Goal: Task Accomplishment & Management: Manage account settings

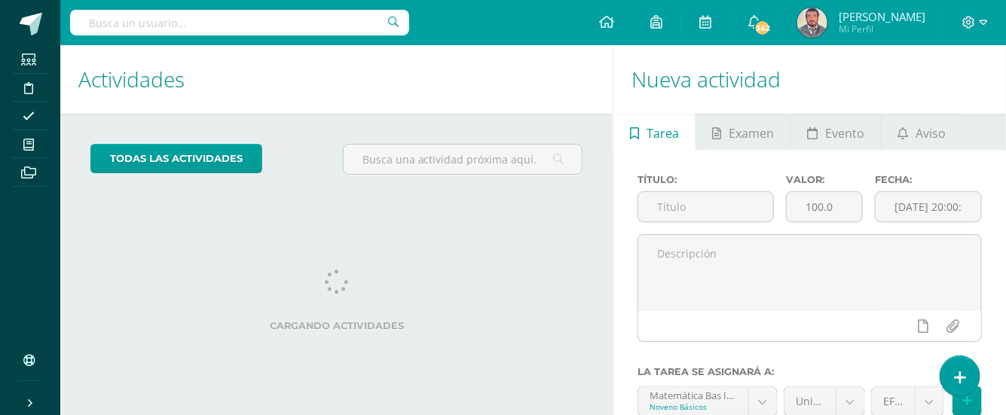
click at [560, 240] on div "Actividades Actividad todas las Actividades No tienes actividades Échale un vis…" at bounding box center [333, 292] width 558 height 494
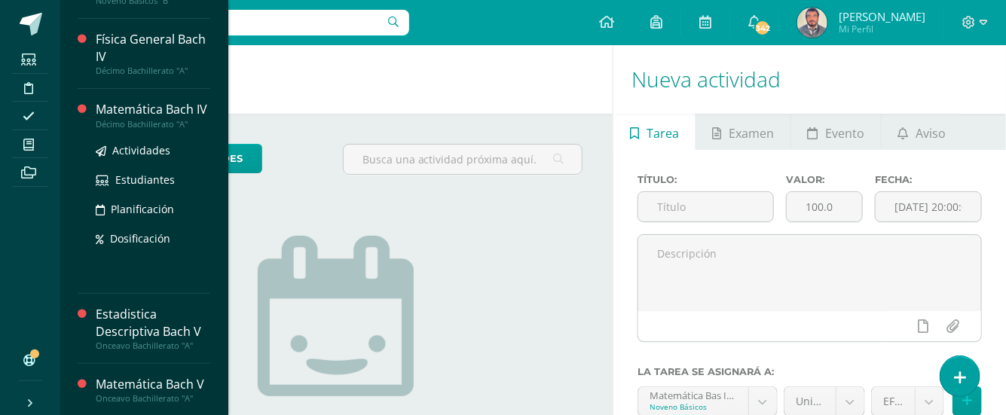
scroll to position [98, 0]
click at [146, 151] on span "Actividades" at bounding box center [141, 149] width 58 height 14
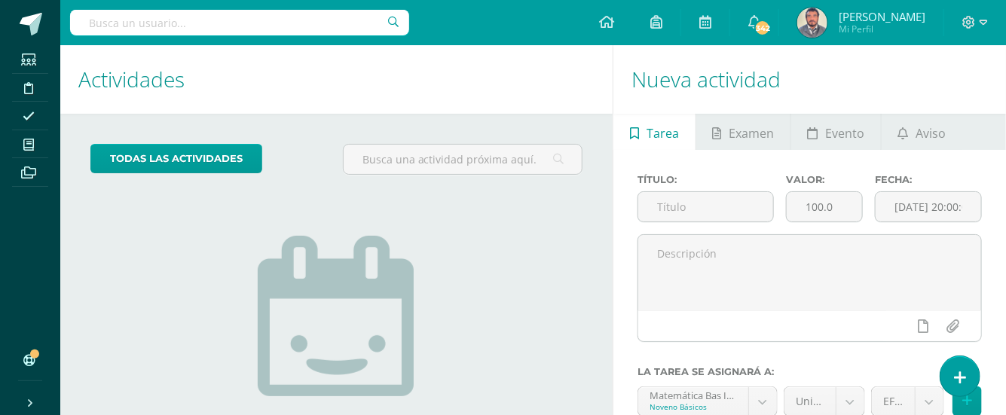
scroll to position [0, 0]
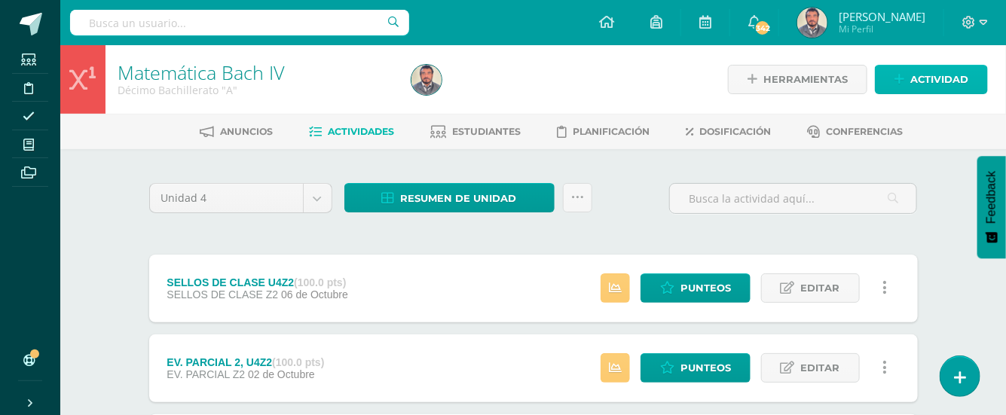
click at [928, 81] on span "Actividad" at bounding box center [939, 80] width 58 height 28
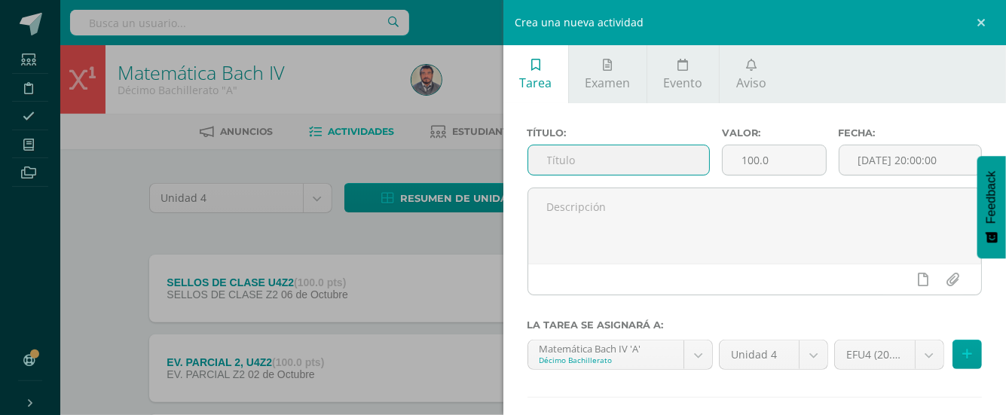
click at [545, 160] on input "text" at bounding box center [618, 159] width 181 height 29
type input "U4EF"
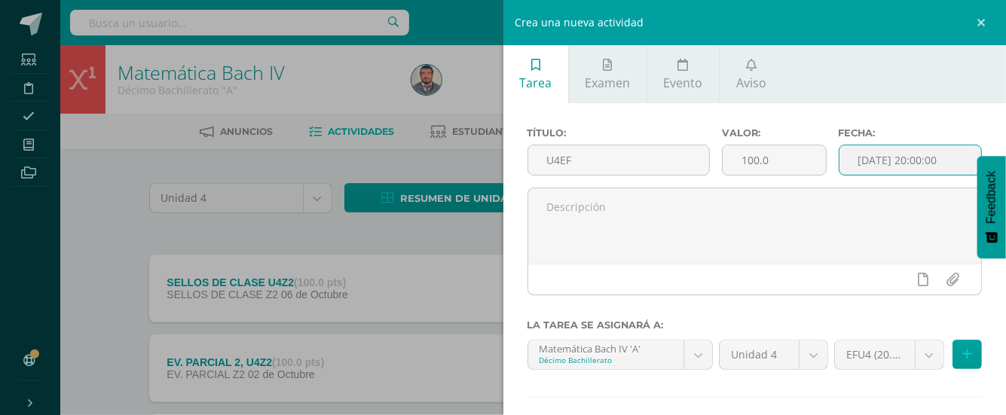
click at [900, 160] on input "[DATE] 20:00:00" at bounding box center [910, 159] width 142 height 29
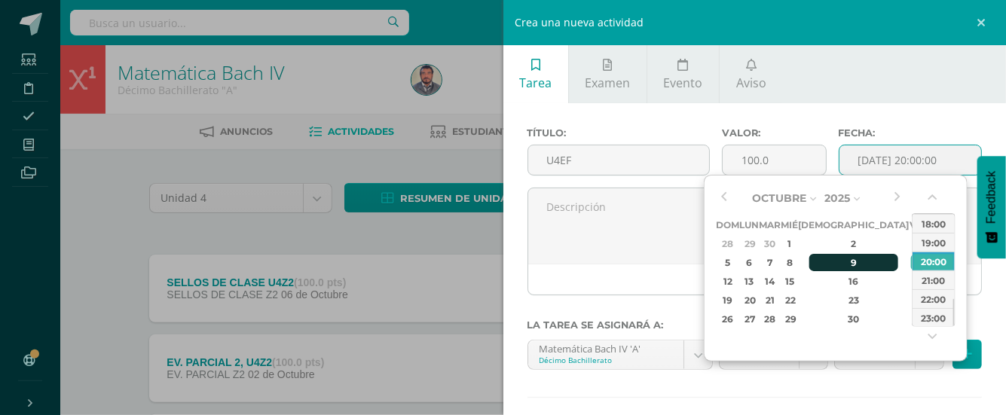
click at [833, 264] on div "9" at bounding box center [853, 262] width 89 height 17
click at [933, 300] on div "22:00" at bounding box center [933, 298] width 42 height 19
type input "2025-10-09 22:00"
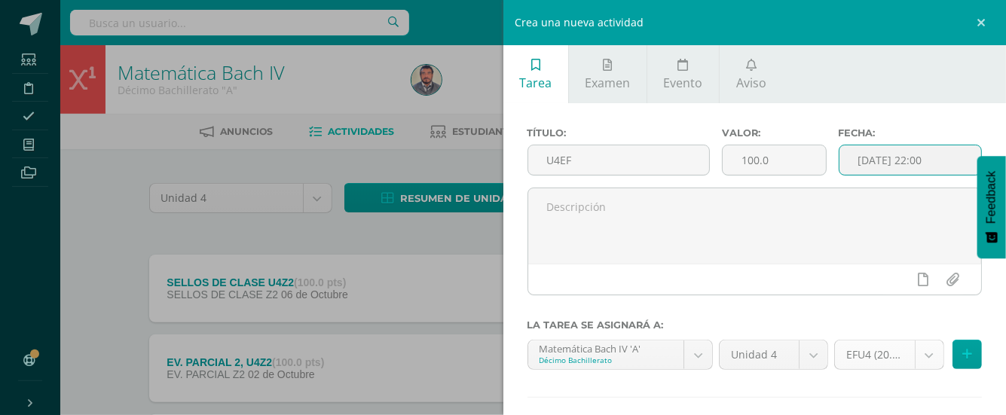
scroll to position [77, 0]
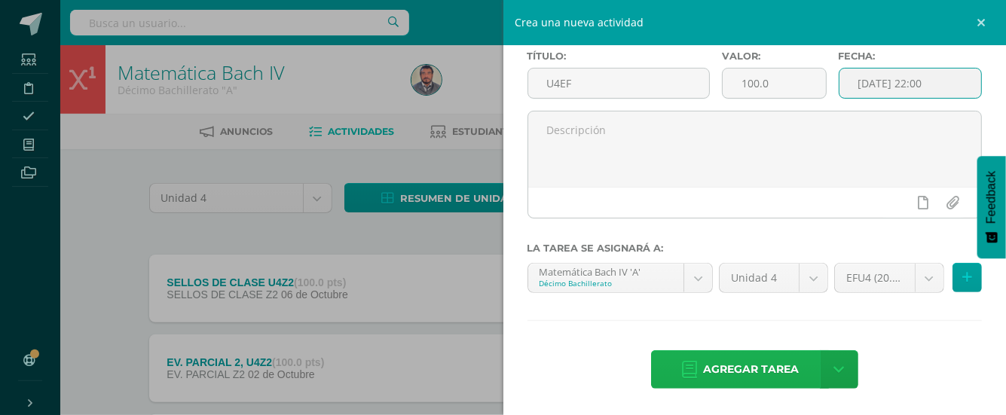
click at [738, 369] on span "Agregar tarea" at bounding box center [751, 369] width 96 height 37
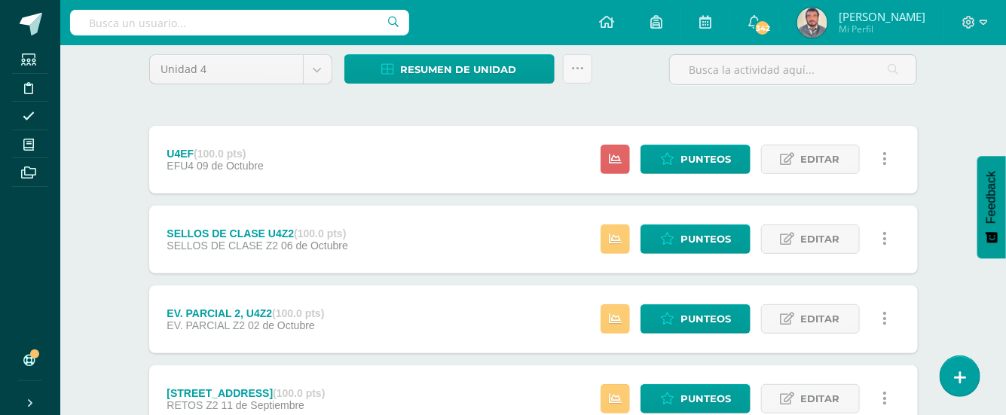
scroll to position [200, 0]
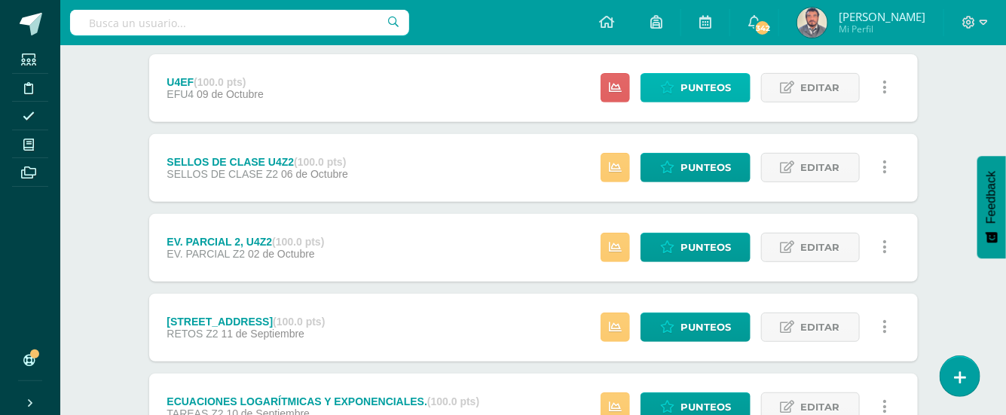
click at [707, 84] on span "Punteos" at bounding box center [705, 88] width 50 height 28
click at [703, 84] on span "Punteos" at bounding box center [705, 88] width 50 height 28
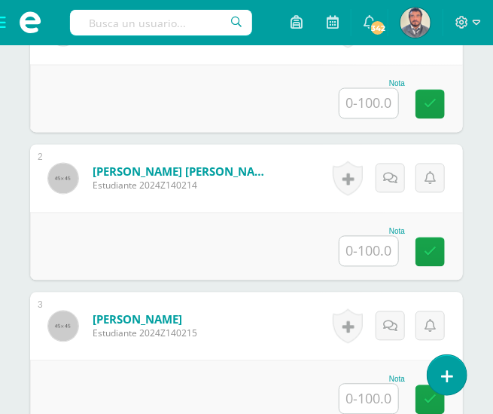
scroll to position [592, 0]
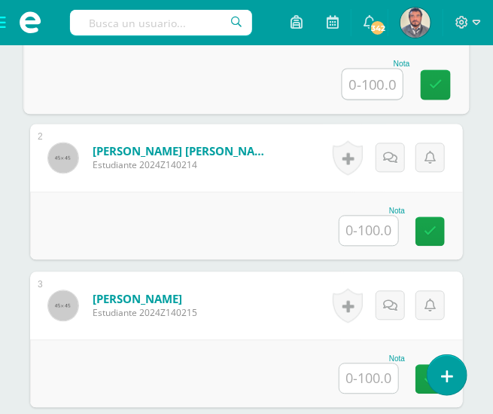
click at [371, 82] on input "text" at bounding box center [373, 84] width 60 height 30
type input "35"
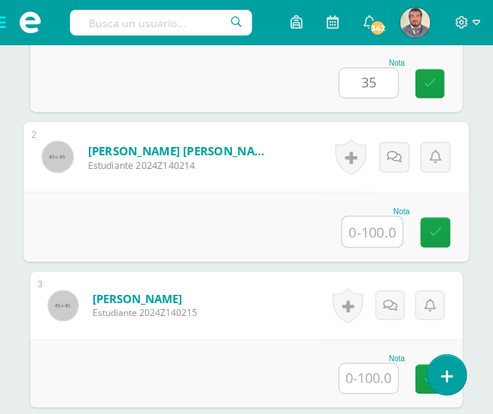
click at [368, 228] on input "text" at bounding box center [373, 232] width 60 height 30
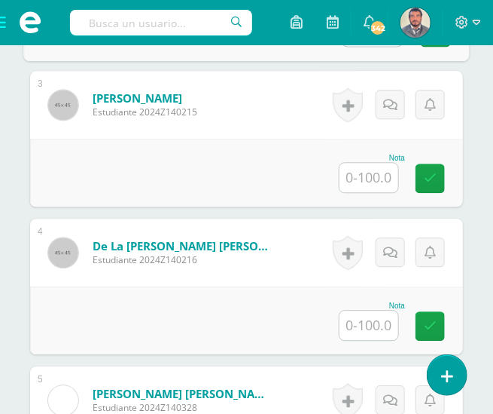
scroll to position [893, 0]
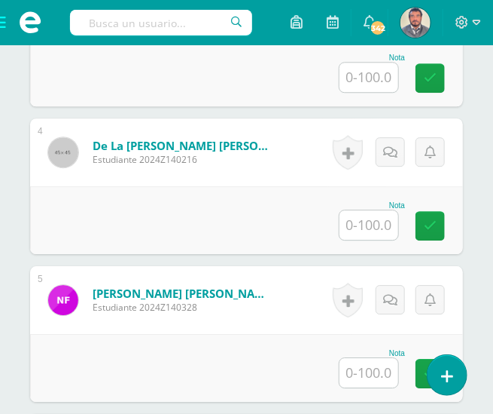
type input "35"
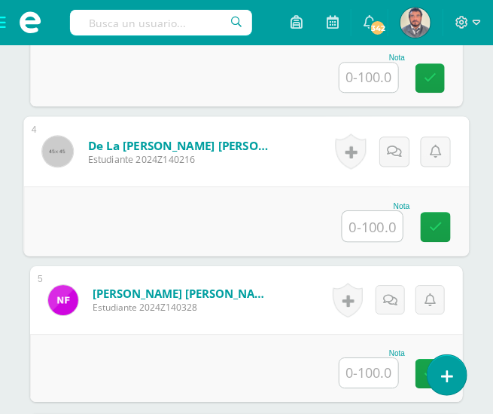
click at [371, 225] on input "text" at bounding box center [373, 226] width 60 height 30
type input "0"
click at [396, 146] on icon at bounding box center [395, 151] width 15 height 13
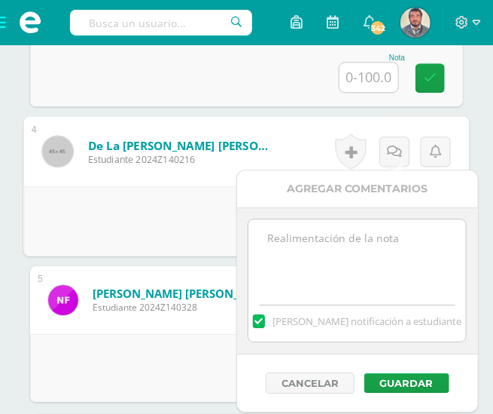
click at [302, 240] on textarea at bounding box center [358, 256] width 218 height 75
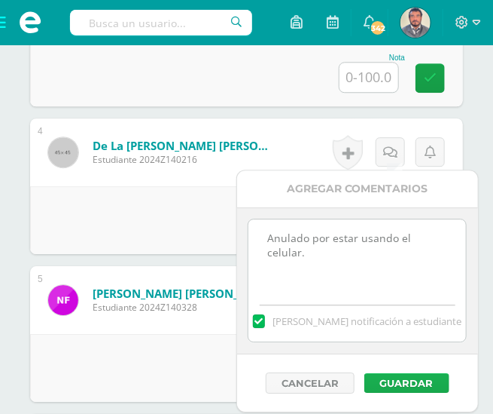
type textarea "Anulado por estar usando el celular."
click at [405, 384] on button "Guardar" at bounding box center [407, 383] width 85 height 20
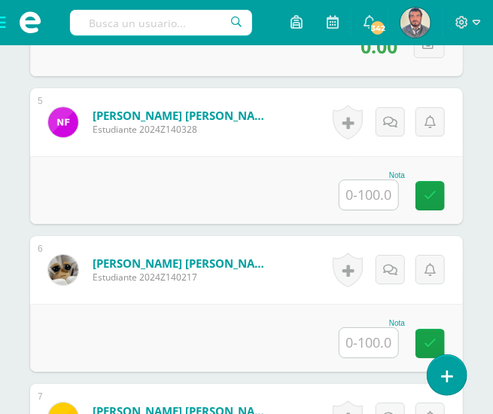
scroll to position [1095, 0]
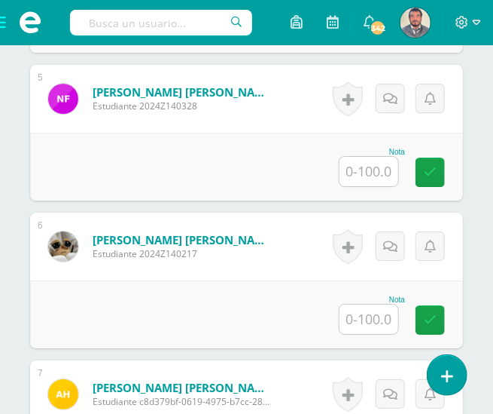
click at [373, 313] on input "text" at bounding box center [369, 318] width 59 height 29
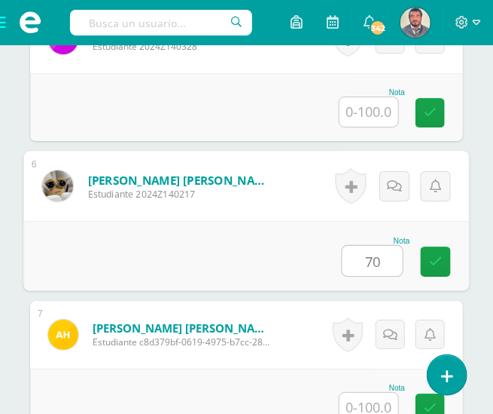
scroll to position [1195, 0]
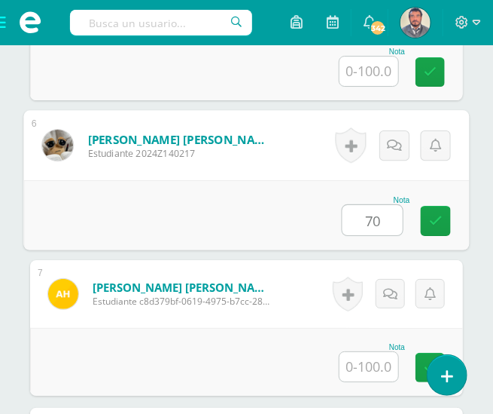
type input "70"
click at [370, 359] on input "text" at bounding box center [369, 366] width 59 height 29
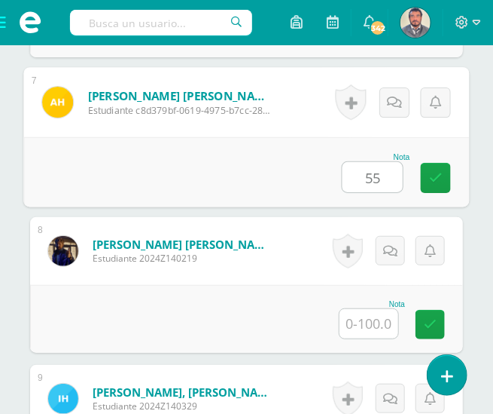
scroll to position [1396, 0]
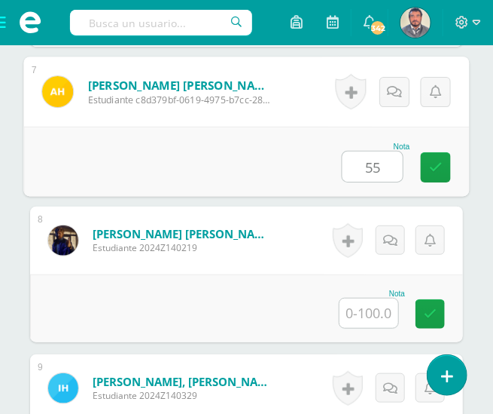
type input "55"
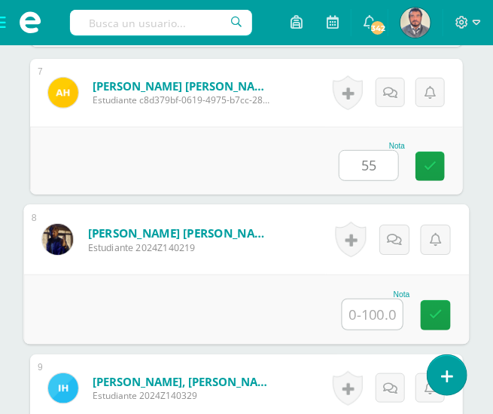
click at [375, 316] on input "text" at bounding box center [373, 314] width 60 height 30
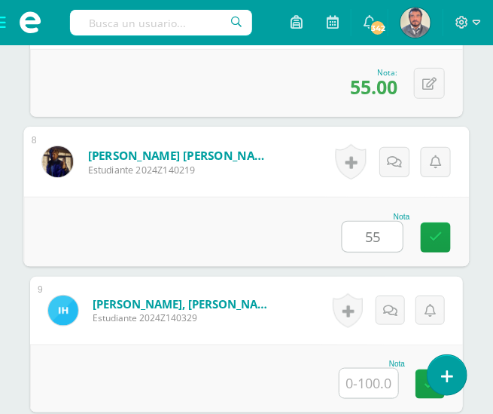
scroll to position [1496, 0]
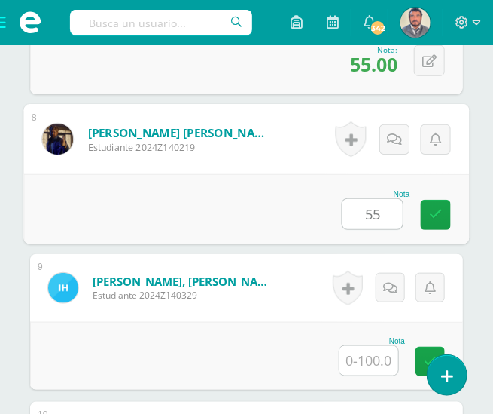
type input "55"
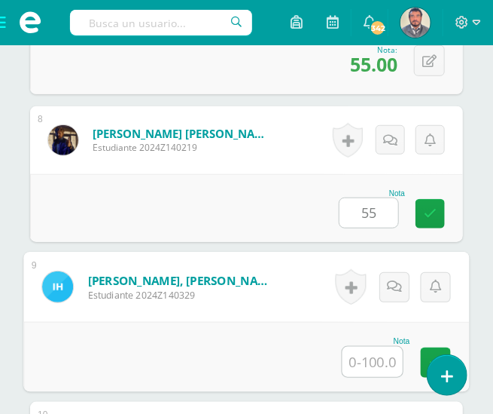
click at [372, 350] on input "text" at bounding box center [373, 362] width 60 height 30
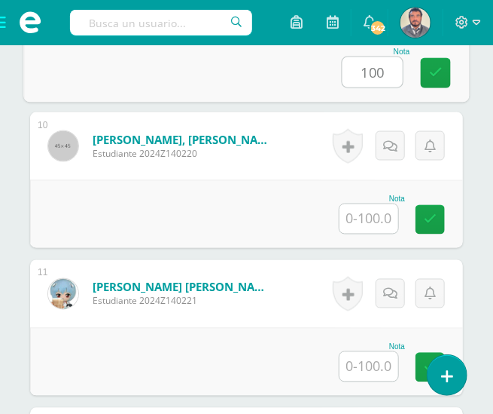
scroll to position [1797, 0]
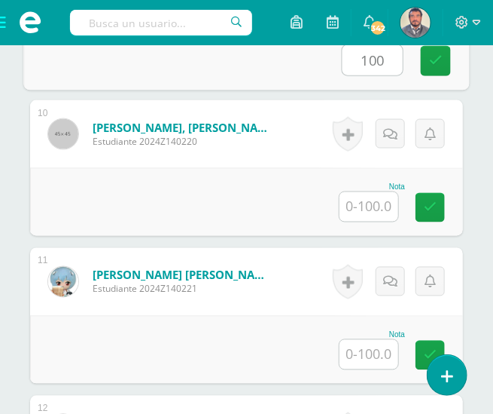
type input "100"
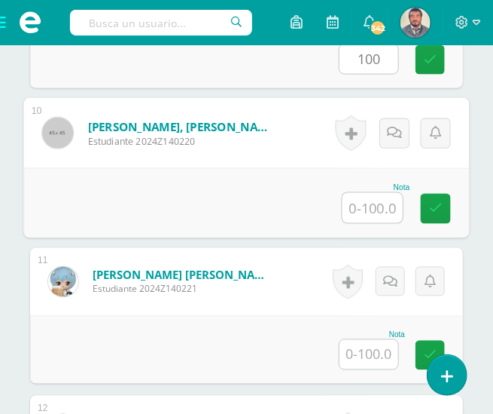
click at [366, 197] on input "text" at bounding box center [373, 208] width 60 height 30
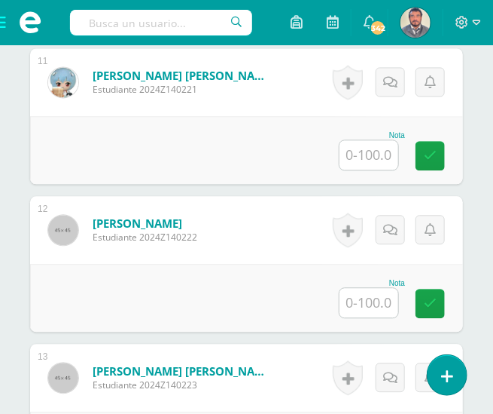
scroll to position [1999, 0]
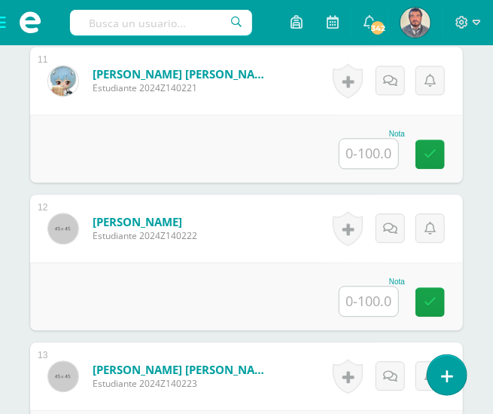
type input "43"
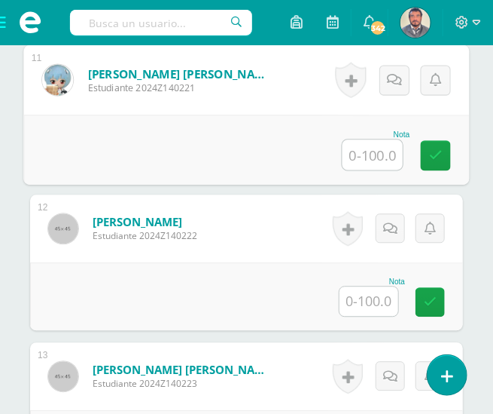
click at [370, 148] on input "text" at bounding box center [373, 154] width 60 height 30
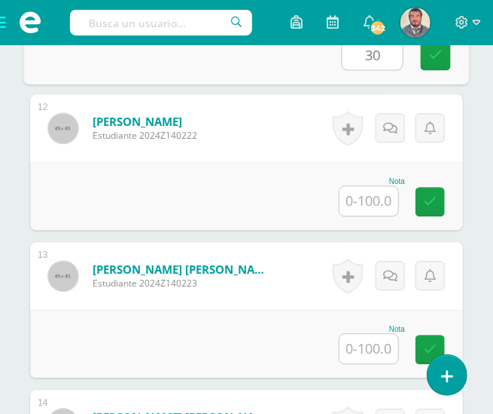
type input "30"
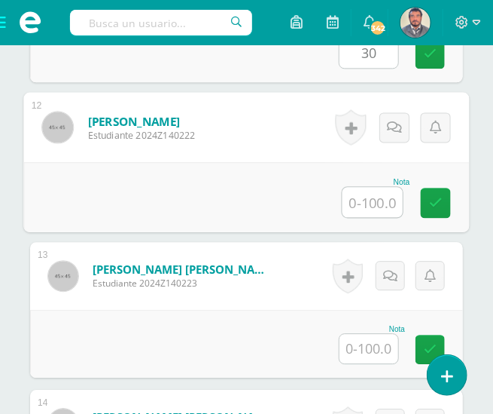
click at [374, 187] on input "text" at bounding box center [373, 202] width 60 height 30
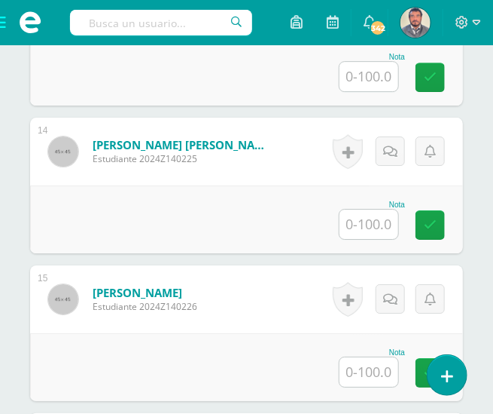
scroll to position [2300, 0]
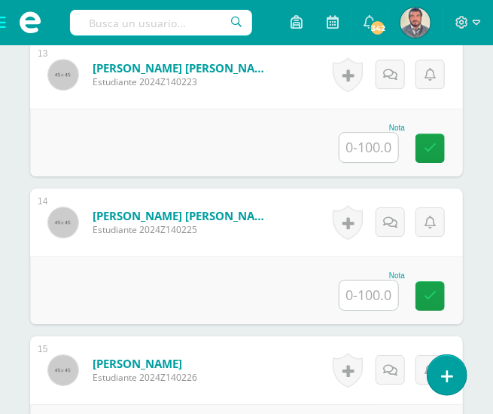
type input "60"
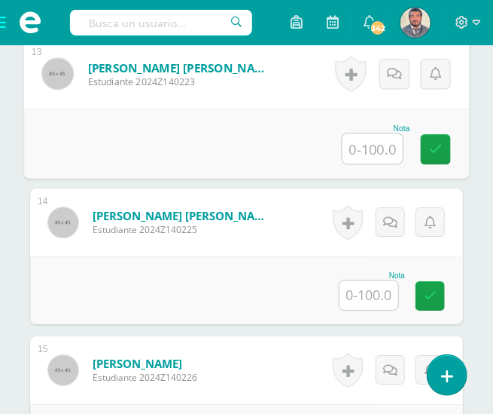
click at [370, 151] on input "text" at bounding box center [373, 148] width 60 height 30
type input "43"
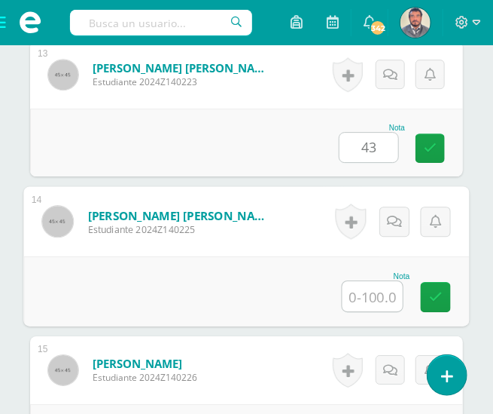
click at [380, 288] on input "text" at bounding box center [373, 296] width 60 height 30
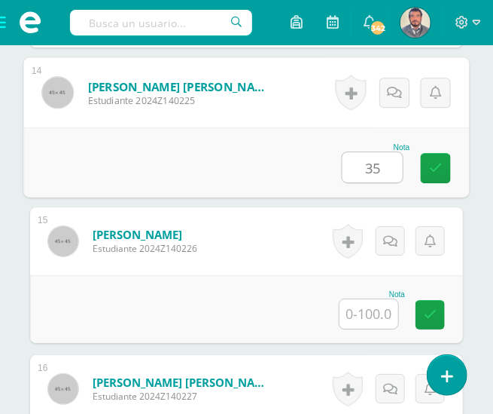
scroll to position [2500, 0]
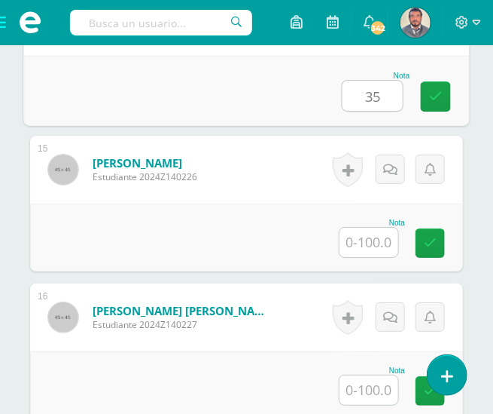
type input "35"
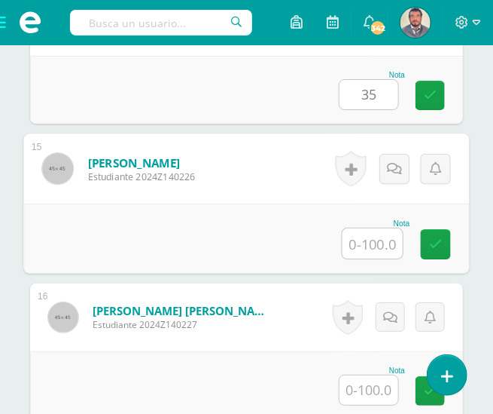
click at [374, 239] on input "text" at bounding box center [373, 243] width 60 height 30
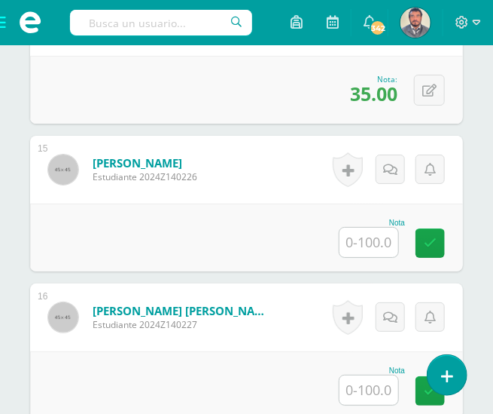
click at [381, 236] on input "text" at bounding box center [369, 242] width 59 height 29
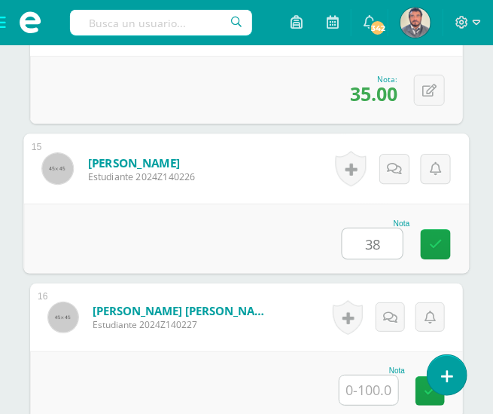
type input "38"
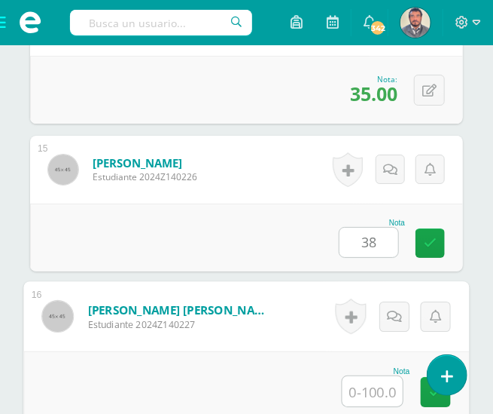
click at [371, 391] on input "text" at bounding box center [373, 391] width 60 height 30
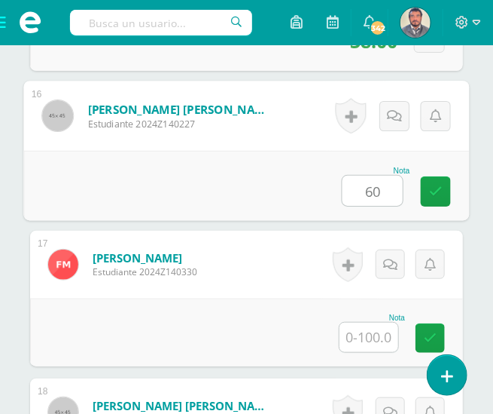
scroll to position [2701, 0]
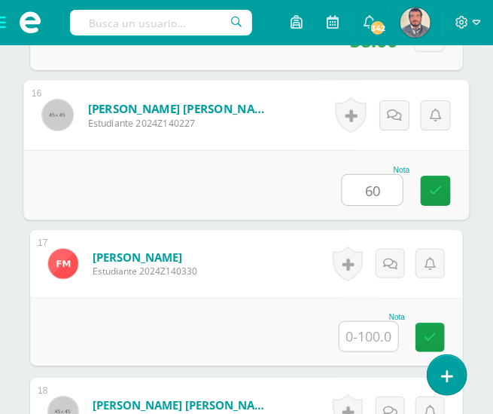
type input "60"
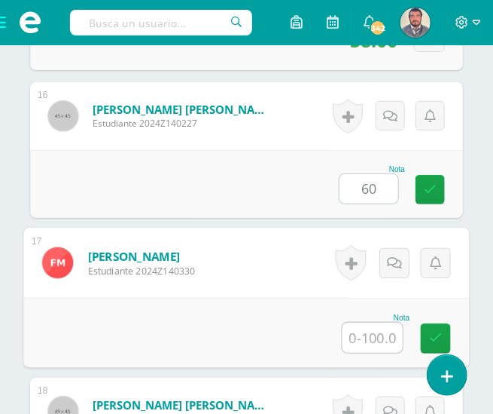
click at [371, 331] on input "text" at bounding box center [373, 337] width 60 height 30
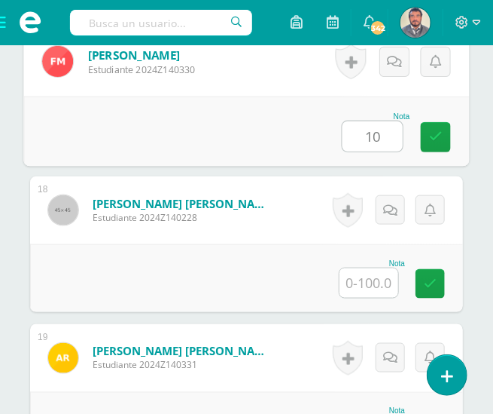
type input "10"
click at [368, 283] on input "text" at bounding box center [369, 282] width 59 height 29
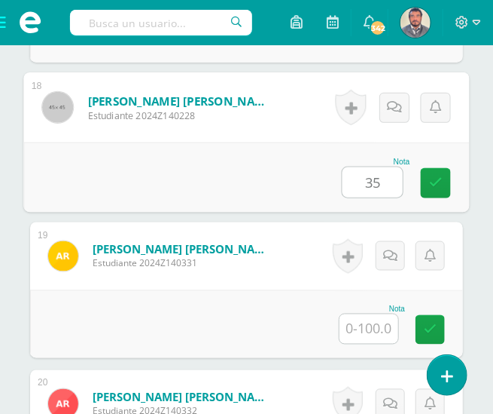
scroll to position [3003, 0]
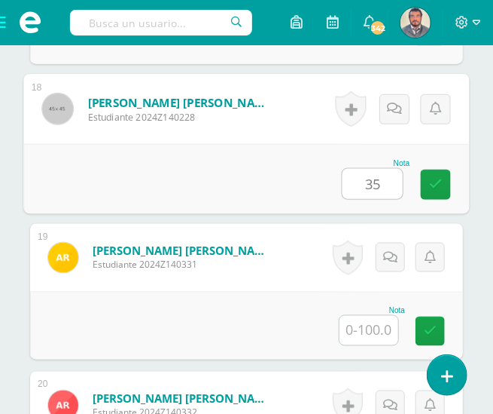
type input "35"
click at [365, 319] on input "text" at bounding box center [369, 330] width 59 height 29
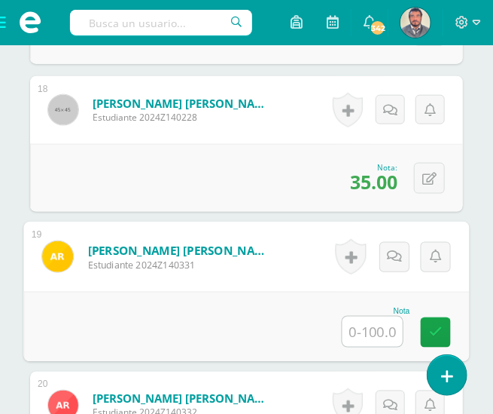
click at [377, 322] on input "text" at bounding box center [373, 331] width 60 height 30
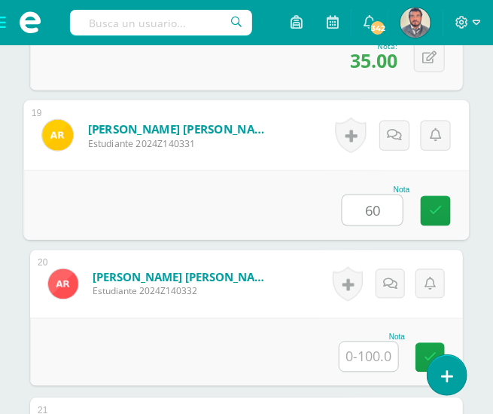
scroll to position [3204, 0]
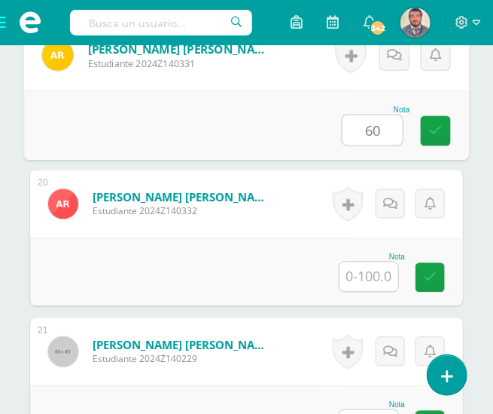
type input "60"
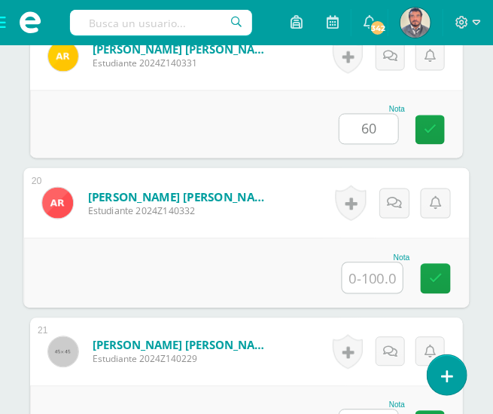
click at [372, 277] on input "text" at bounding box center [373, 278] width 60 height 30
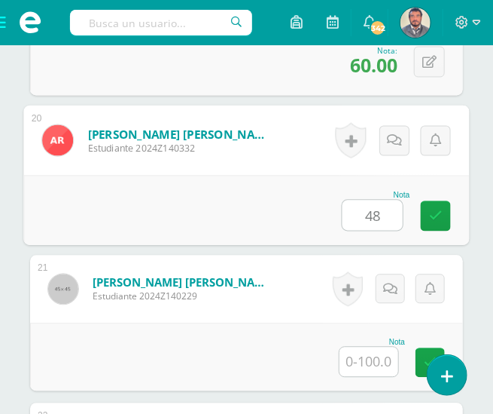
scroll to position [3304, 0]
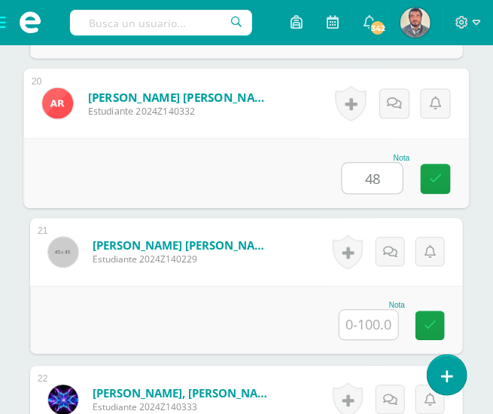
type input "48"
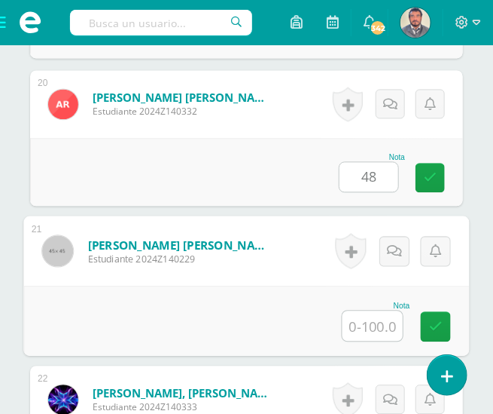
click at [381, 320] on input "text" at bounding box center [373, 325] width 60 height 30
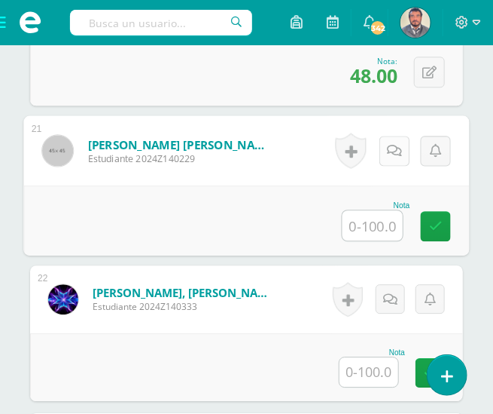
click at [395, 145] on icon at bounding box center [395, 150] width 15 height 13
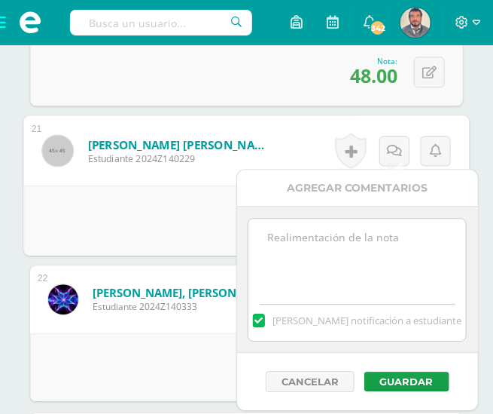
click at [281, 235] on textarea at bounding box center [358, 255] width 218 height 75
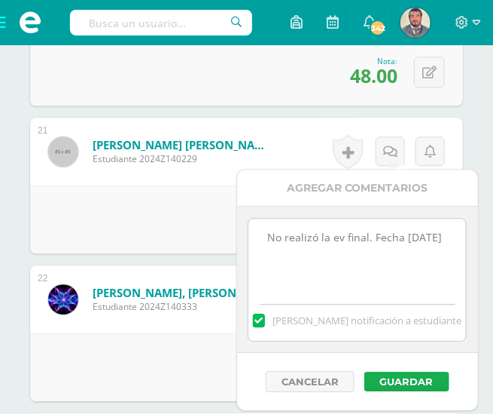
type textarea "No realizó la ev final. Fecha 09/10/25"
click at [409, 376] on button "Guardar" at bounding box center [407, 381] width 85 height 20
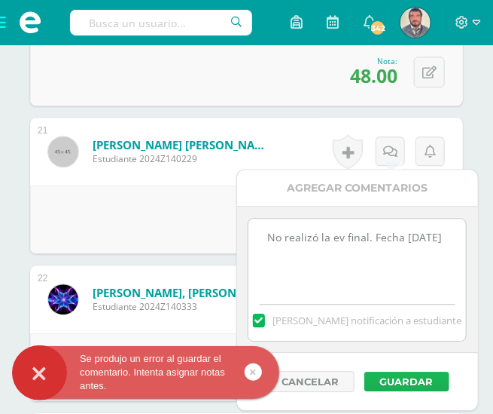
click at [395, 375] on button "Guardar" at bounding box center [407, 381] width 85 height 20
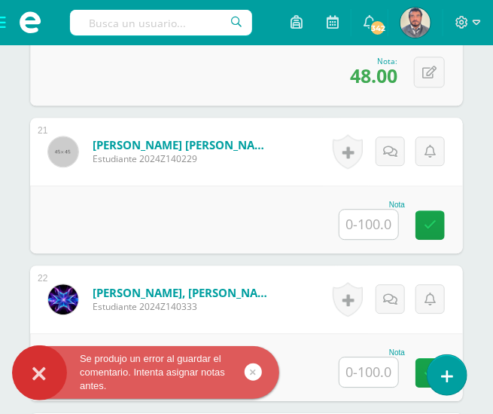
drag, startPoint x: 105, startPoint y: 177, endPoint x: 142, endPoint y: 191, distance: 39.6
click at [110, 179] on div "Sagastume Cano, Isabella Nicole Estudiante 2024Z140229" at bounding box center [160, 152] width 261 height 68
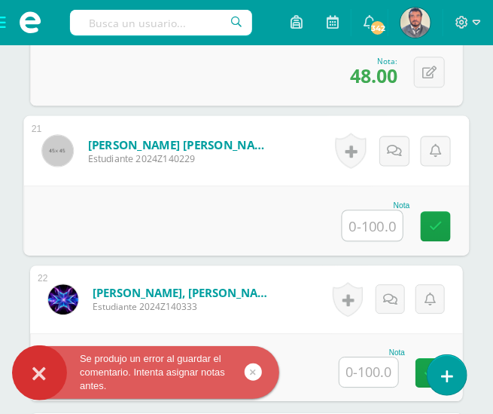
click at [368, 214] on input "text" at bounding box center [373, 225] width 60 height 30
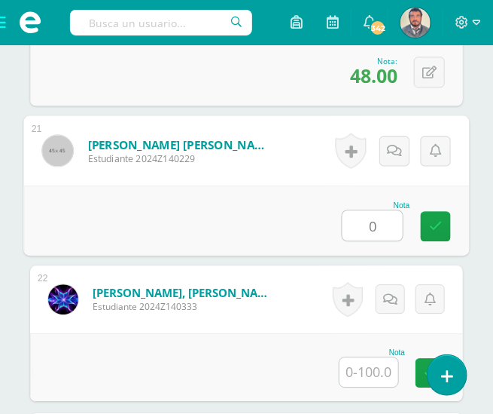
click at [188, 206] on div "Nota 0" at bounding box center [246, 220] width 446 height 70
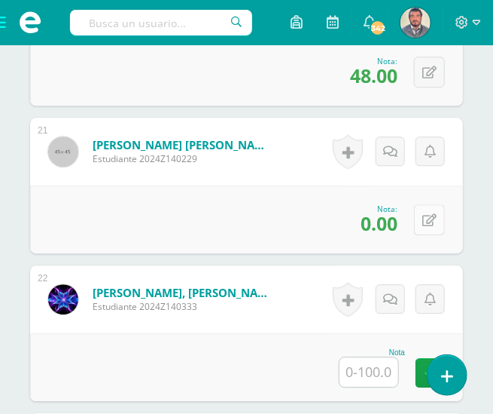
click at [424, 215] on button at bounding box center [429, 219] width 31 height 31
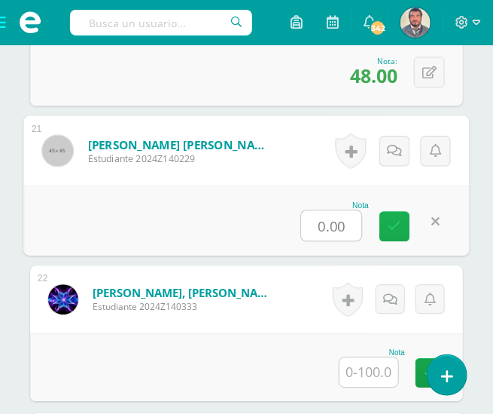
click at [389, 226] on icon at bounding box center [396, 225] width 14 height 13
click at [427, 218] on button at bounding box center [436, 221] width 32 height 32
click at [349, 219] on input "0.00" at bounding box center [331, 225] width 60 height 30
type input "0"
click at [316, 219] on input "text" at bounding box center [331, 225] width 60 height 30
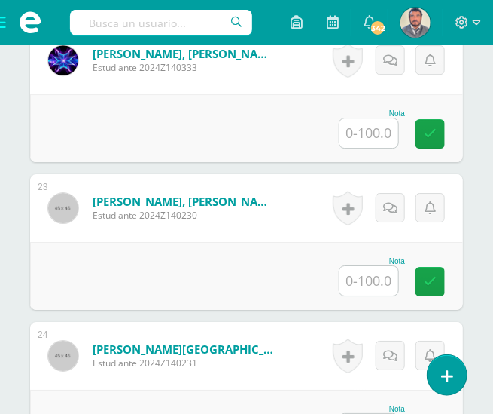
scroll to position [3605, 0]
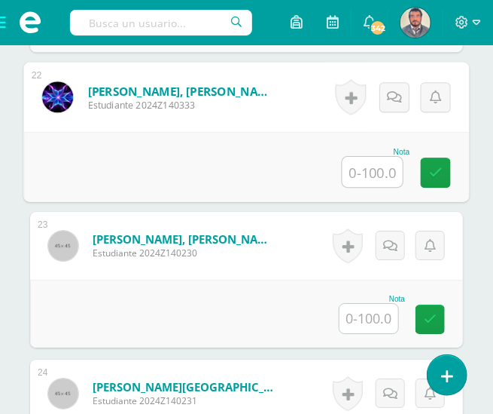
click at [370, 163] on input "text" at bounding box center [373, 172] width 60 height 30
type input "35"
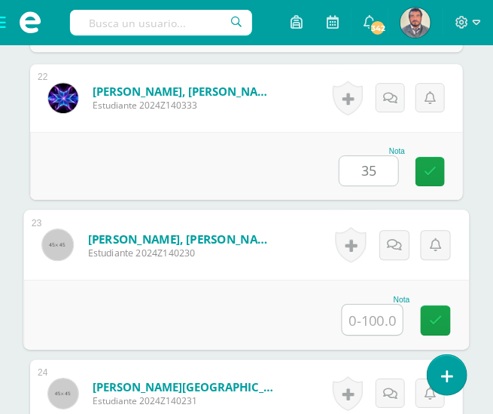
click at [352, 314] on input "text" at bounding box center [373, 319] width 60 height 30
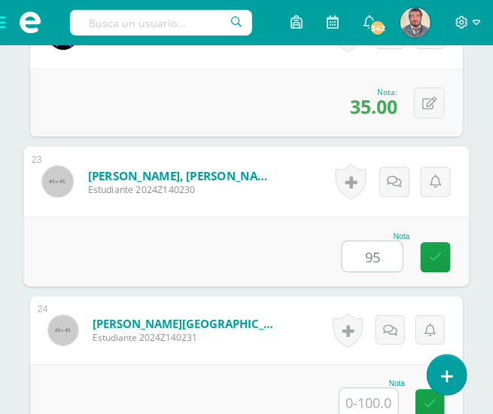
scroll to position [3706, 0]
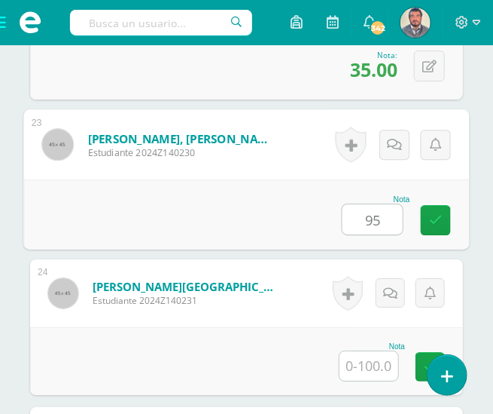
type input "95"
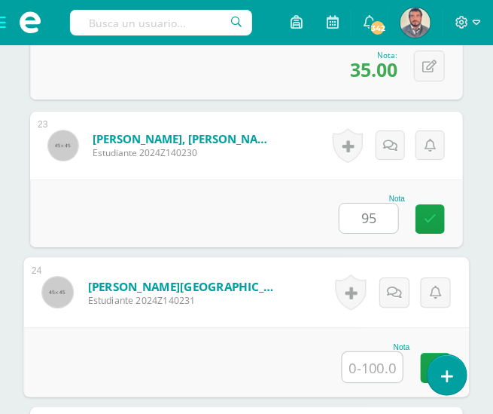
click at [368, 352] on input "text" at bounding box center [373, 367] width 60 height 30
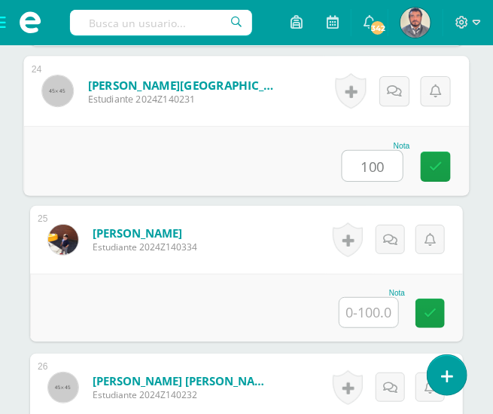
type input "100"
click at [371, 314] on input "text" at bounding box center [369, 312] width 59 height 29
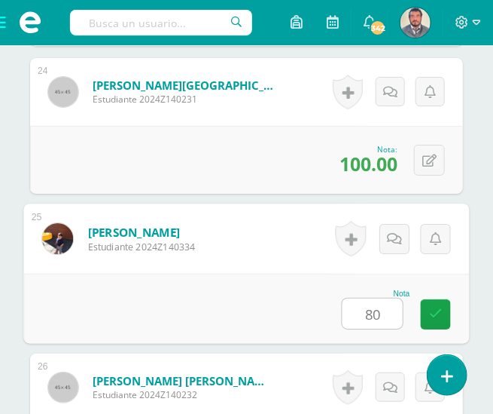
scroll to position [4007, 0]
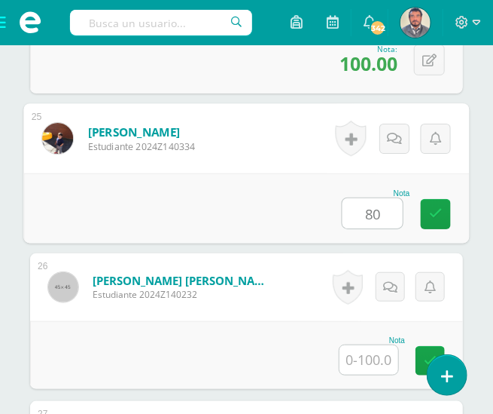
type input "80"
click at [366, 345] on input "text" at bounding box center [369, 359] width 59 height 29
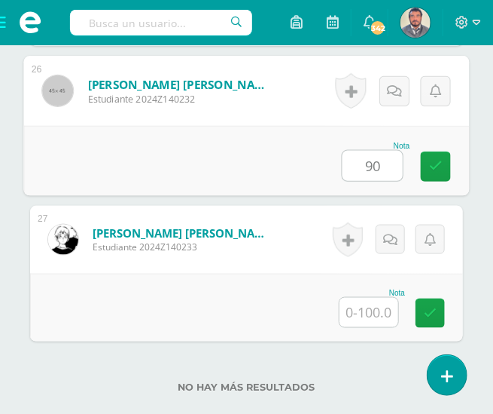
scroll to position [4208, 0]
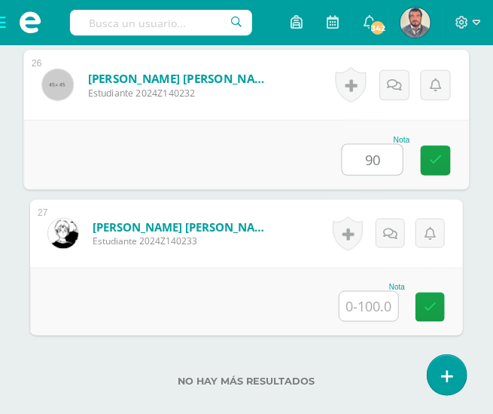
type input "90"
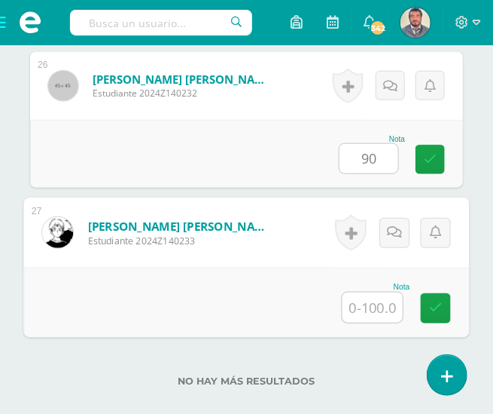
click at [364, 301] on input "text" at bounding box center [373, 307] width 60 height 30
type input "90"
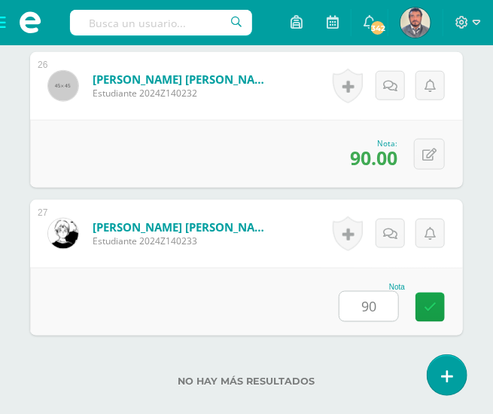
click at [231, 337] on div "No hay más resultados" at bounding box center [246, 370] width 433 height 70
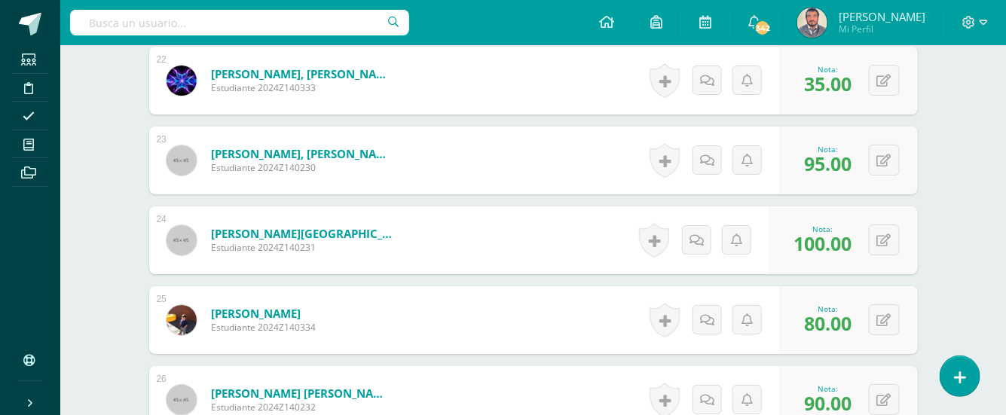
scroll to position [1920, 0]
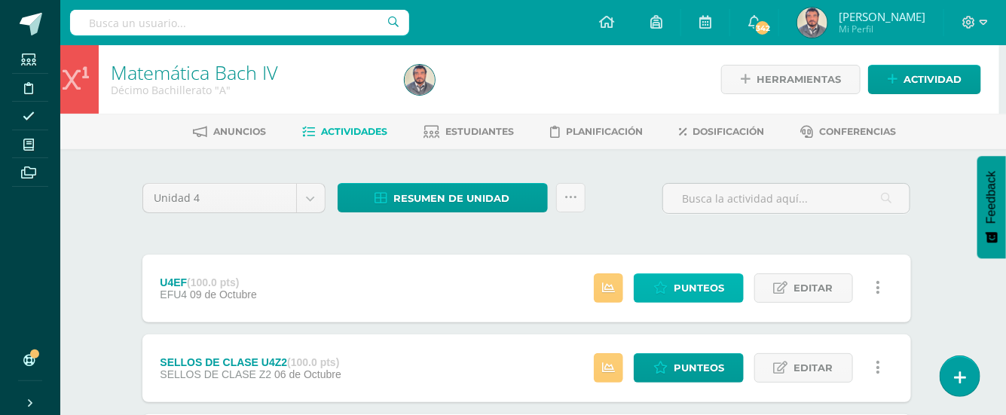
click at [716, 281] on span "Punteos" at bounding box center [698, 288] width 50 height 28
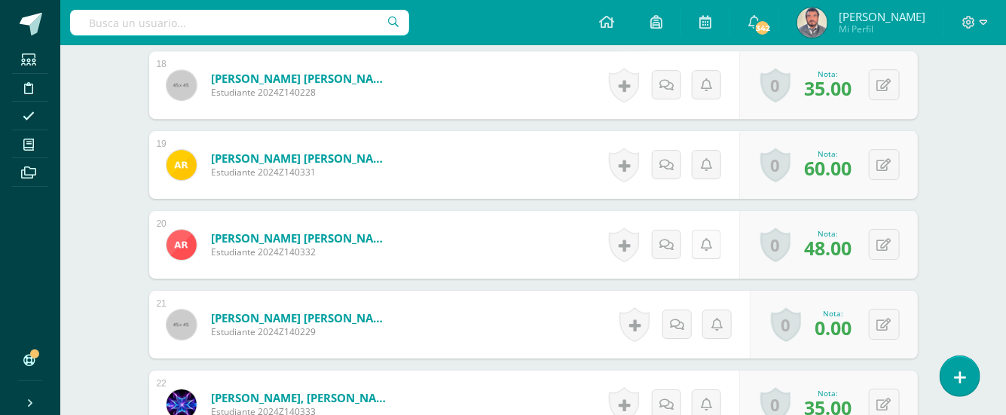
scroll to position [1930, 0]
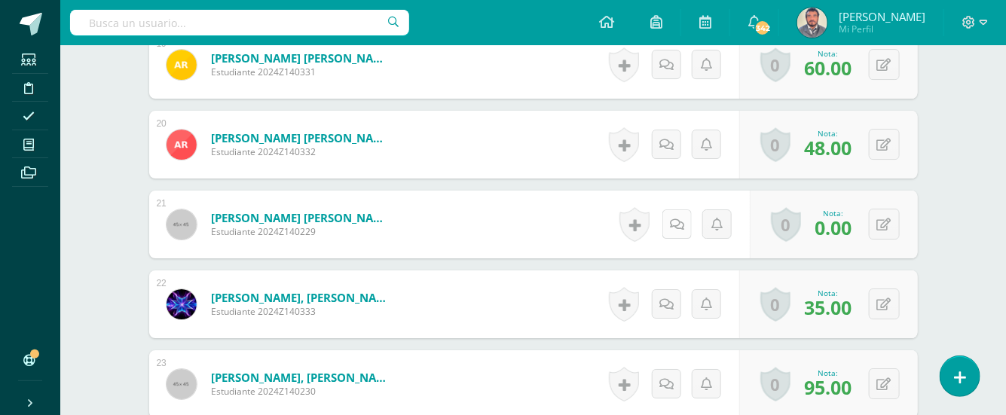
click at [675, 219] on icon at bounding box center [677, 224] width 14 height 13
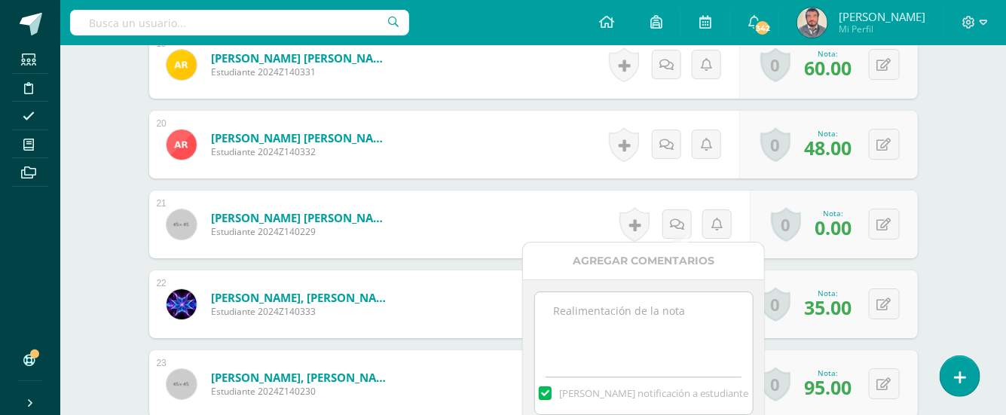
click at [578, 309] on textarea at bounding box center [644, 329] width 218 height 75
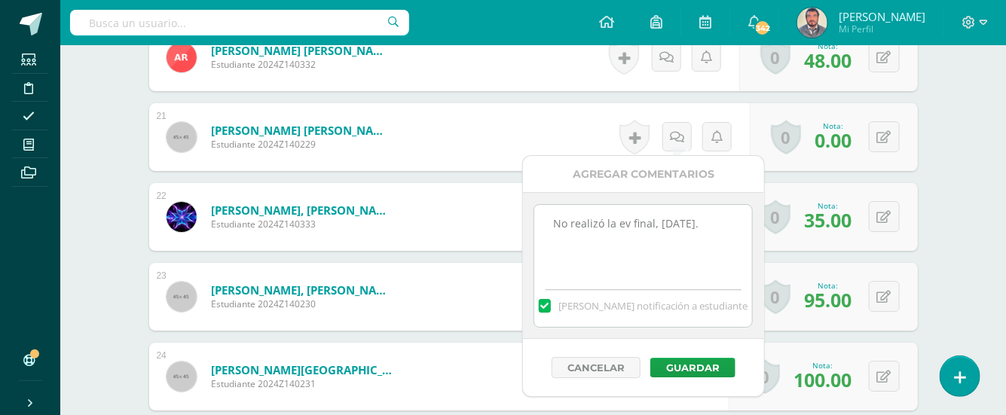
scroll to position [2031, 0]
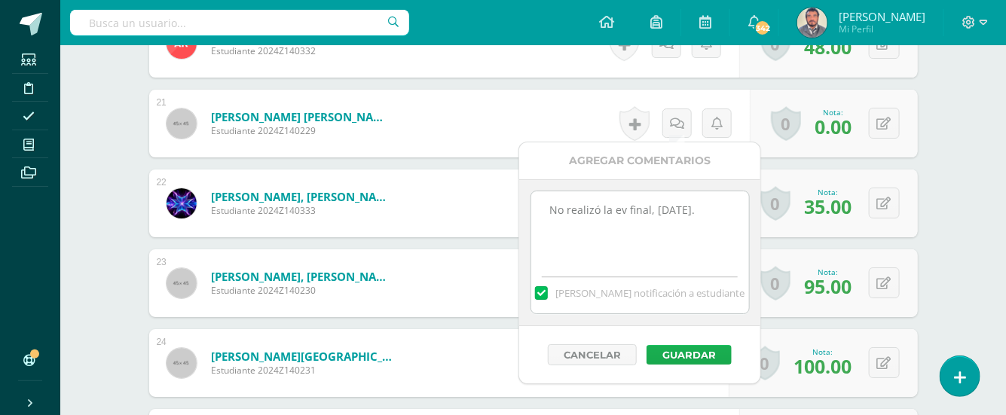
type textarea "No realizó la ev final, jueves 09/10/25."
click at [690, 350] on button "Guardar" at bounding box center [688, 355] width 85 height 20
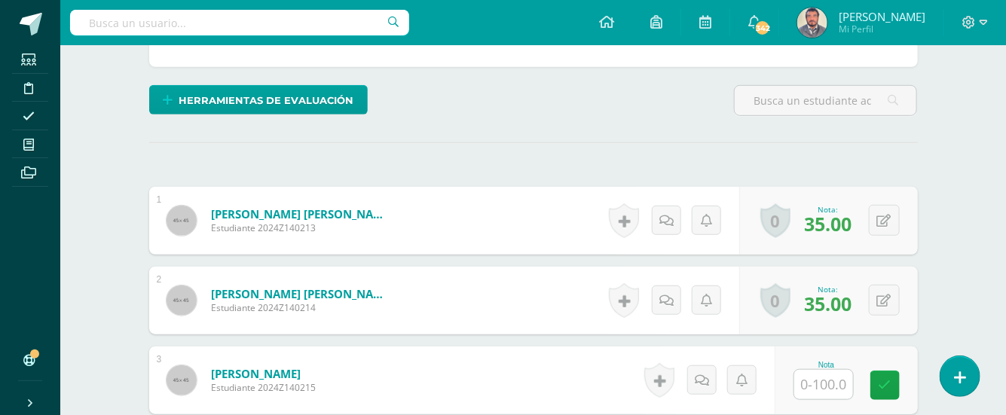
scroll to position [212, 0]
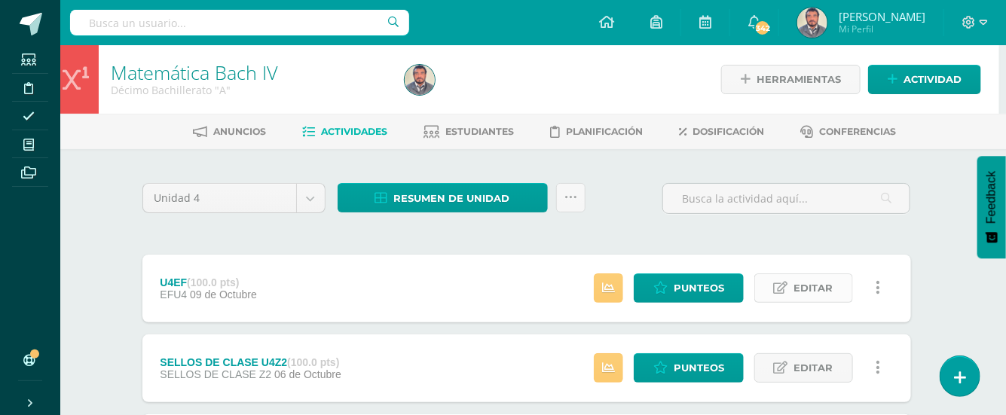
click at [813, 287] on span "Editar" at bounding box center [813, 288] width 39 height 28
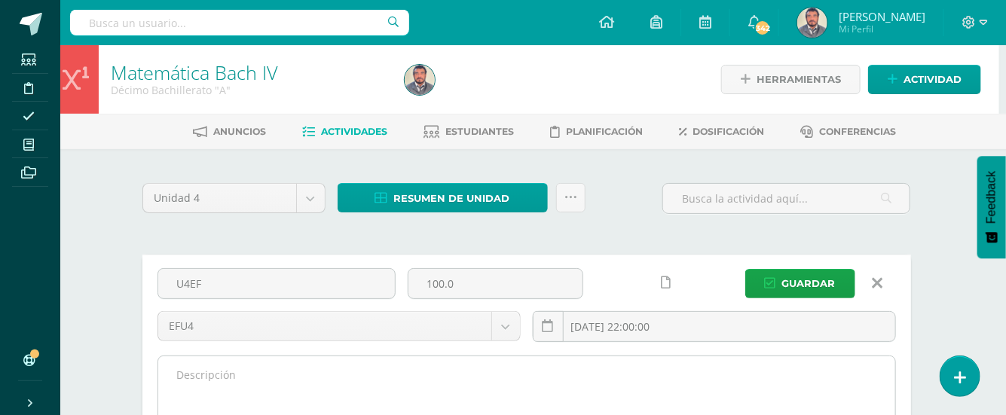
paste textarea "[DEMOGRAPHIC_DATA] es mi [PERSON_NAME], y mi fortaleza y mi libertador; [DEMOGR…"
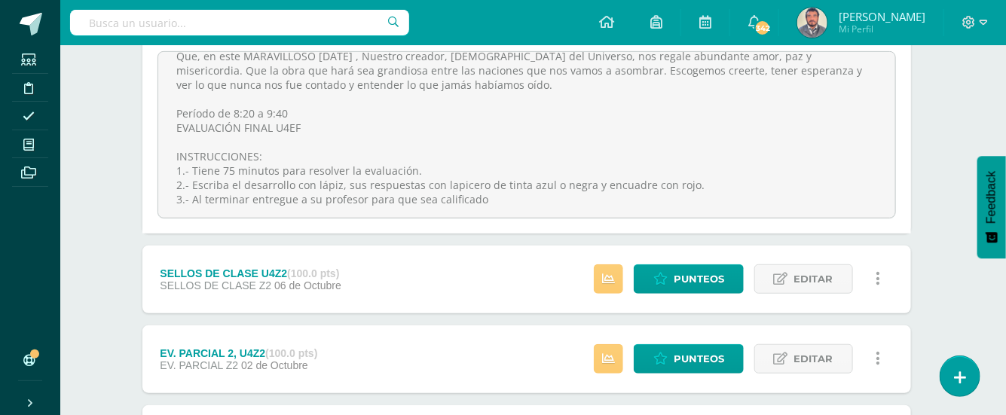
scroll to position [104, 7]
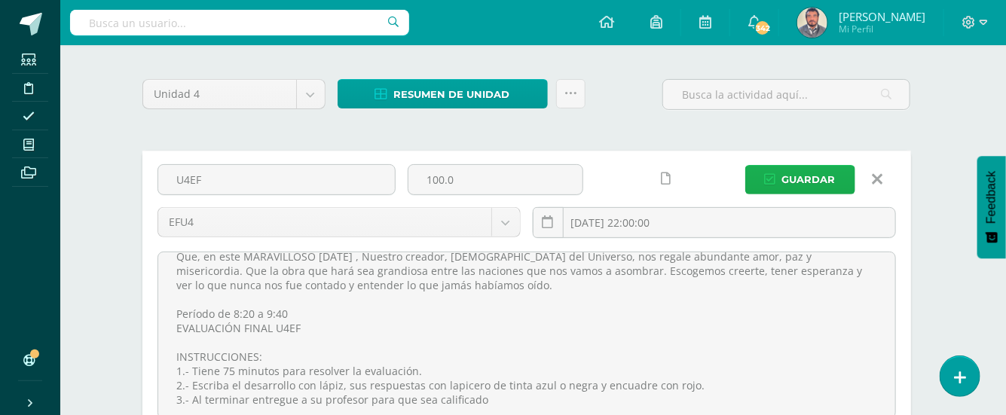
type textarea "Jehová es mi a roca, y mi fortaleza y mi libertador; Dios de mi roca, en Él a c…"
click at [806, 179] on span "Guardar" at bounding box center [808, 180] width 53 height 28
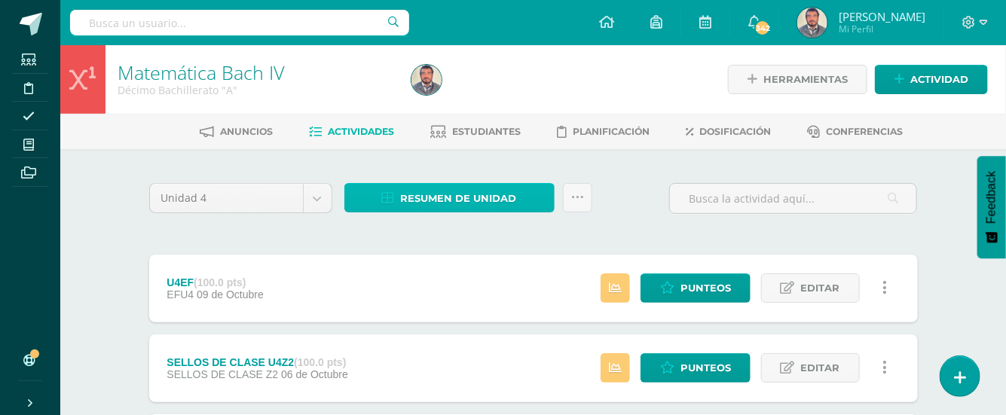
click at [493, 204] on span "Resumen de unidad" at bounding box center [459, 199] width 116 height 28
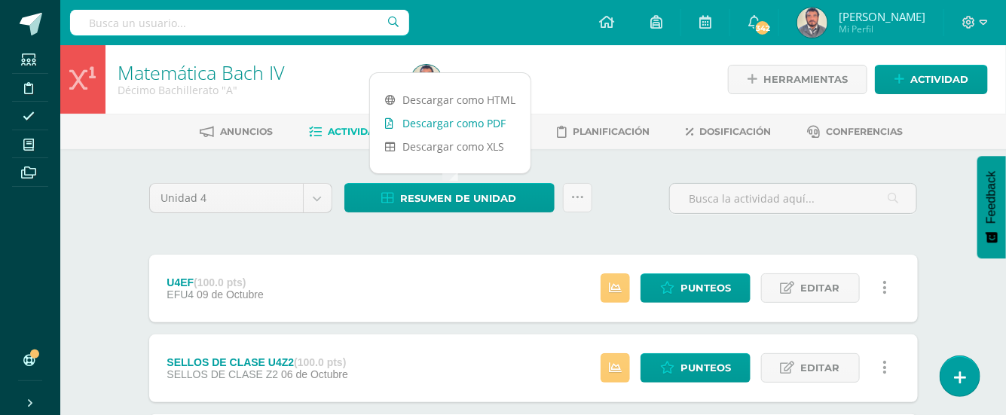
click at [493, 123] on link "Descargar como PDF" at bounding box center [450, 122] width 160 height 23
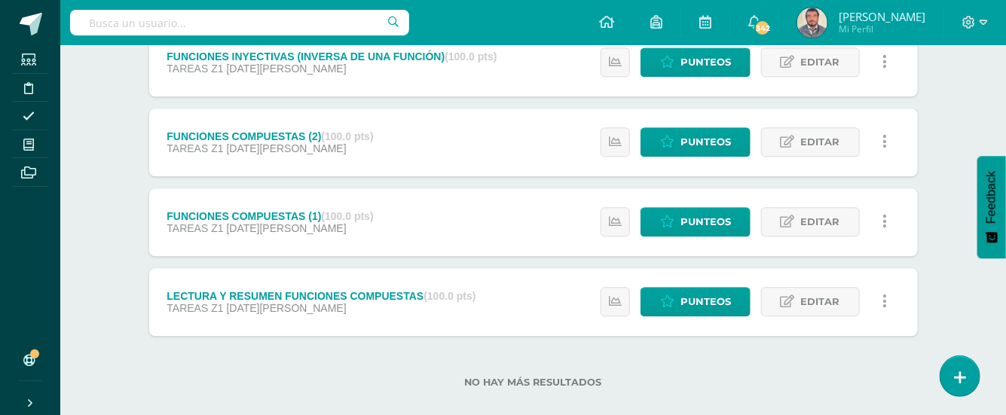
scroll to position [1364, 0]
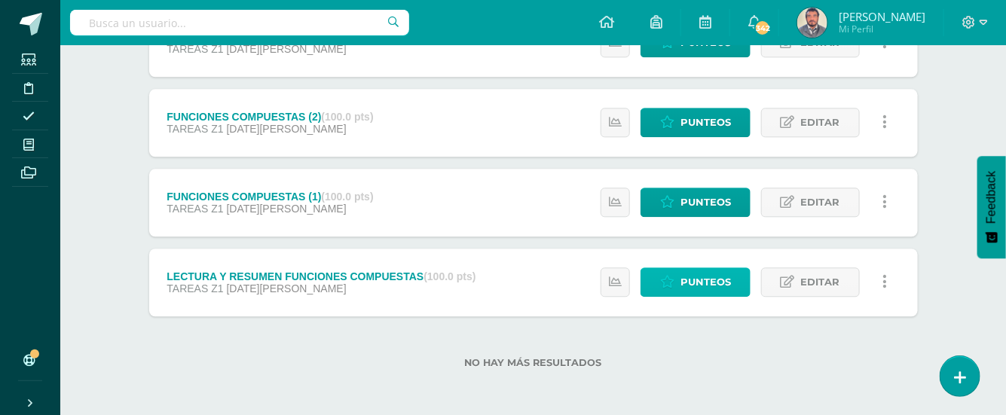
click at [713, 279] on span "Punteos" at bounding box center [705, 282] width 50 height 28
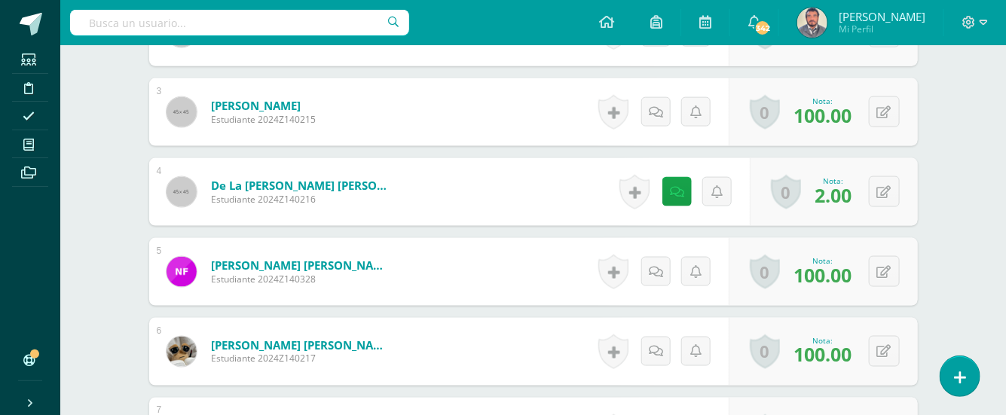
scroll to position [763, 0]
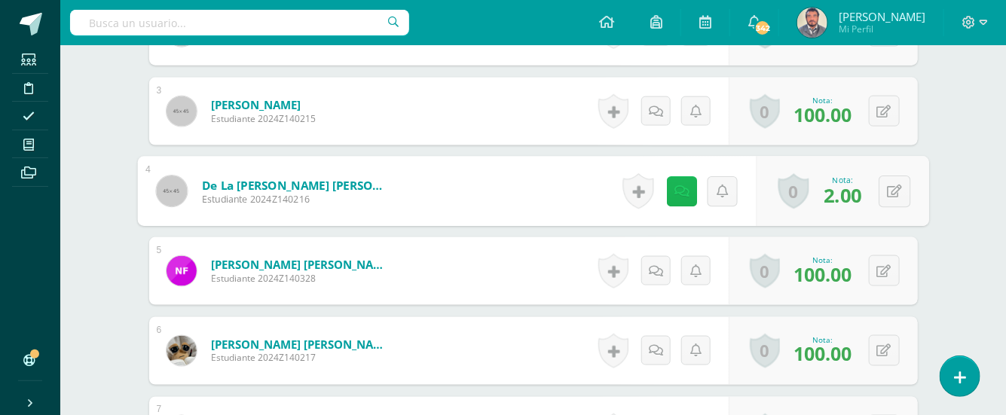
click at [678, 181] on link at bounding box center [681, 191] width 30 height 30
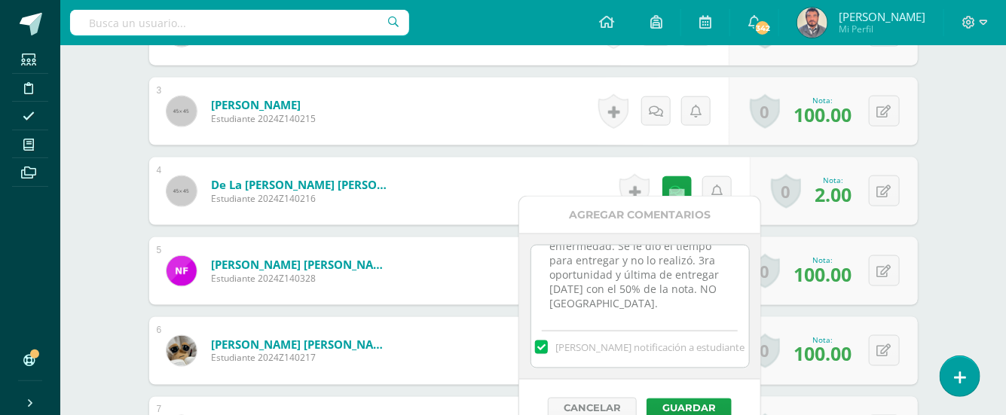
scroll to position [33, 0]
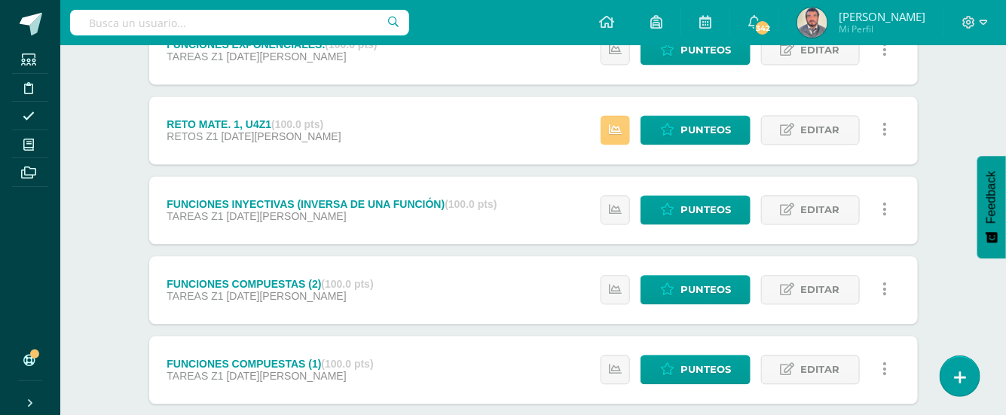
scroll to position [1221, 0]
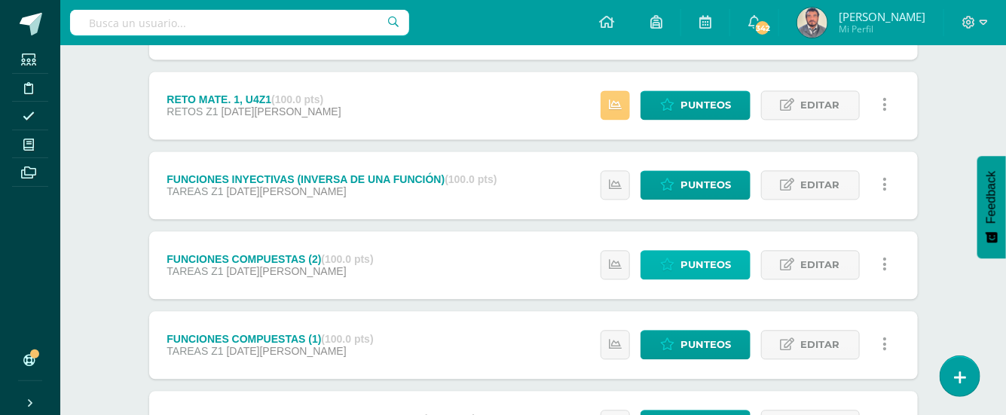
click at [700, 260] on span "Punteos" at bounding box center [705, 265] width 50 height 28
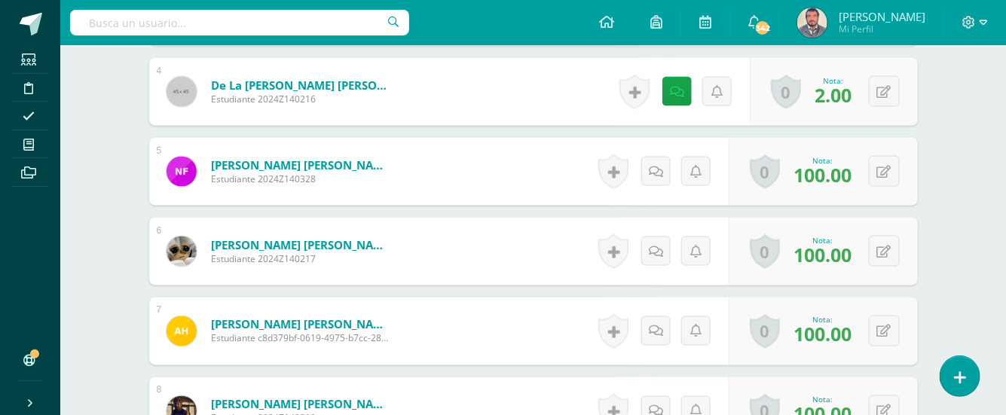
scroll to position [748, 0]
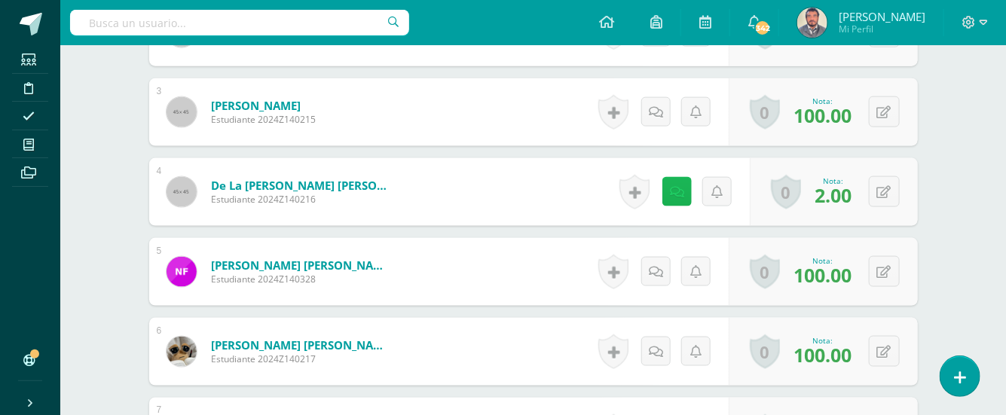
click at [681, 186] on icon at bounding box center [677, 192] width 14 height 13
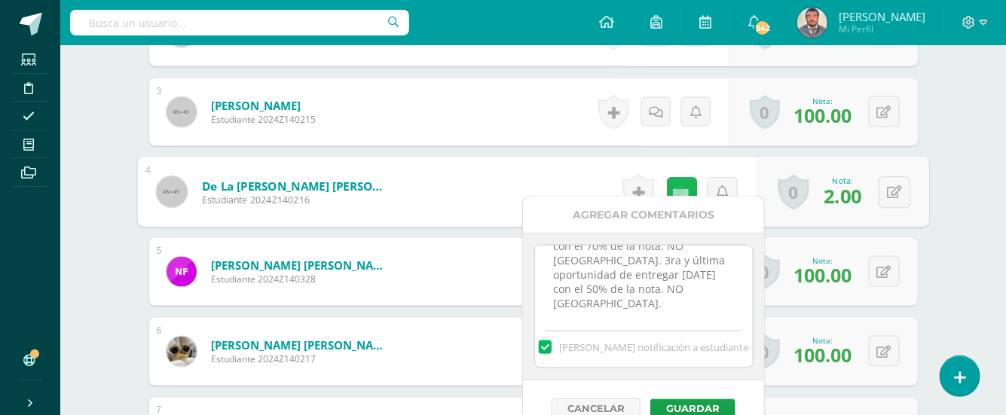
scroll to position [749, 0]
click at [698, 402] on button "Guardar" at bounding box center [692, 409] width 85 height 20
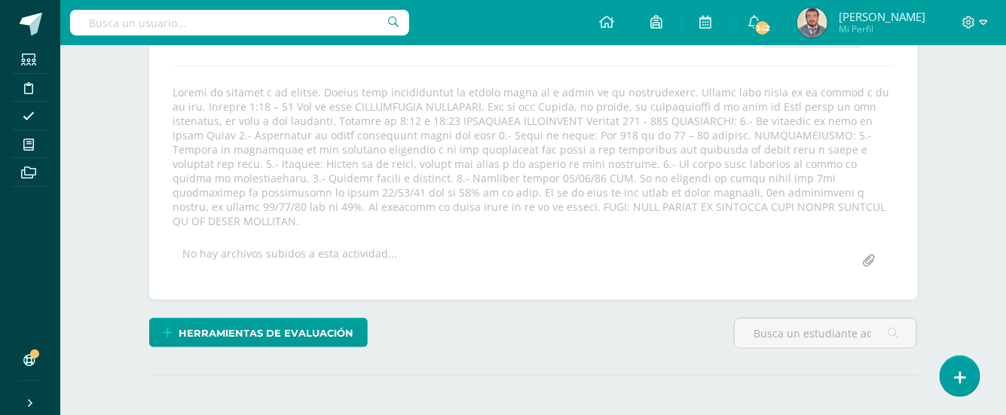
scroll to position [0, 0]
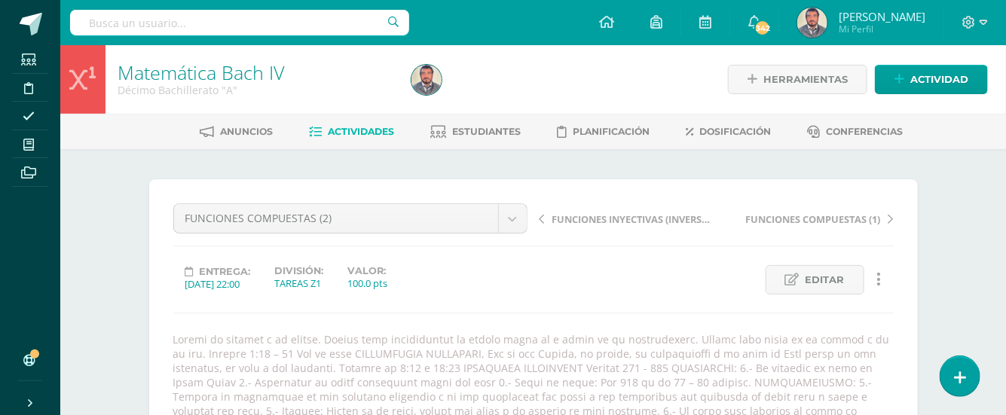
click at [359, 133] on span "Actividades" at bounding box center [361, 131] width 66 height 11
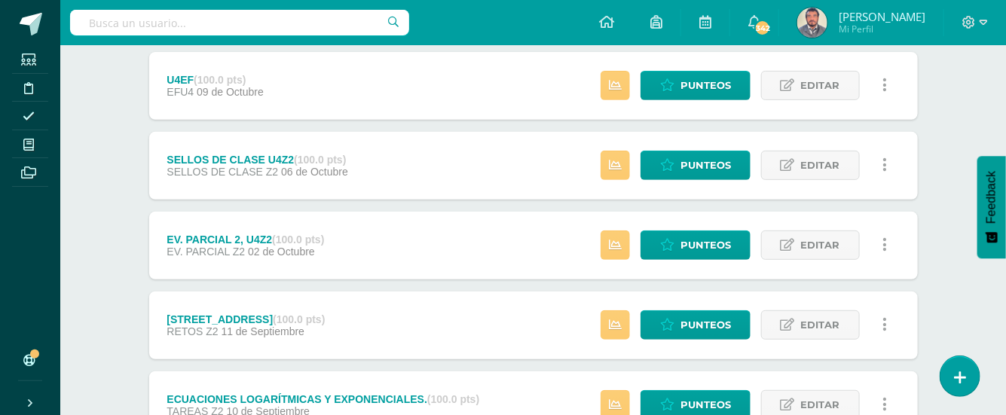
scroll to position [603, 0]
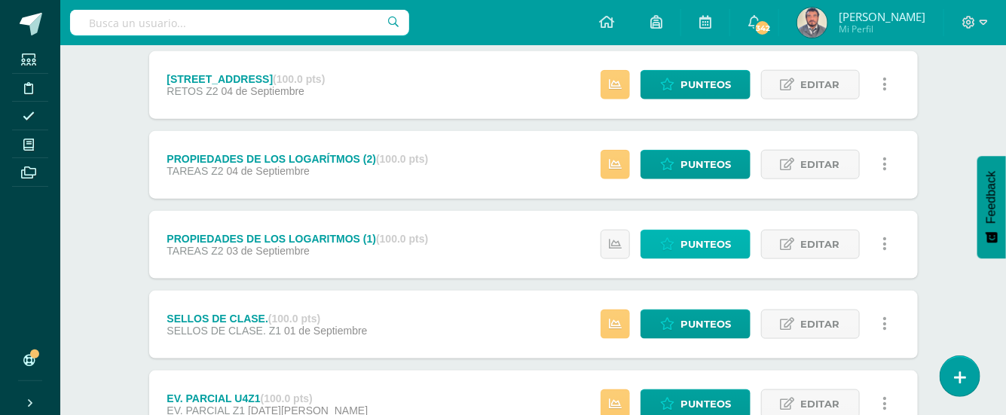
click at [697, 243] on span "Punteos" at bounding box center [705, 245] width 50 height 28
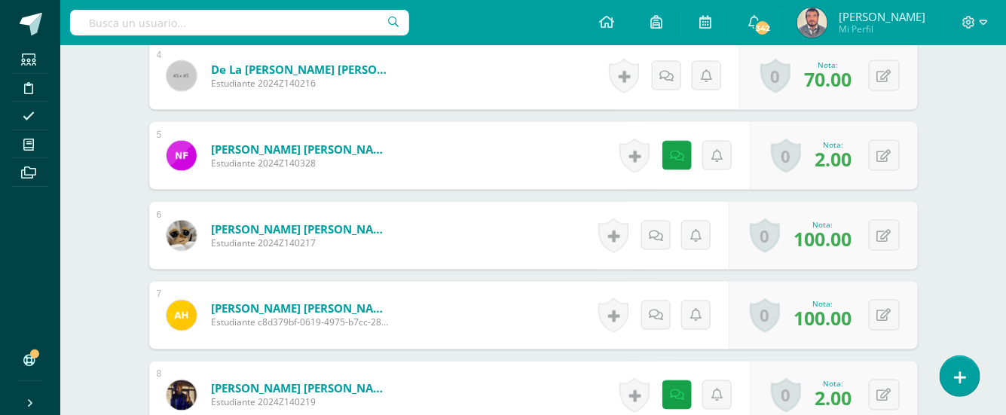
scroll to position [763, 0]
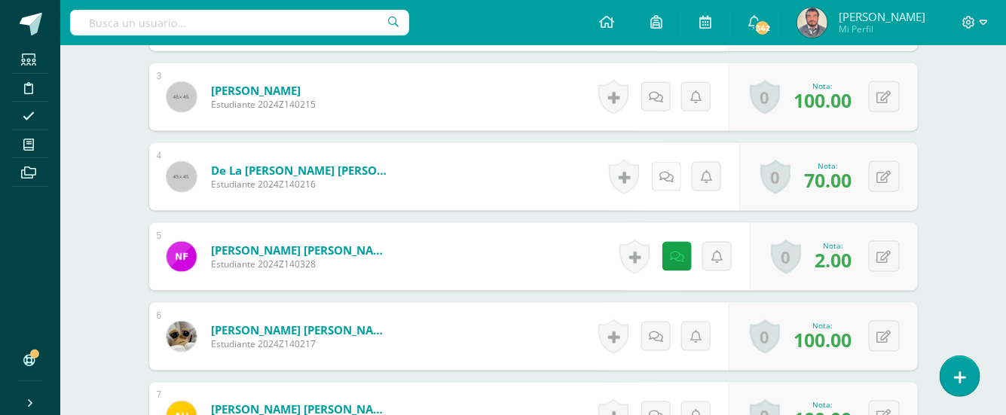
click at [662, 172] on icon at bounding box center [666, 177] width 14 height 13
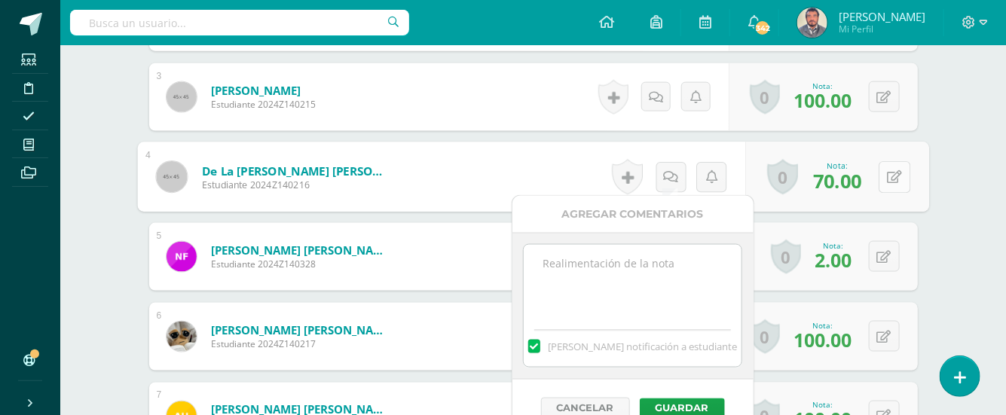
click at [891, 176] on icon at bounding box center [894, 176] width 15 height 13
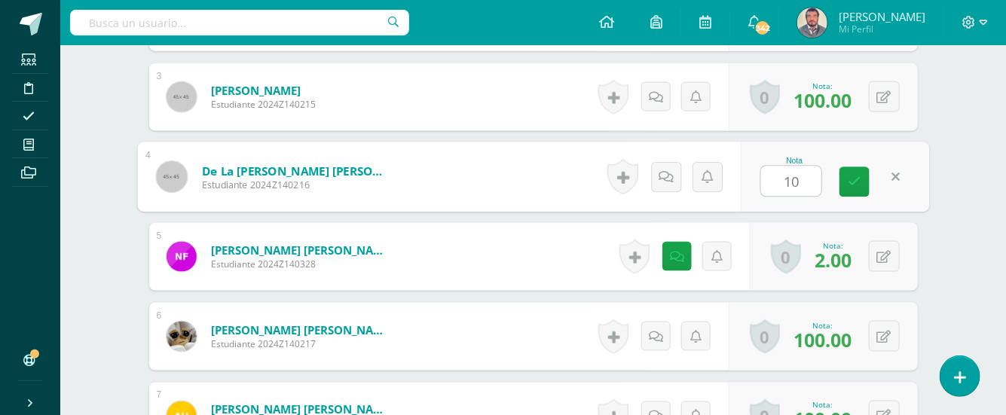
type input "100"
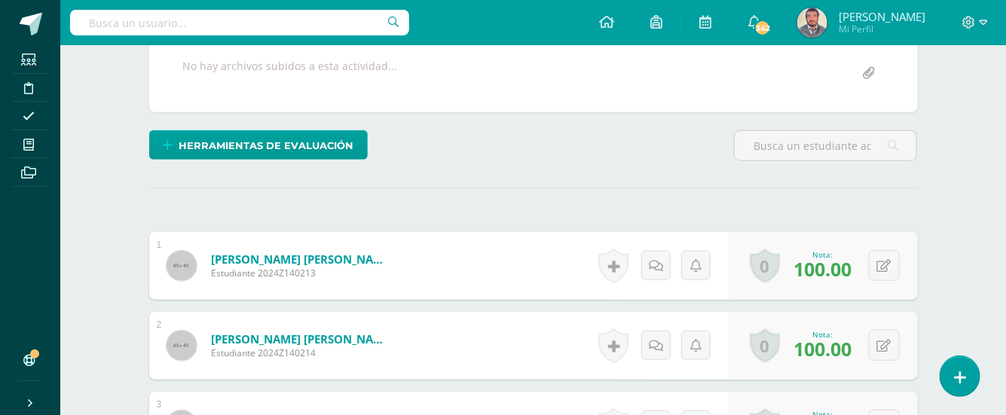
scroll to position [362, 0]
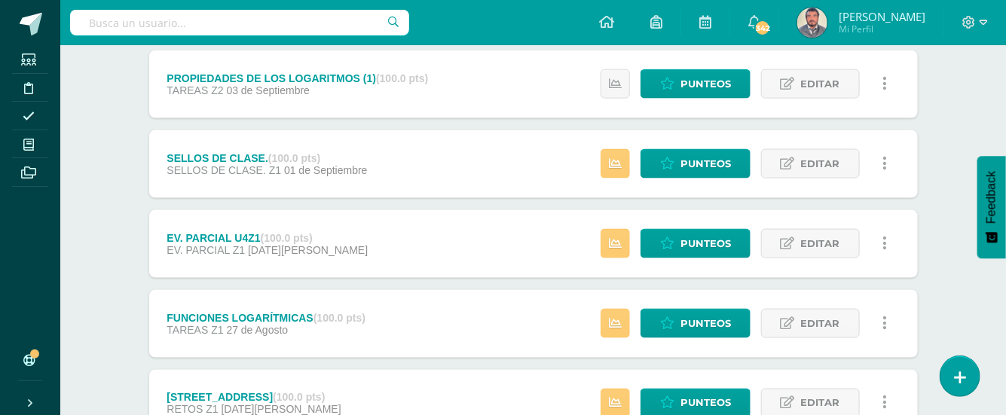
scroll to position [803, 0]
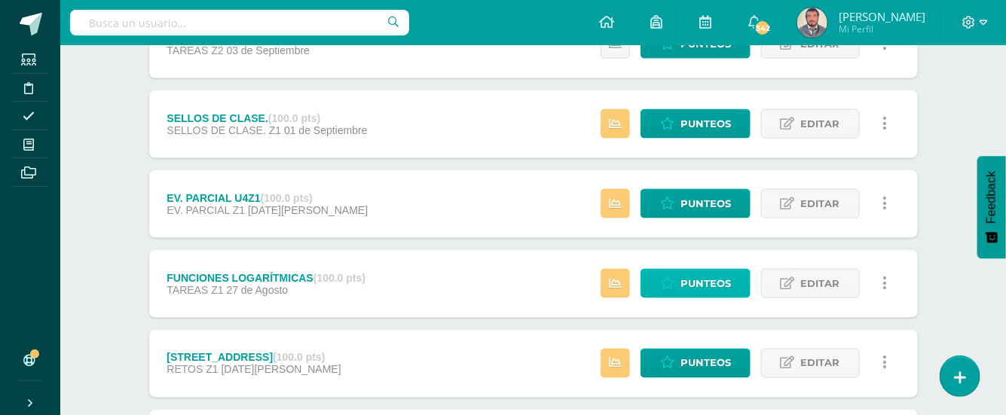
click at [713, 280] on span "Punteos" at bounding box center [705, 284] width 50 height 28
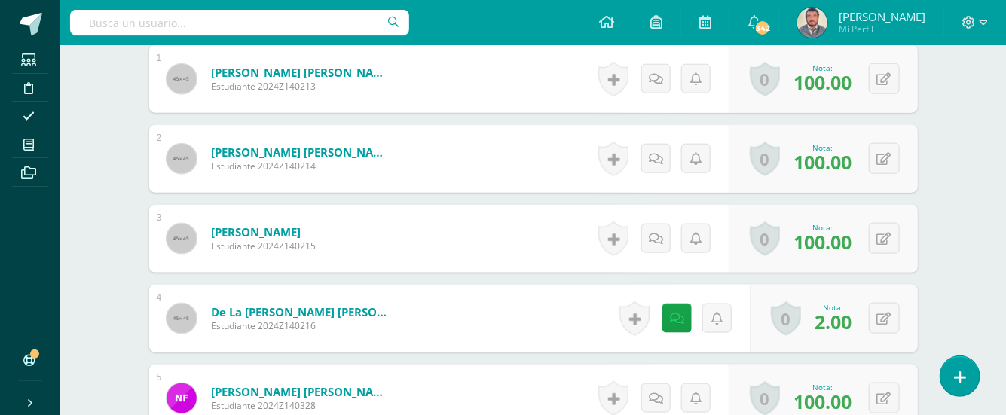
scroll to position [647, 0]
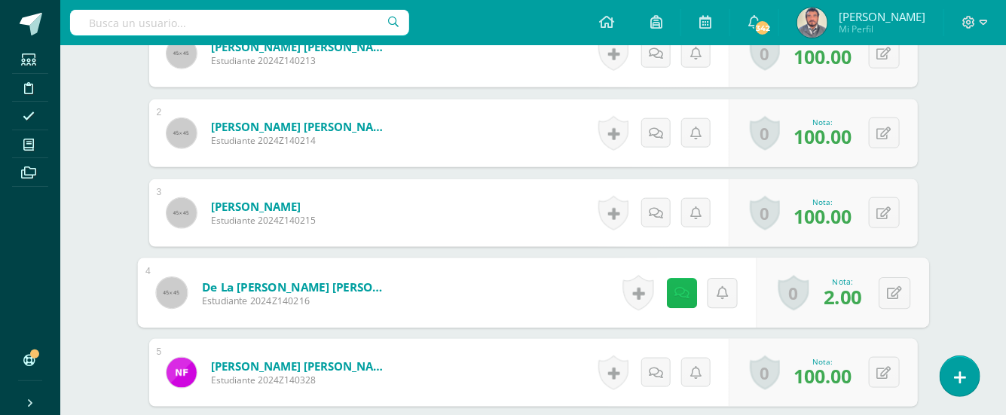
click at [674, 284] on link at bounding box center [681, 293] width 30 height 30
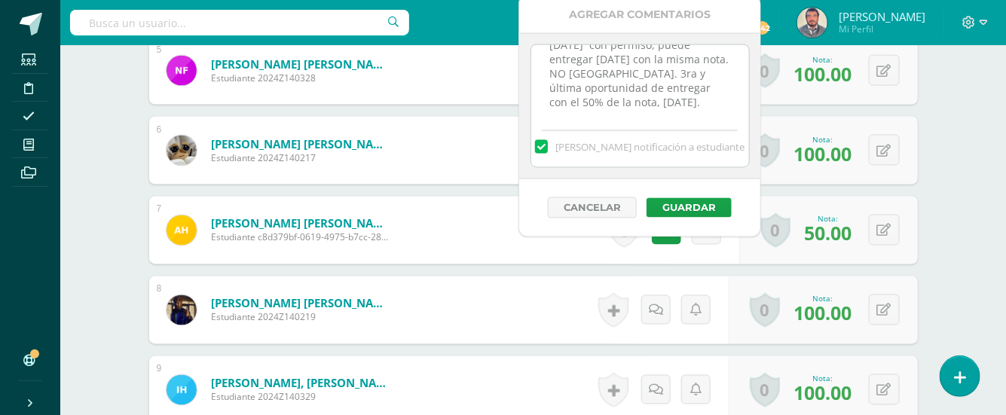
scroll to position [62, 0]
click at [705, 205] on button "Guardar" at bounding box center [688, 208] width 85 height 20
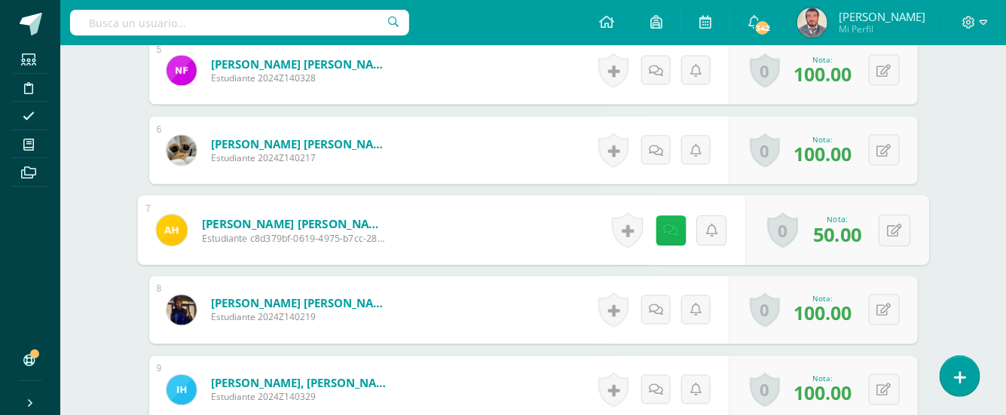
click at [664, 224] on icon at bounding box center [670, 230] width 15 height 13
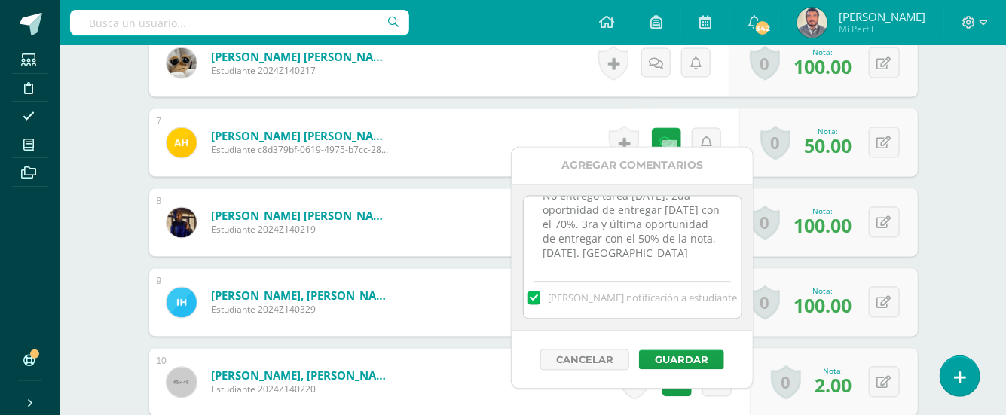
scroll to position [1050, 0]
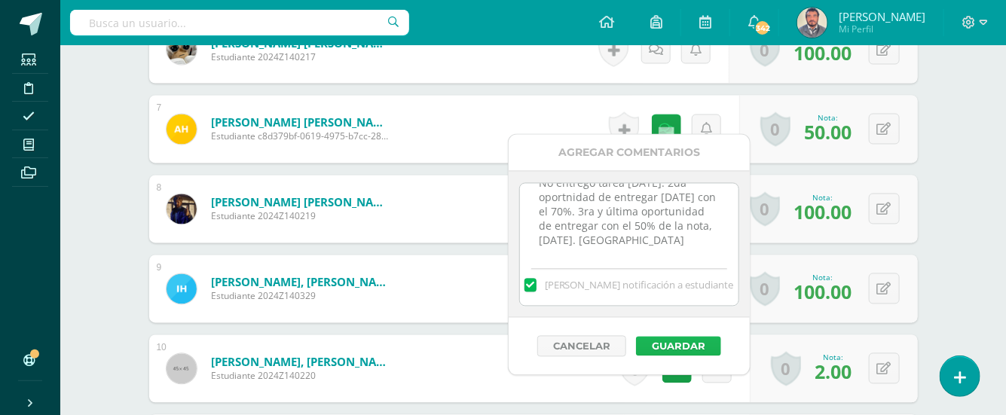
click at [661, 346] on button "Guardar" at bounding box center [678, 347] width 85 height 20
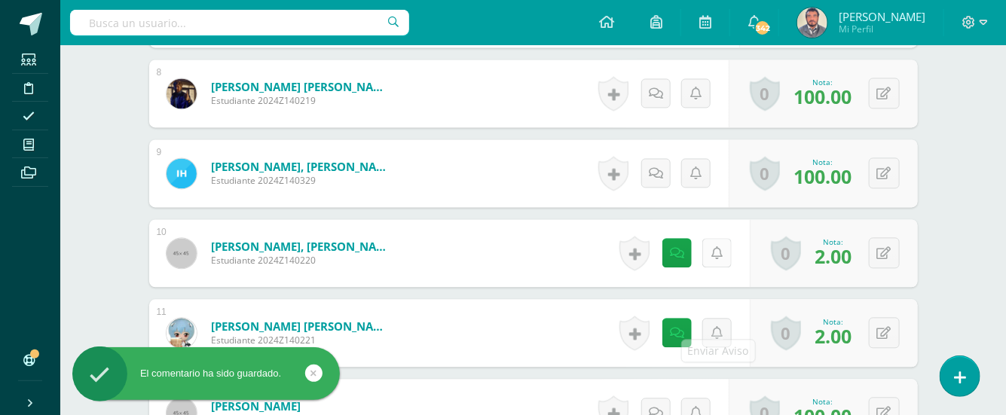
scroll to position [1251, 0]
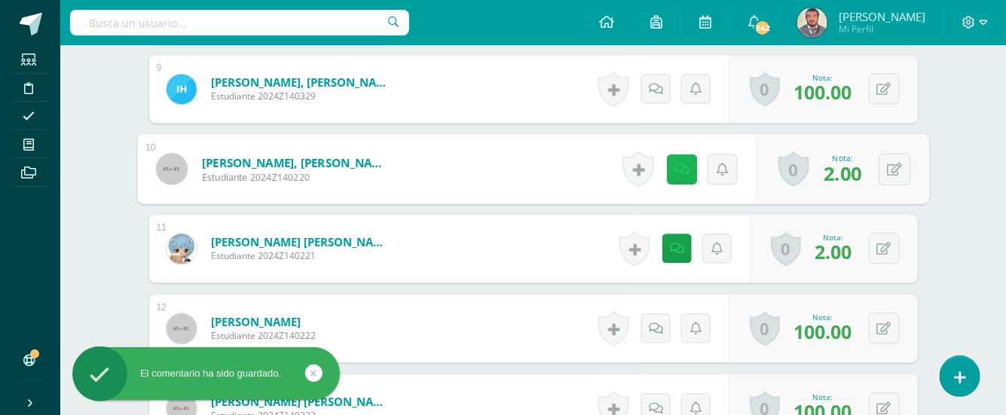
click at [683, 158] on link at bounding box center [681, 169] width 30 height 30
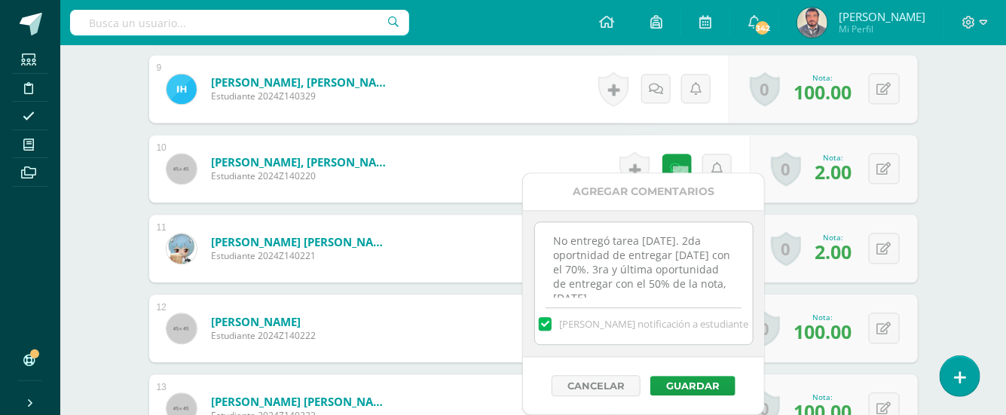
scroll to position [33, 0]
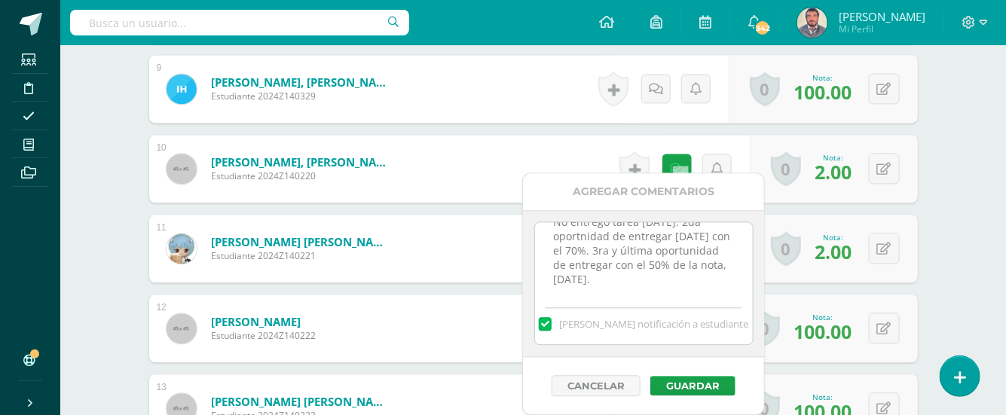
drag, startPoint x: 635, startPoint y: 279, endPoint x: 649, endPoint y: 294, distance: 20.3
click at [637, 282] on textarea "No entregó tarea miércoles 27/08/25. 2da oportnidad de entregar jueves 28/08/25…" at bounding box center [644, 259] width 218 height 75
drag, startPoint x: 581, startPoint y: 252, endPoint x: 573, endPoint y: 268, distance: 18.2
click at [580, 252] on textarea "No entregó tarea miércoles 27/08/25. 2da oportnidad de entregar jueves 28/08/25…" at bounding box center [644, 259] width 218 height 75
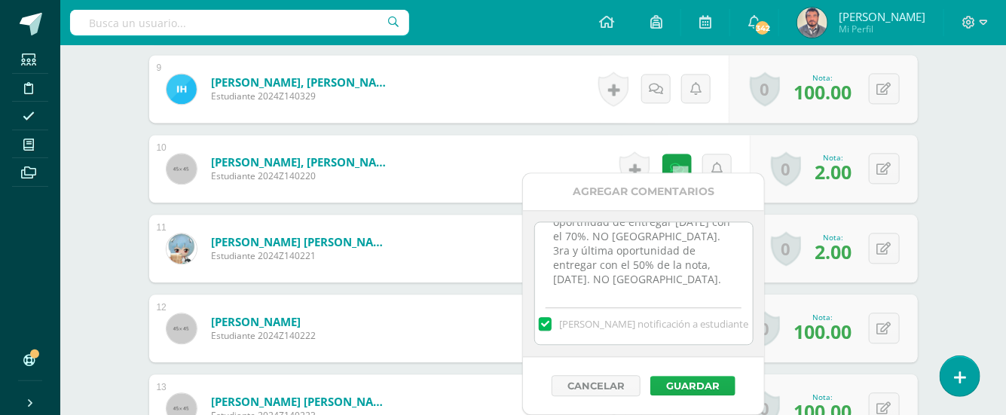
type textarea "No entregó tarea miércoles 27/08/25. 2da oportnidad de entregar jueves 28/08/25…"
click at [682, 388] on button "Guardar" at bounding box center [692, 386] width 85 height 20
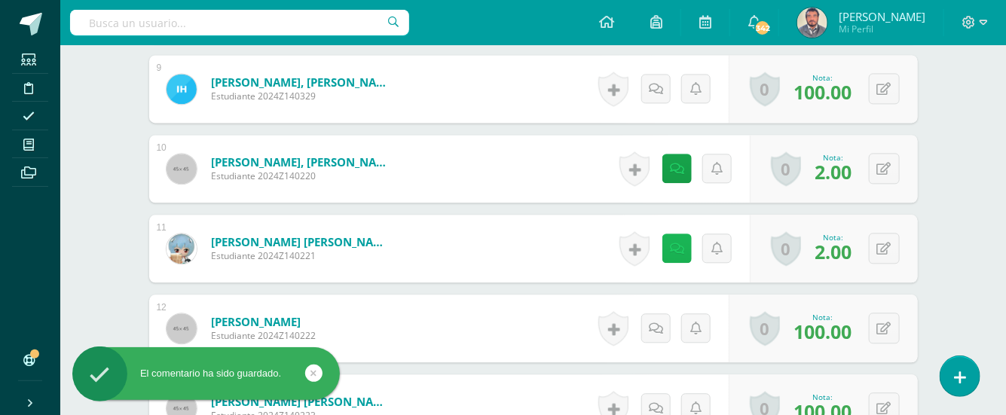
click at [670, 234] on link at bounding box center [676, 248] width 29 height 29
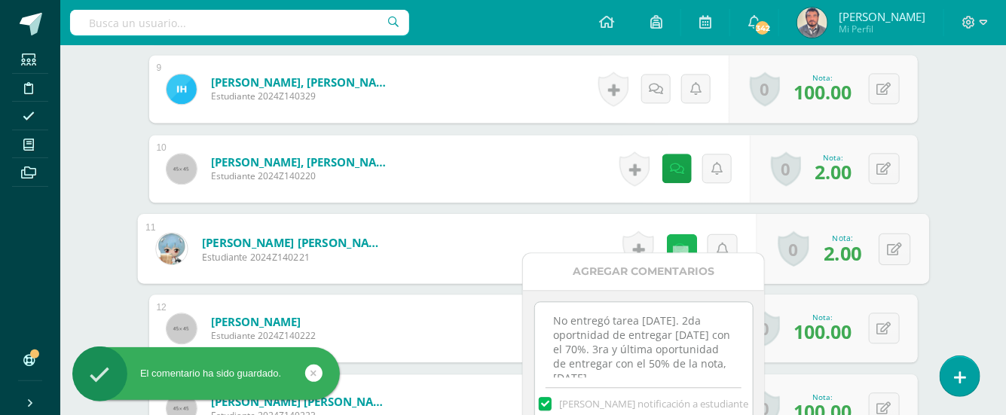
scroll to position [33, 0]
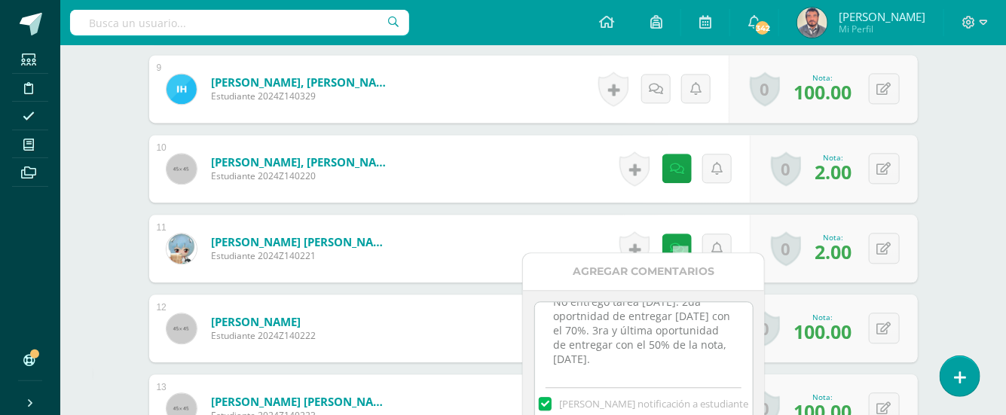
click at [581, 328] on textarea "No entregó tarea miércoles 27/08/25. 2da oportnidad de entregar jueves 28/08/25…" at bounding box center [644, 339] width 218 height 75
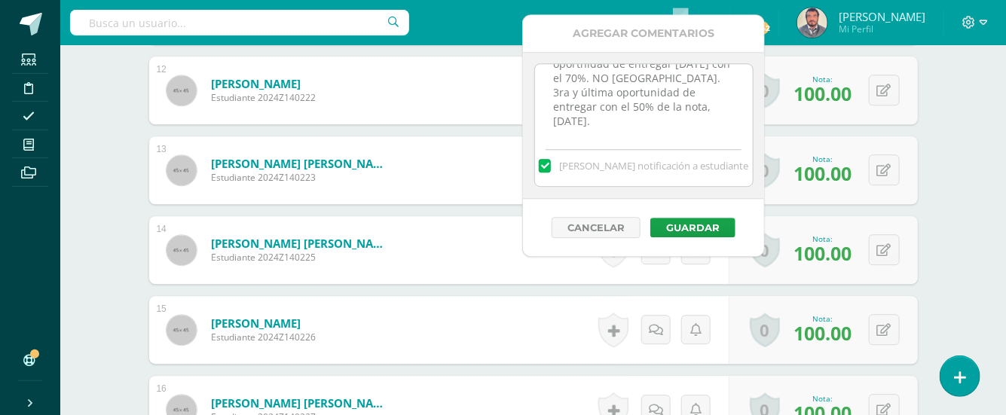
scroll to position [1552, 0]
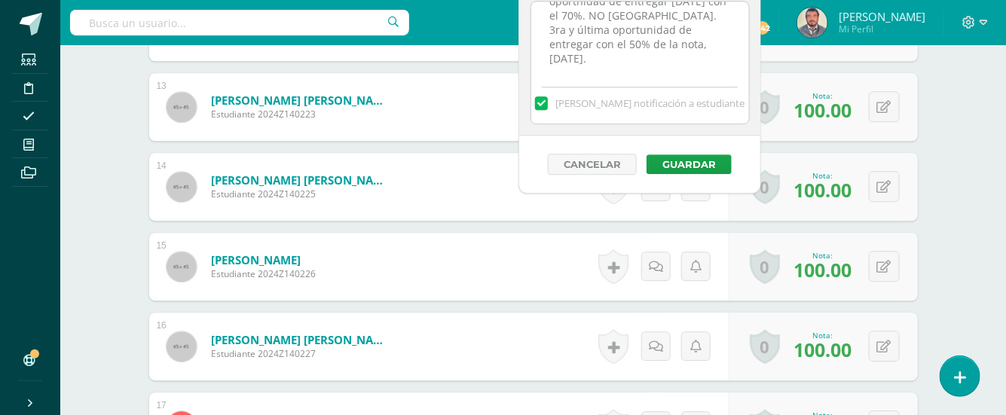
drag, startPoint x: 704, startPoint y: 54, endPoint x: 708, endPoint y: 79, distance: 25.3
click at [705, 60] on textarea "No entregó tarea miércoles 27/08/25. 2da oportnidad de entregar jueves 28/08/25…" at bounding box center [640, 39] width 218 height 75
type textarea "No entregó tarea miércoles 27/08/25. 2da oportnidad de entregar jueves 28/08/25…"
click at [666, 157] on button "Guardar" at bounding box center [688, 164] width 85 height 20
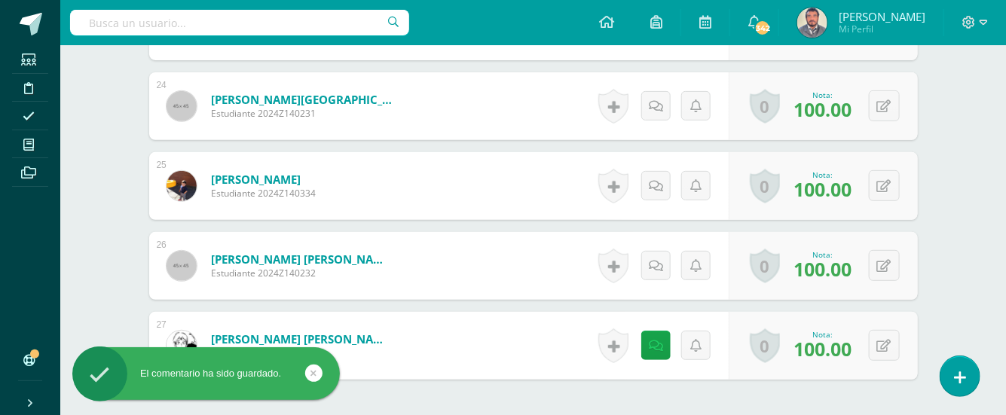
scroll to position [2552, 0]
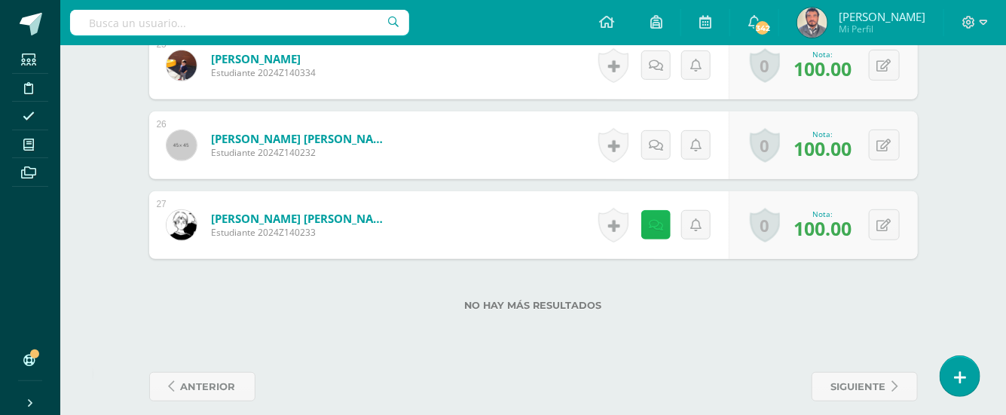
click at [667, 211] on link at bounding box center [655, 224] width 29 height 29
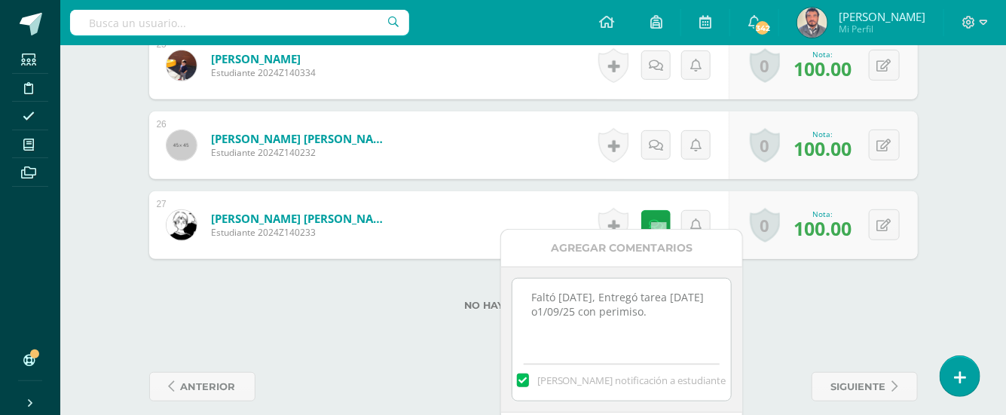
click at [646, 313] on textarea "Faltó lunes 25/08/25, Entregó tarea lunes o1/09/25 con perimiso." at bounding box center [621, 316] width 218 height 75
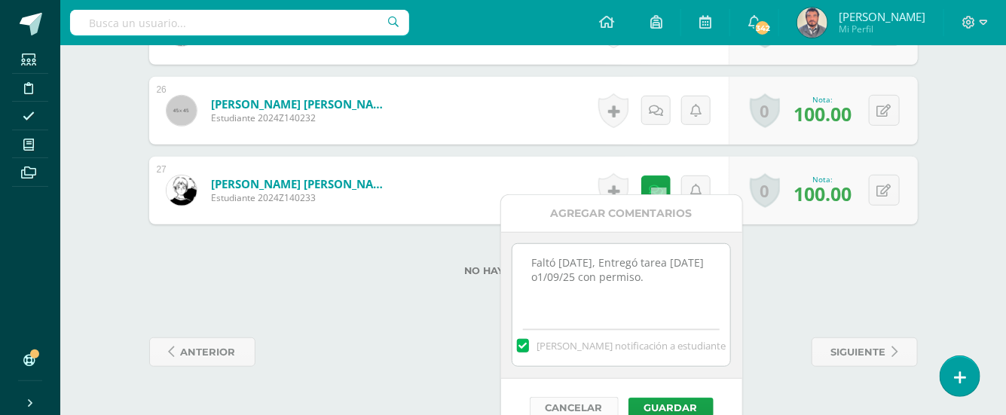
scroll to position [2605, 0]
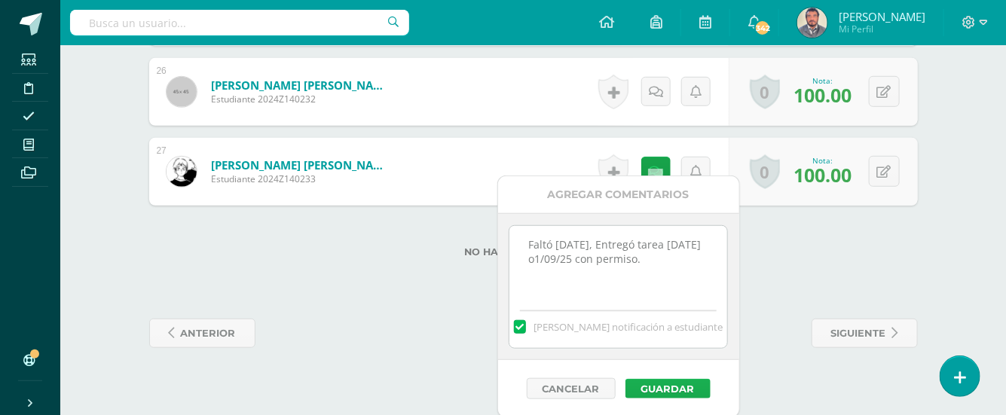
type textarea "Faltó lunes 25/08/25, Entregó tarea lunes o1/09/25 con permiso."
click at [651, 390] on button "Guardar" at bounding box center [667, 389] width 85 height 20
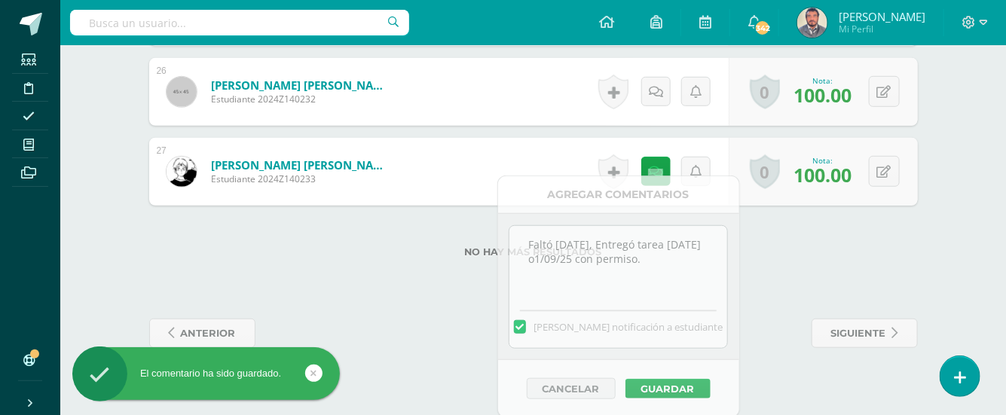
scroll to position [2552, 0]
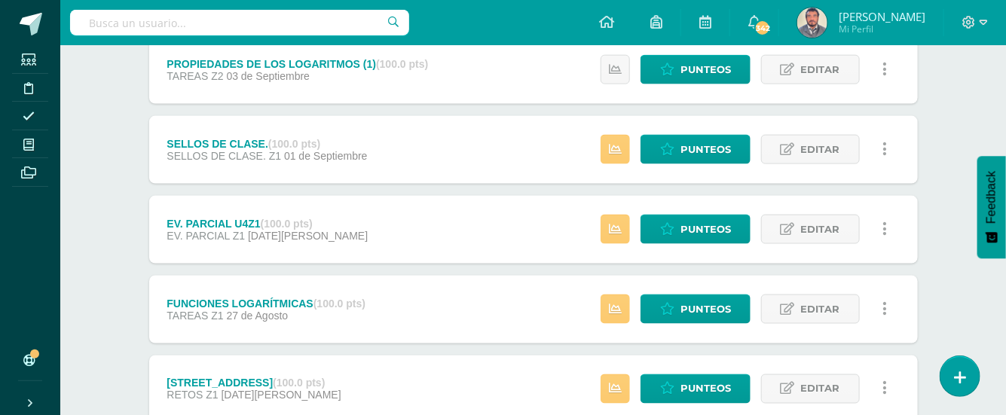
scroll to position [803, 0]
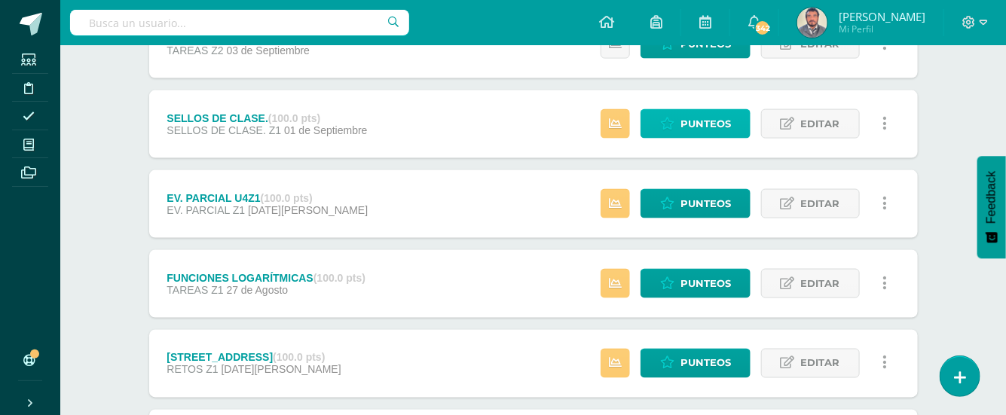
click at [713, 124] on span "Punteos" at bounding box center [705, 124] width 50 height 28
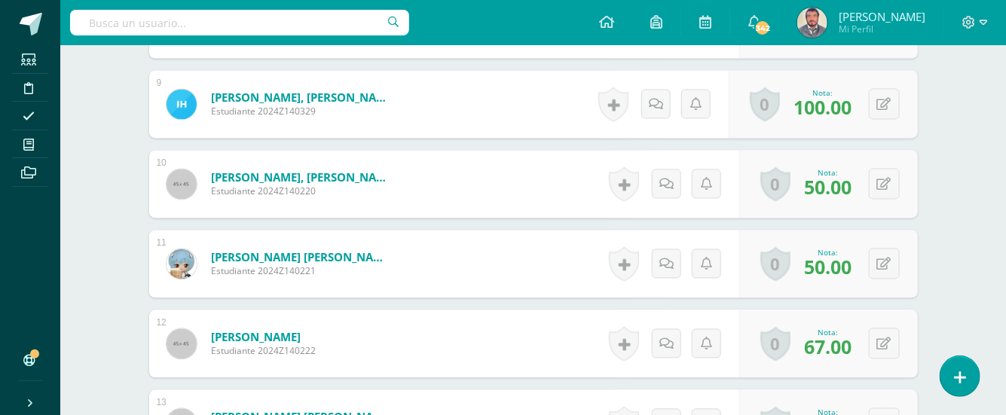
scroll to position [1244, 0]
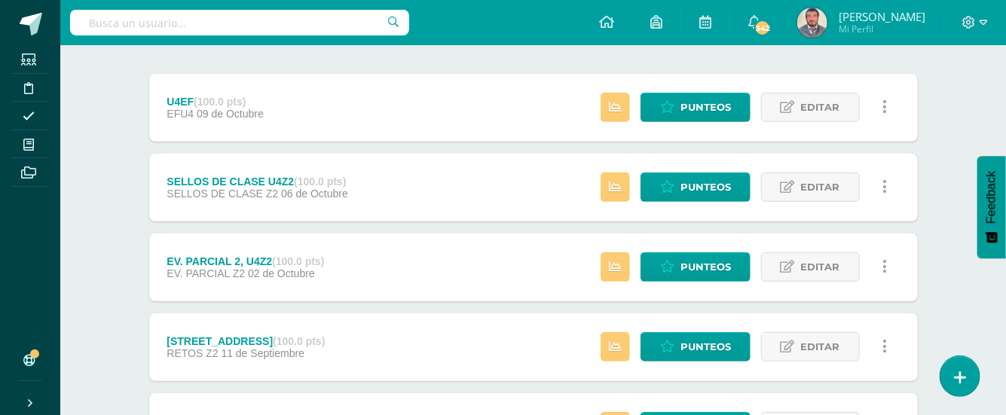
scroll to position [200, 0]
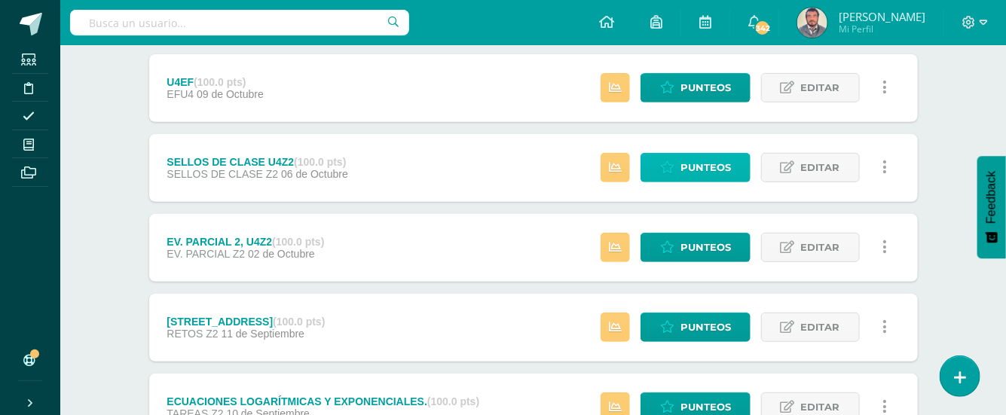
click at [711, 166] on span "Punteos" at bounding box center [705, 168] width 50 height 28
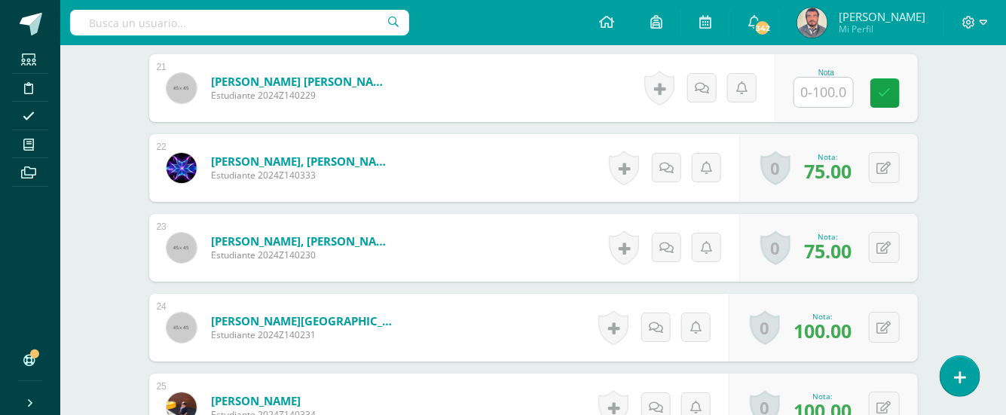
scroll to position [2133, 0]
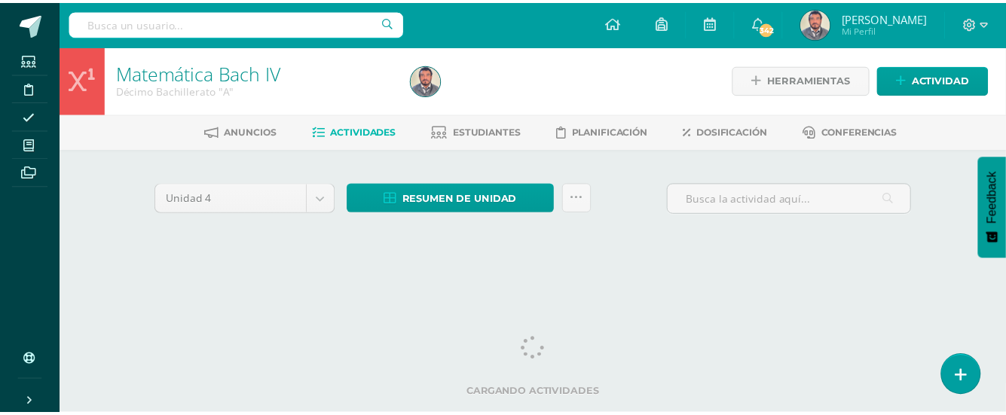
scroll to position [0, 7]
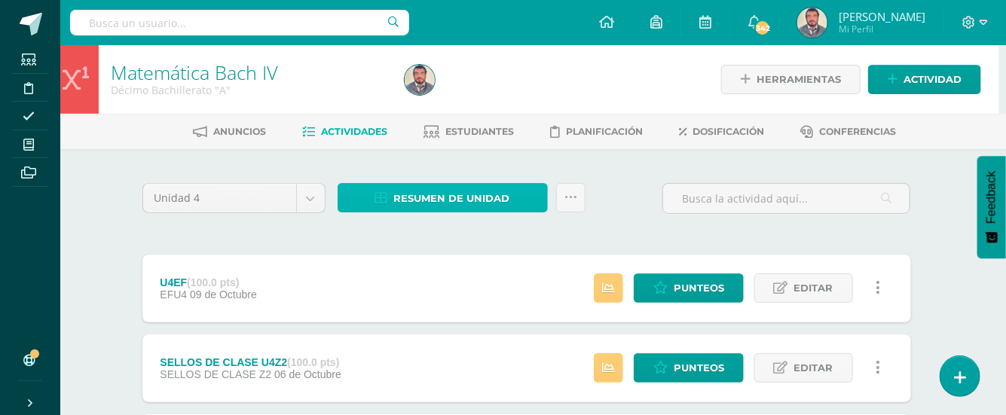
click at [476, 198] on span "Resumen de unidad" at bounding box center [452, 199] width 116 height 28
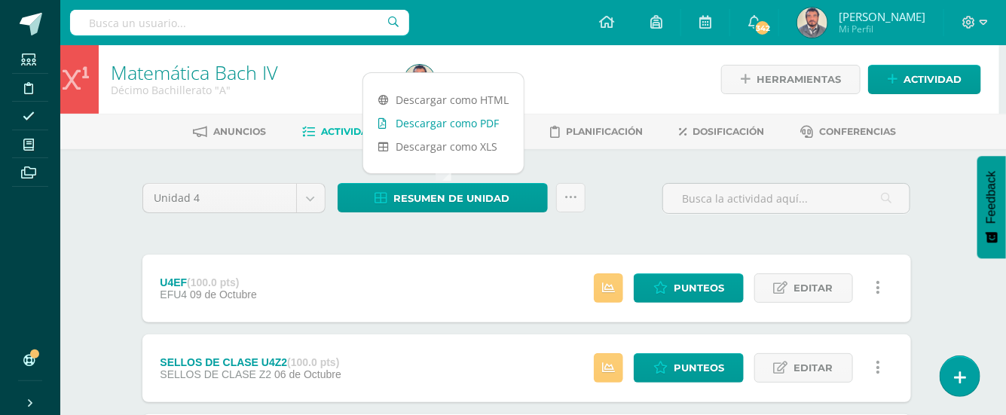
click at [484, 125] on link "Descargar como PDF" at bounding box center [443, 122] width 160 height 23
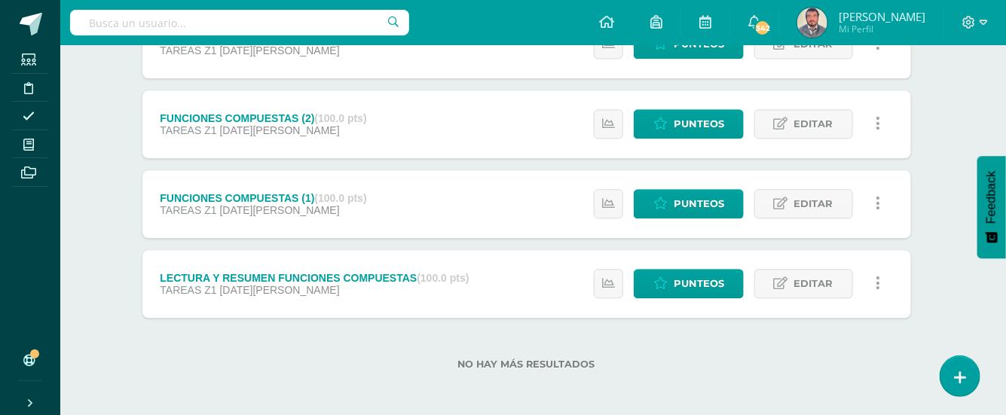
scroll to position [1364, 7]
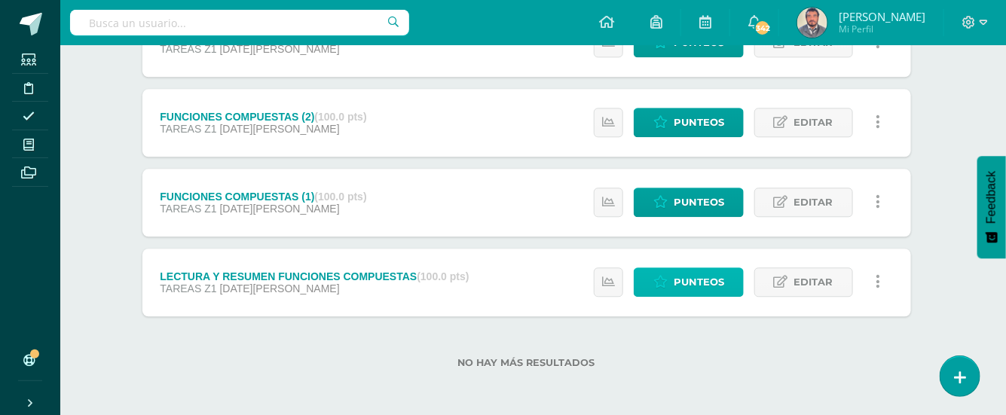
click at [696, 287] on span "Punteos" at bounding box center [698, 282] width 50 height 28
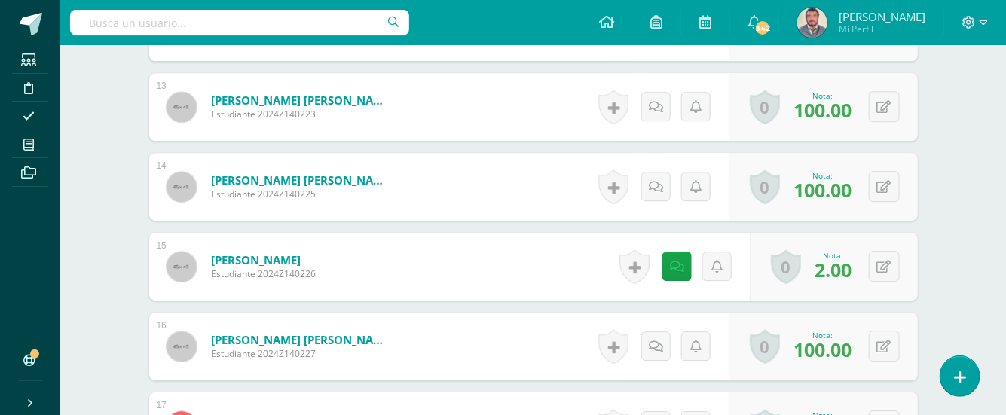
scroll to position [1566, 0]
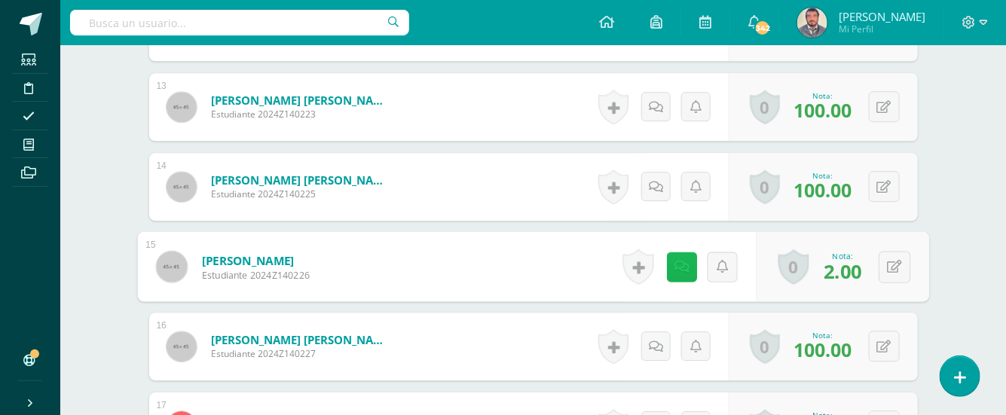
click at [680, 260] on icon at bounding box center [680, 266] width 15 height 13
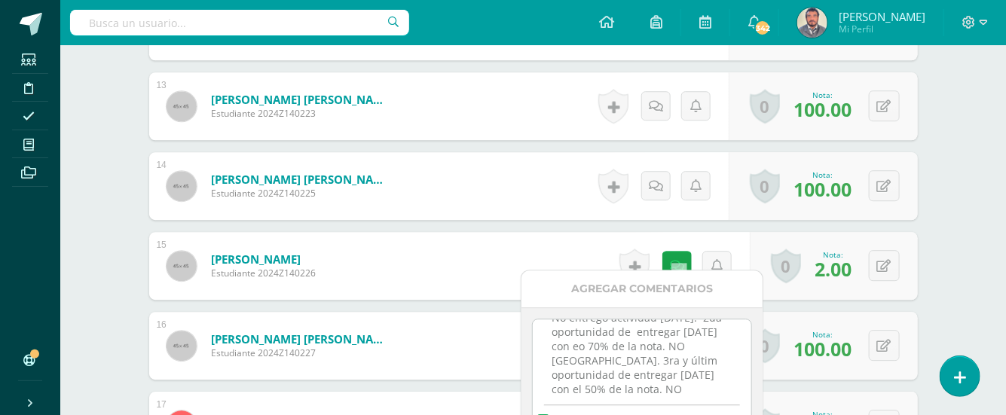
scroll to position [47, 0]
click at [914, 282] on div "1 Alvarado García, Bridget Andrea Estudiante 2024Z140213 Nota 100.00 0 Logros L…" at bounding box center [533, 186] width 768 height 2144
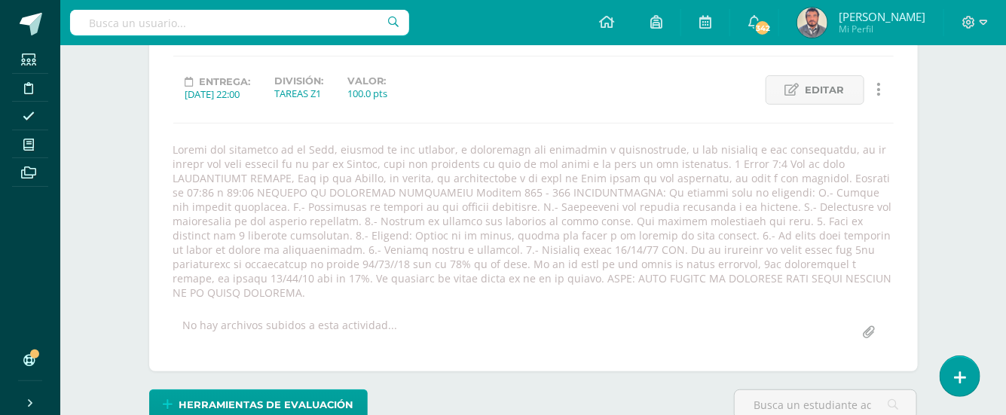
scroll to position [0, 0]
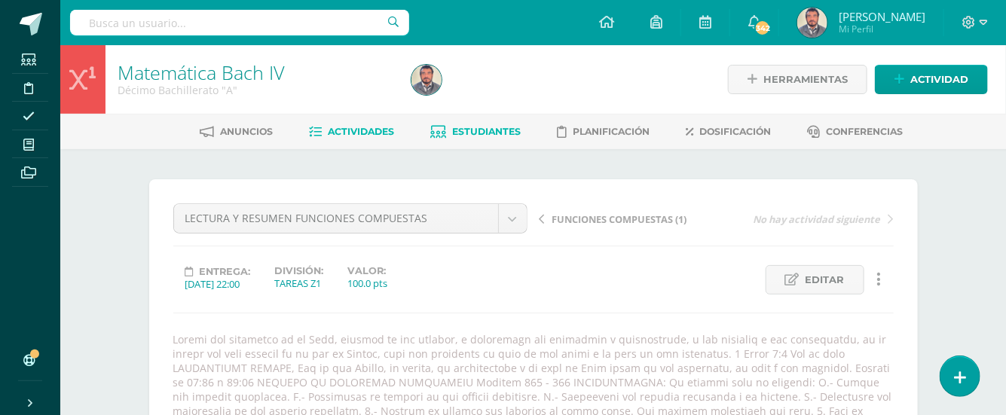
click at [475, 134] on span "Estudiantes" at bounding box center [486, 131] width 69 height 11
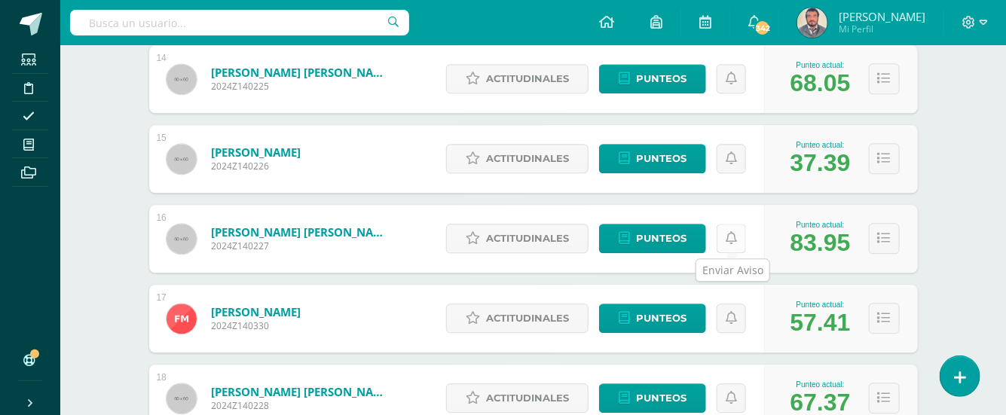
scroll to position [1295, 0]
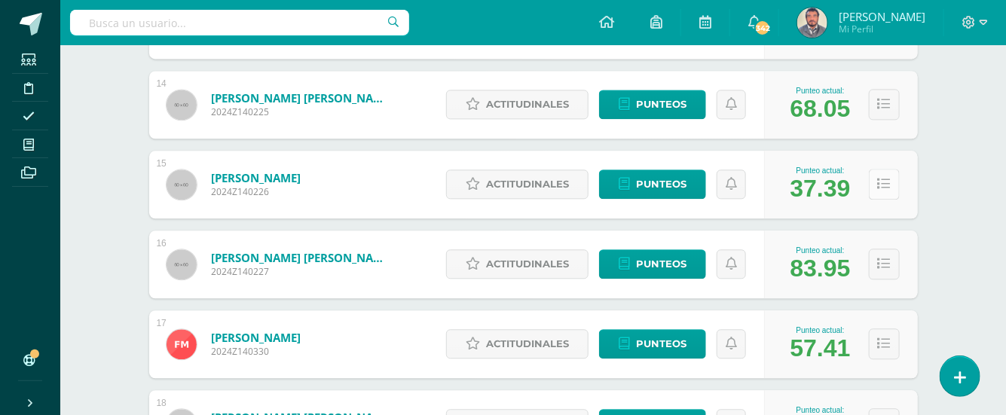
click at [879, 185] on icon at bounding box center [884, 184] width 13 height 13
click at [882, 184] on icon at bounding box center [884, 184] width 13 height 13
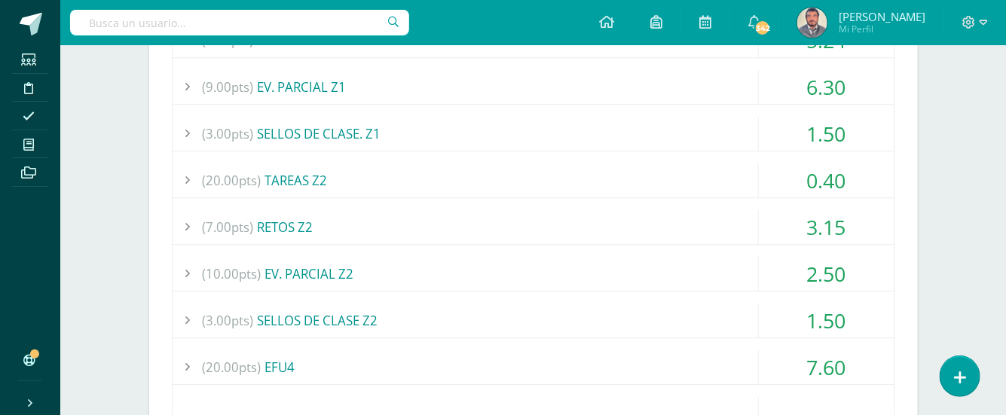
scroll to position [1544, 0]
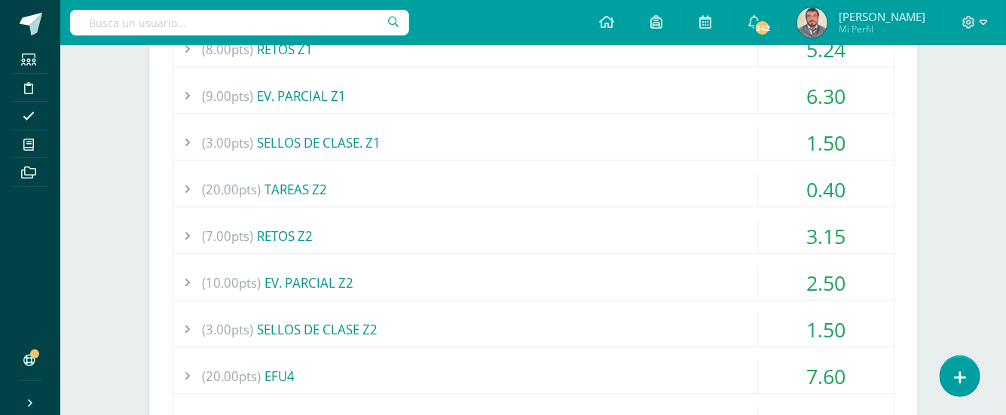
click at [302, 187] on div "(20.00pts) TAREAS Z2" at bounding box center [534, 190] width 722 height 34
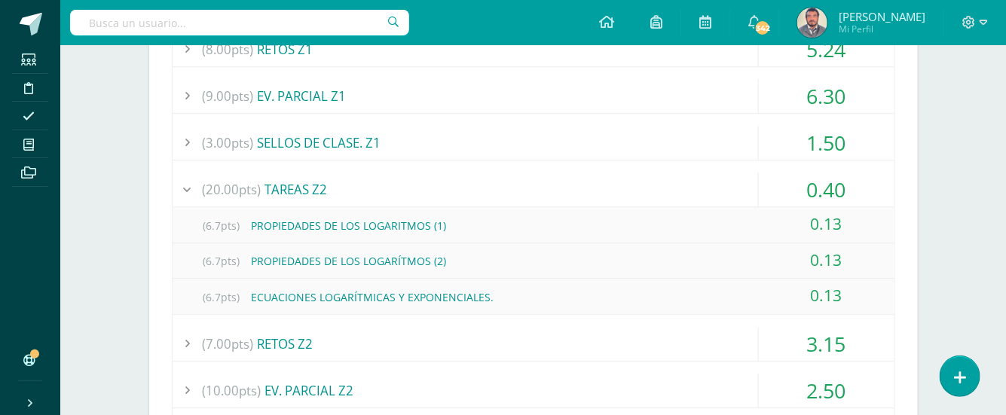
click at [319, 142] on div "(3.00pts) SELLOS DE CLASE. Z1" at bounding box center [534, 143] width 722 height 34
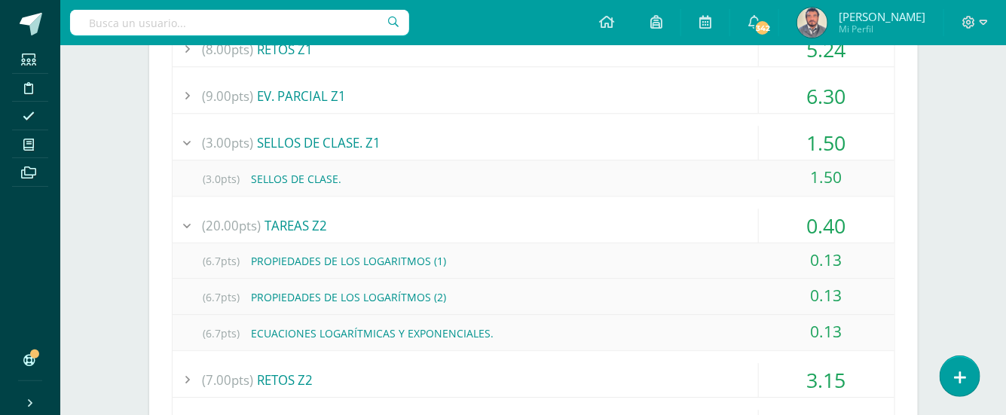
click at [314, 87] on div "(9.00pts) EV. PARCIAL Z1" at bounding box center [534, 96] width 722 height 34
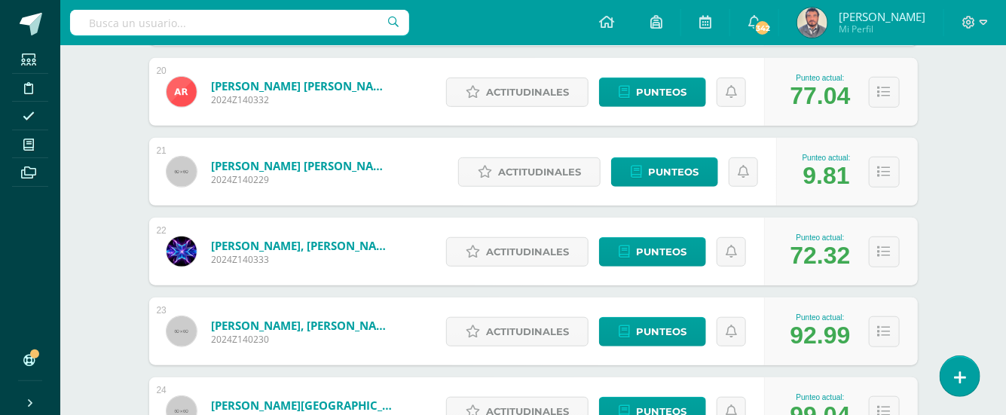
scroll to position [2750, 0]
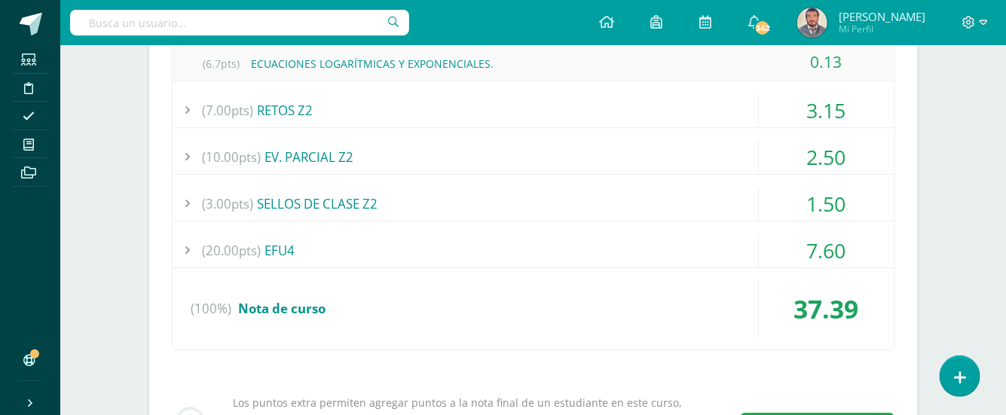
scroll to position [1846, 0]
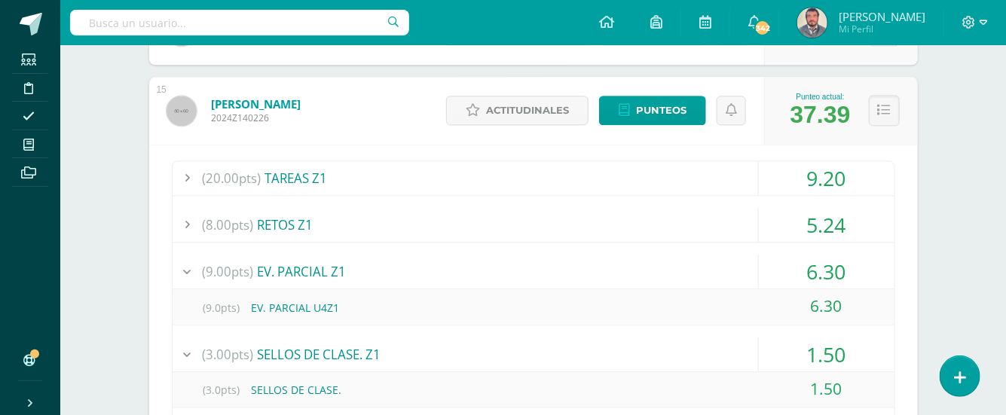
scroll to position [1344, 0]
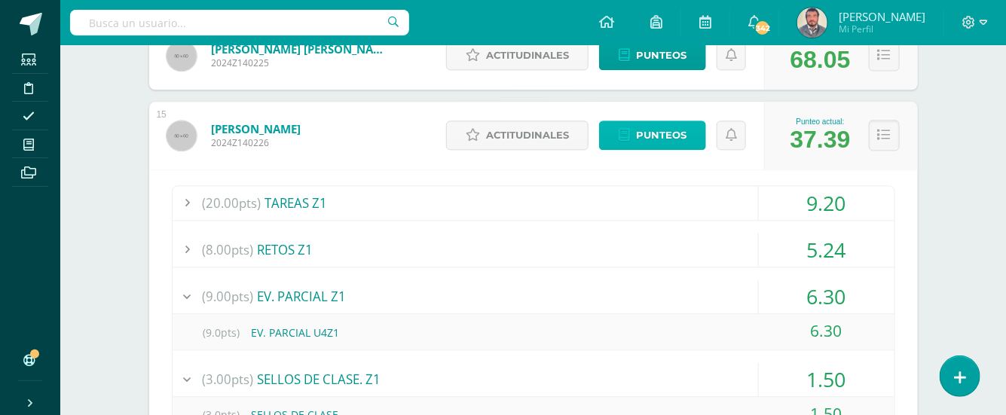
click at [671, 134] on span "Punteos" at bounding box center [661, 135] width 50 height 28
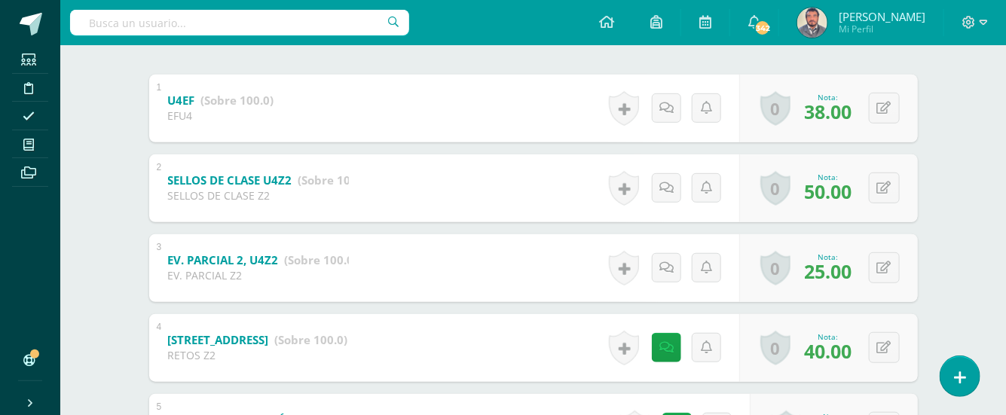
scroll to position [402, 0]
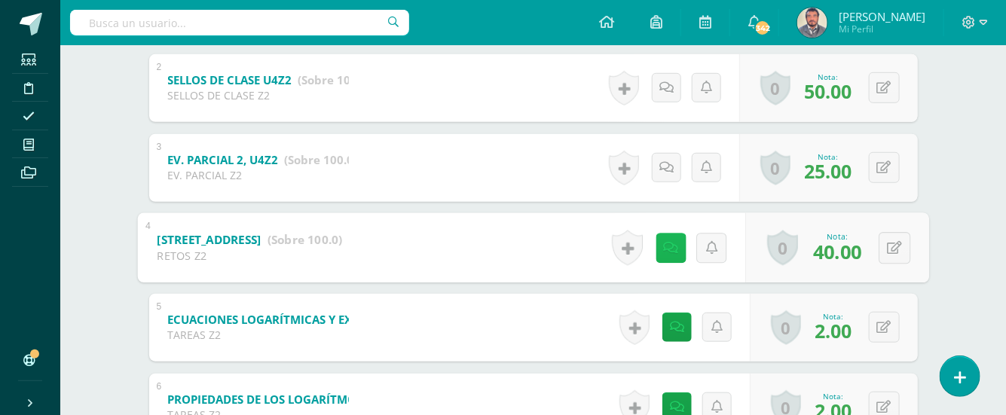
click at [669, 248] on icon at bounding box center [670, 247] width 15 height 13
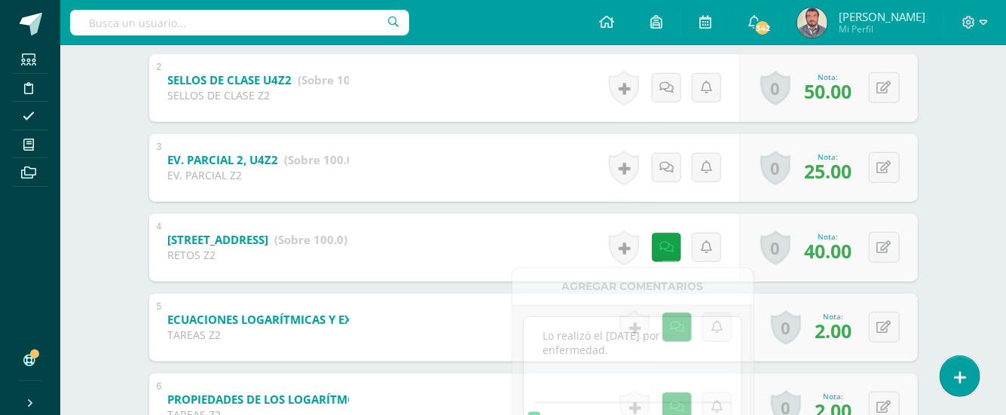
click at [550, 236] on div "4 RETO MATEMÁTICO 2, U4Z2 (Sobre 100.0) RETOS Z2 Nota 40.00 0 Logros Logros obt…" at bounding box center [533, 248] width 768 height 68
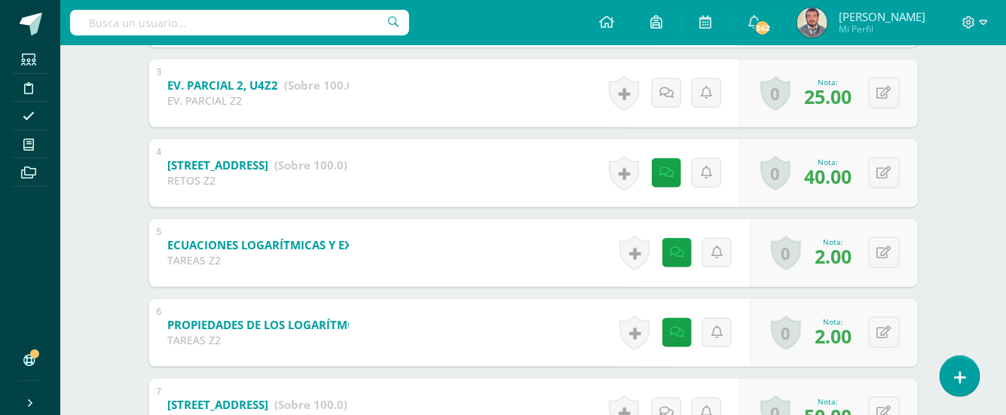
scroll to position [502, 0]
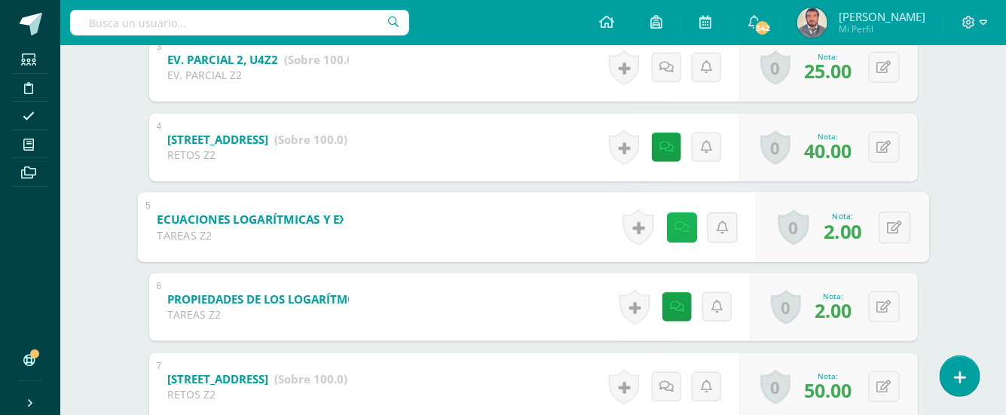
click at [685, 229] on link at bounding box center [681, 227] width 30 height 30
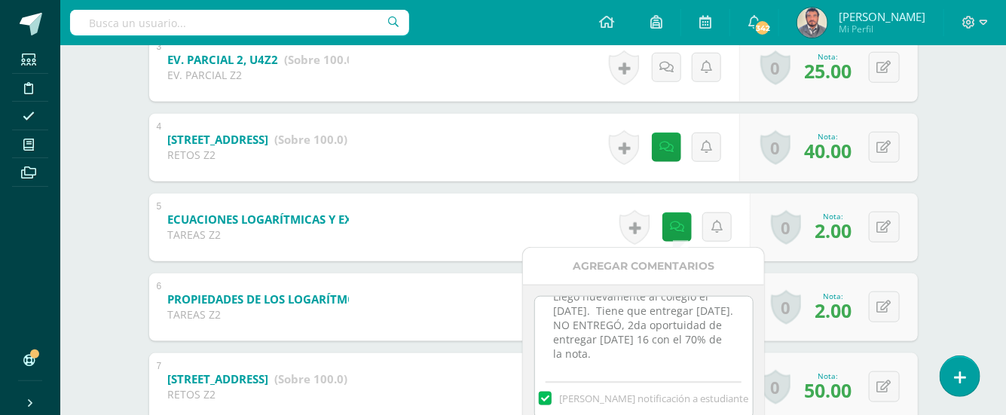
scroll to position [62, 0]
click at [606, 352] on textarea "Por enfermedad tiene 5 días a partir del día que se presenta. Llegó nuevamente …" at bounding box center [644, 334] width 218 height 75
click at [646, 337] on textarea "Por enfermedad tiene 5 días a partir del día que se presenta. Llegó nuevamente …" at bounding box center [644, 334] width 218 height 75
click at [706, 354] on textarea "Por enfermedad tiene 5 días a partir del día que se presenta. Llegó nuevamente …" at bounding box center [644, 334] width 218 height 75
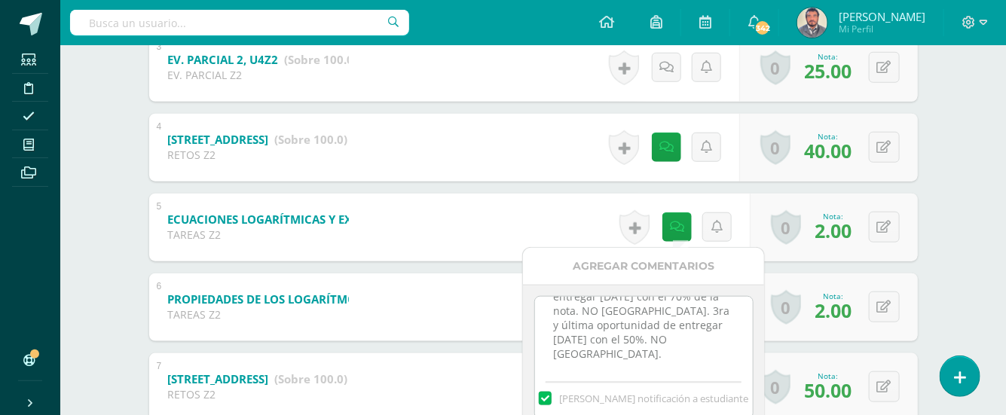
type textarea "Por enfermedad tiene 5 días a partir del día que se presenta. Llegó nuevamente …"
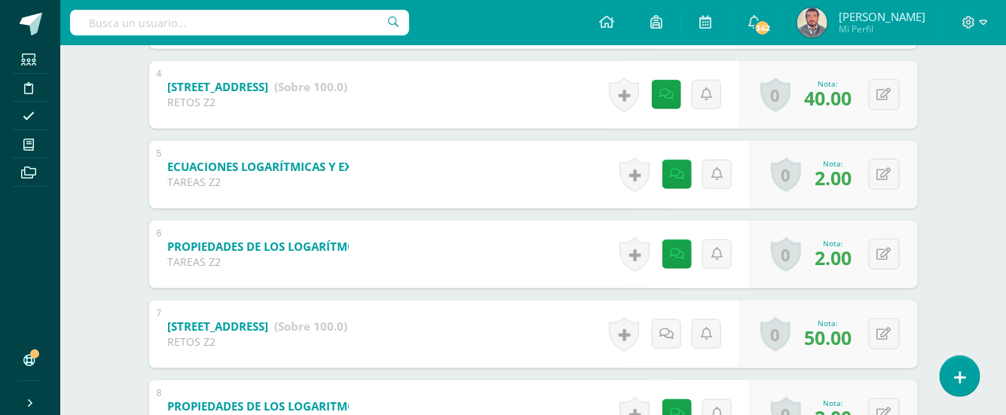
scroll to position [560, 0]
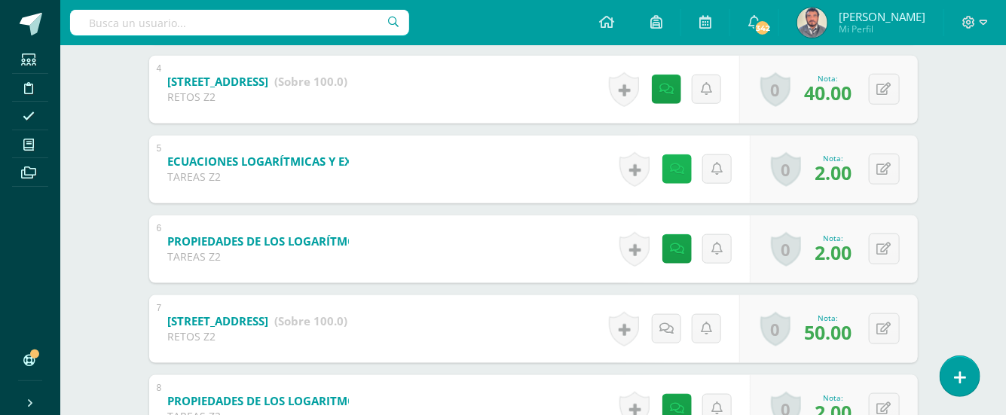
click at [673, 173] on icon at bounding box center [677, 169] width 14 height 13
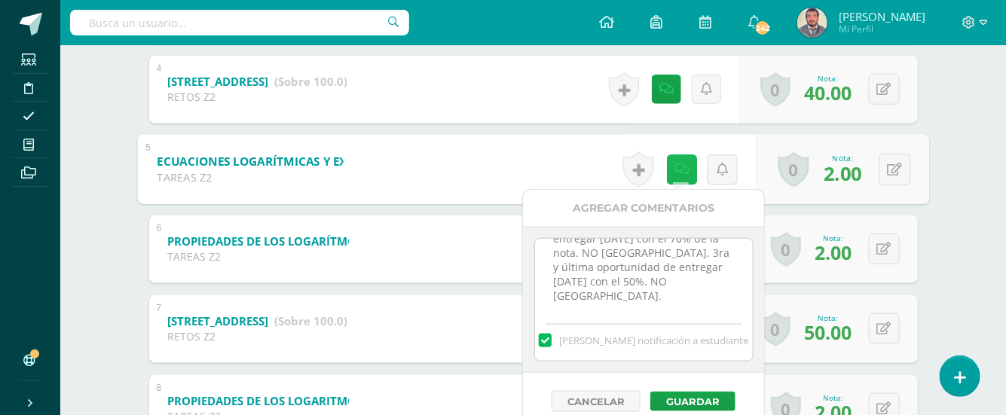
click at [673, 173] on icon at bounding box center [680, 169] width 15 height 13
click at [658, 93] on link at bounding box center [666, 89] width 29 height 29
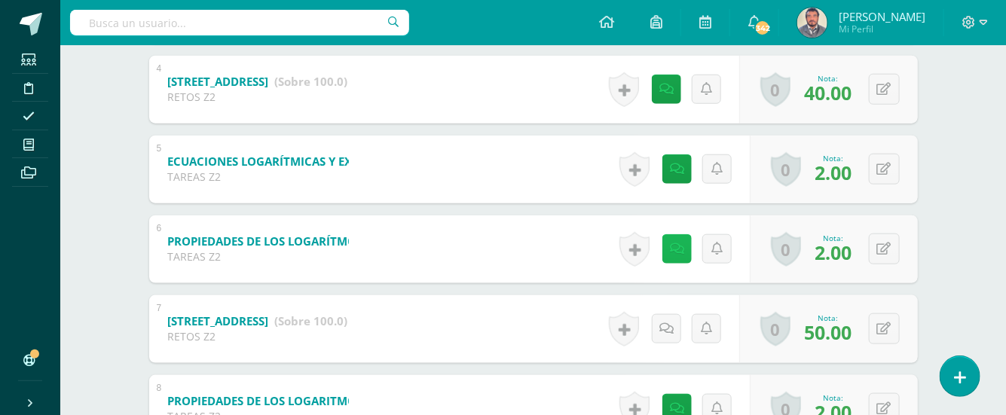
click at [678, 249] on icon at bounding box center [677, 249] width 14 height 13
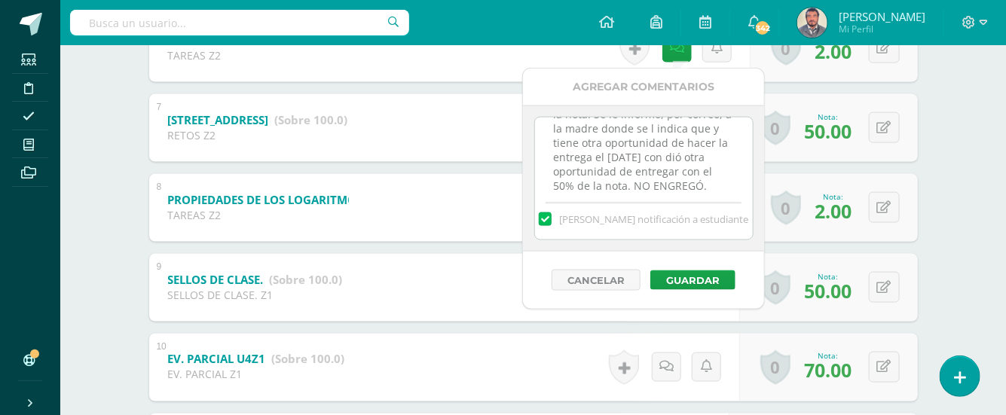
scroll to position [111, 0]
drag, startPoint x: 658, startPoint y: 139, endPoint x: 656, endPoint y: 163, distance: 24.2
click at [658, 145] on textarea "Por enfermedad tiene 5 días a partir del día que se presenta. Llegó nuevamente …" at bounding box center [644, 155] width 218 height 75
click at [561, 152] on textarea "Por enfermedad tiene 5 días a partir del día que se presenta. Llegó nuevamente …" at bounding box center [644, 155] width 218 height 75
click at [714, 185] on textarea "Por enfermedad tiene 5 días a partir del día que se presenta. Llegó nuevamente …" at bounding box center [644, 155] width 218 height 75
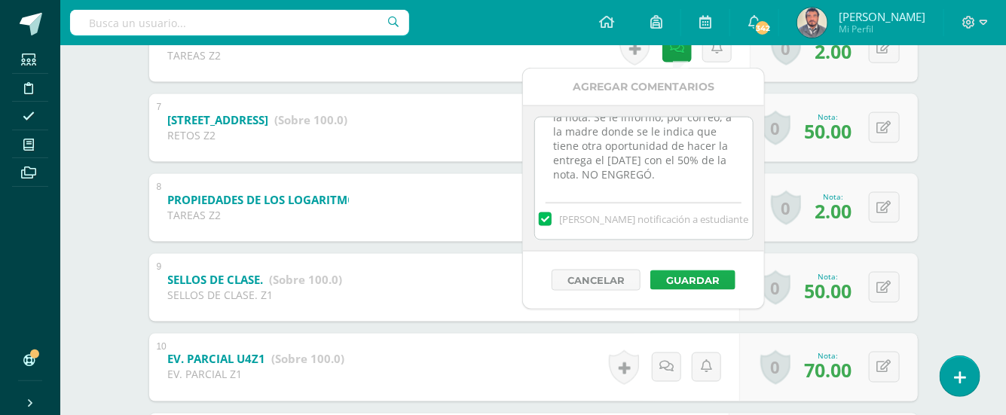
type textarea "Por enfermedad tiene 5 días a partir del día que se presenta. Llegó nuevamente …"
click at [684, 281] on button "Guardar" at bounding box center [692, 280] width 85 height 20
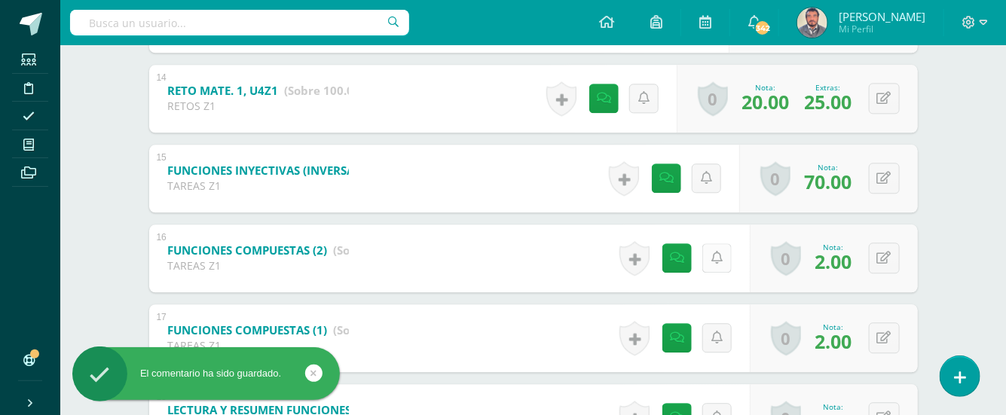
scroll to position [1364, 0]
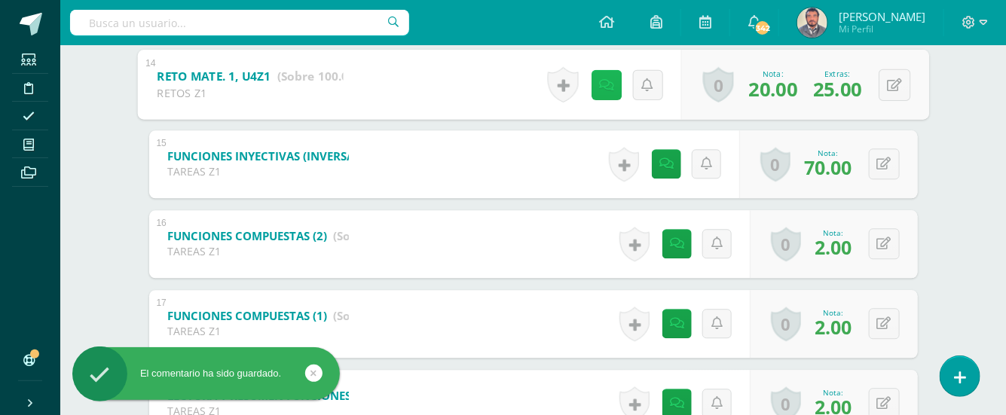
click at [599, 82] on icon at bounding box center [606, 84] width 15 height 13
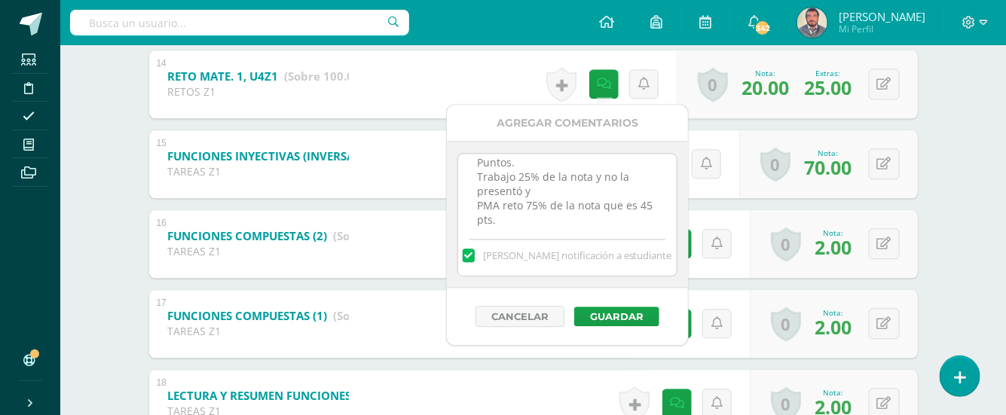
scroll to position [25, 0]
click at [613, 318] on button "Guardar" at bounding box center [616, 317] width 85 height 20
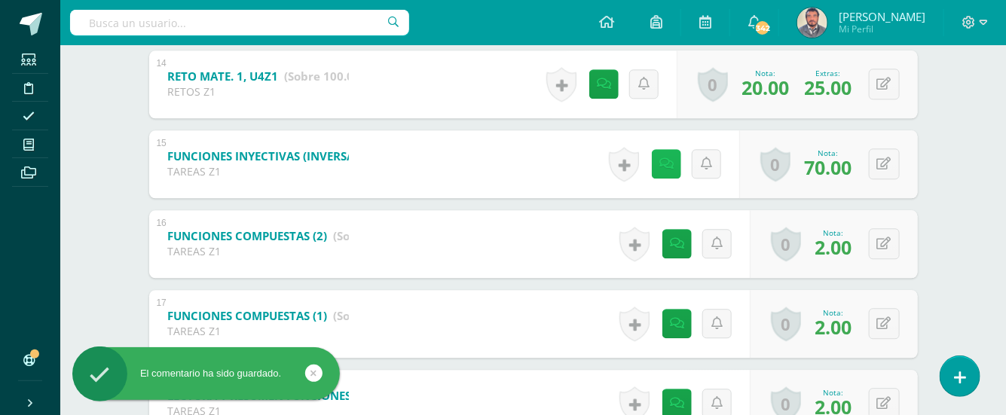
drag, startPoint x: 651, startPoint y: 166, endPoint x: 657, endPoint y: 160, distance: 8.5
click at [656, 160] on link at bounding box center [666, 163] width 29 height 29
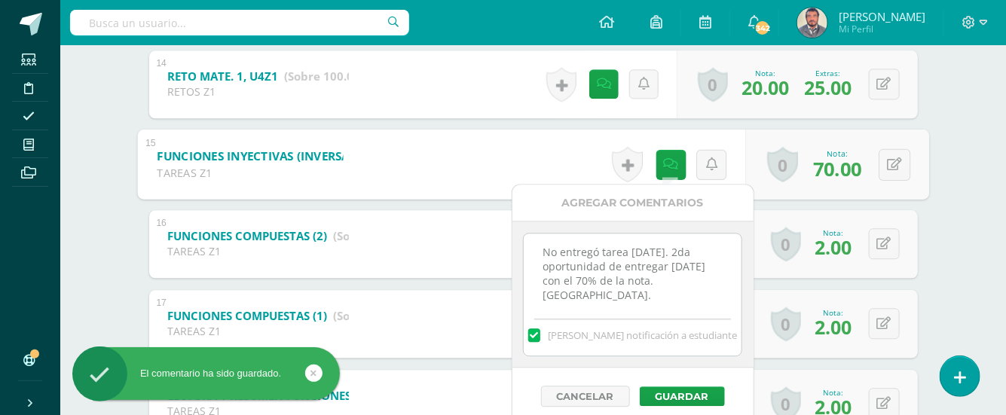
scroll to position [5, 0]
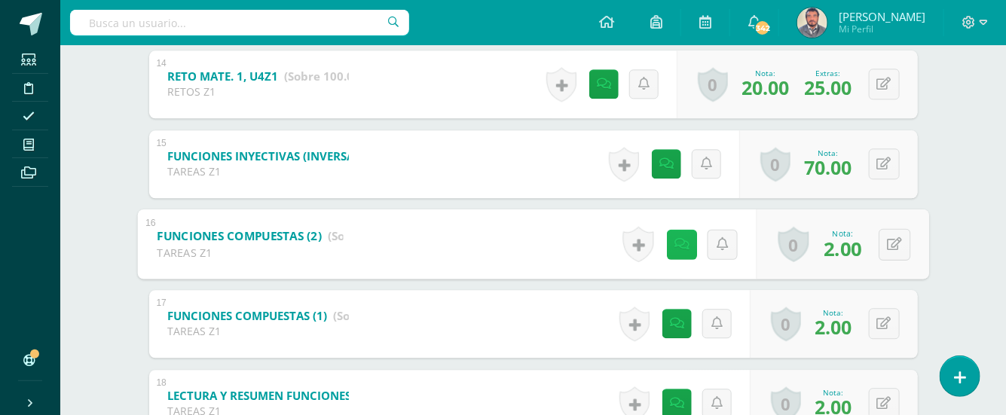
scroll to position [1464, 0]
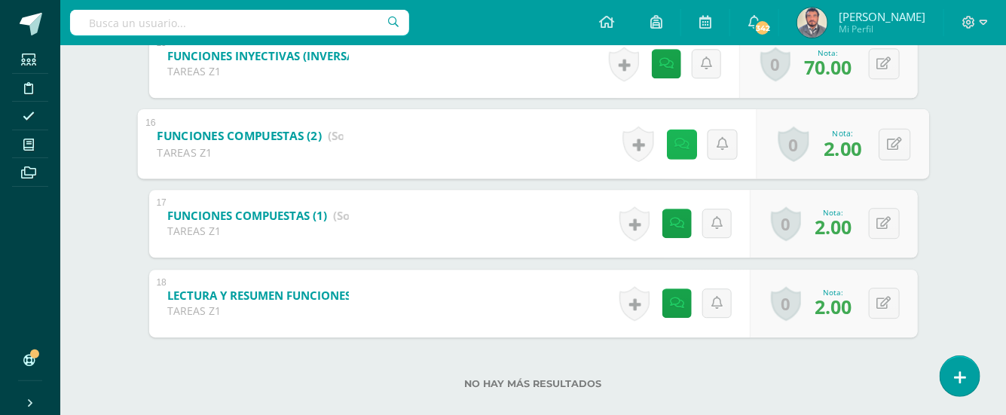
click at [679, 143] on icon at bounding box center [680, 143] width 15 height 13
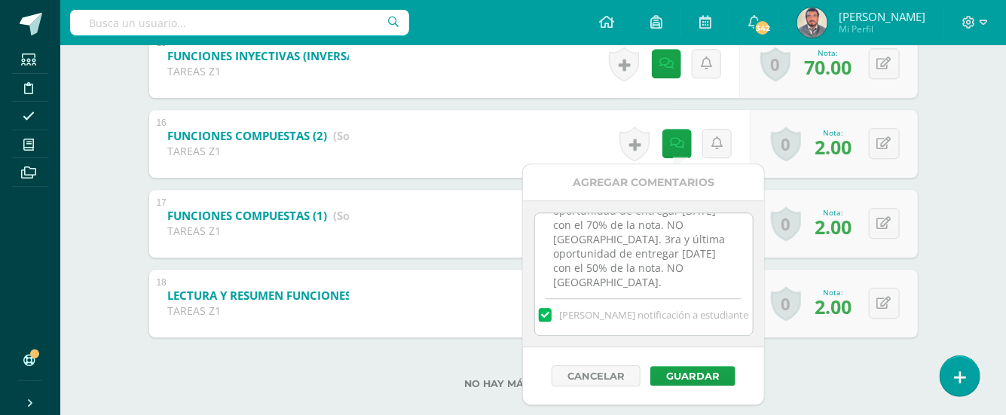
scroll to position [38, 0]
click at [689, 372] on button "Guardar" at bounding box center [692, 376] width 85 height 20
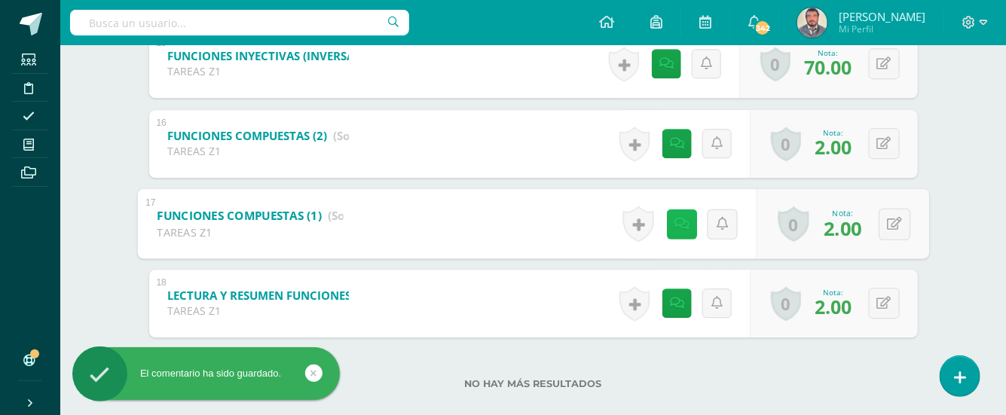
click at [674, 217] on icon at bounding box center [680, 223] width 15 height 13
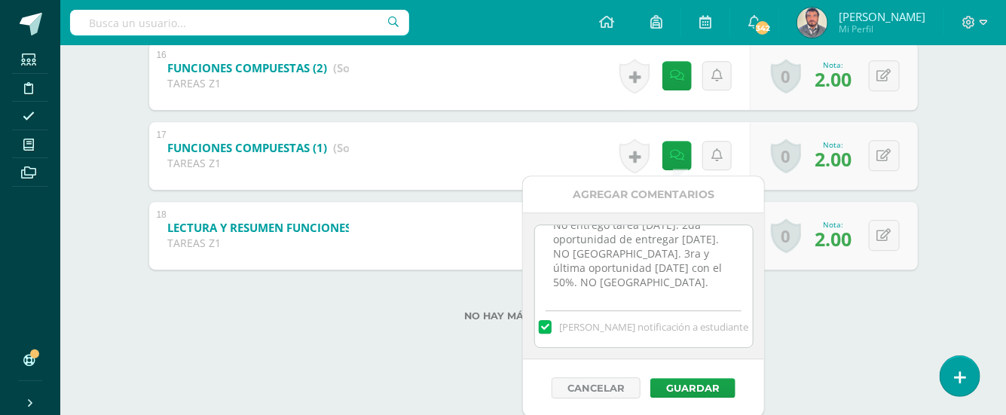
scroll to position [32, 0]
click at [689, 384] on button "Guardar" at bounding box center [692, 388] width 85 height 20
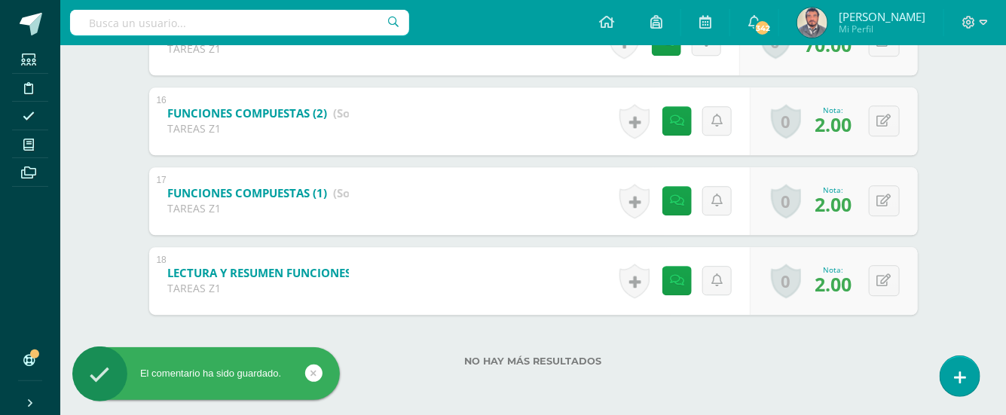
scroll to position [1485, 0]
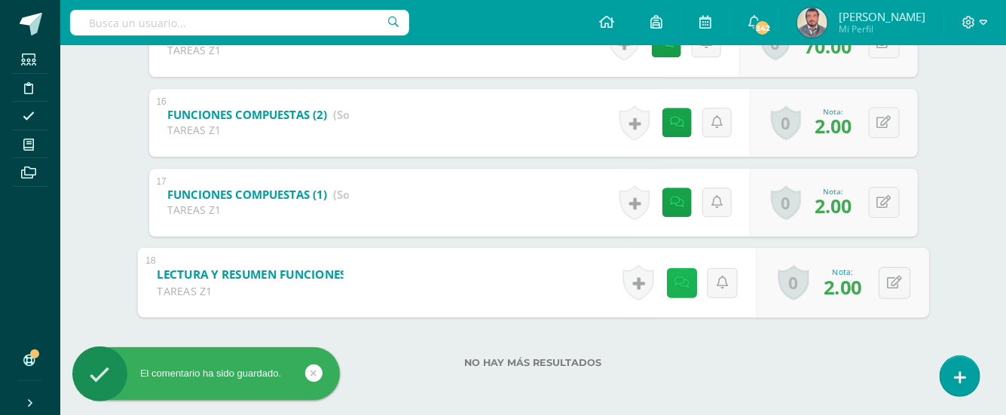
click at [681, 281] on icon at bounding box center [680, 282] width 15 height 13
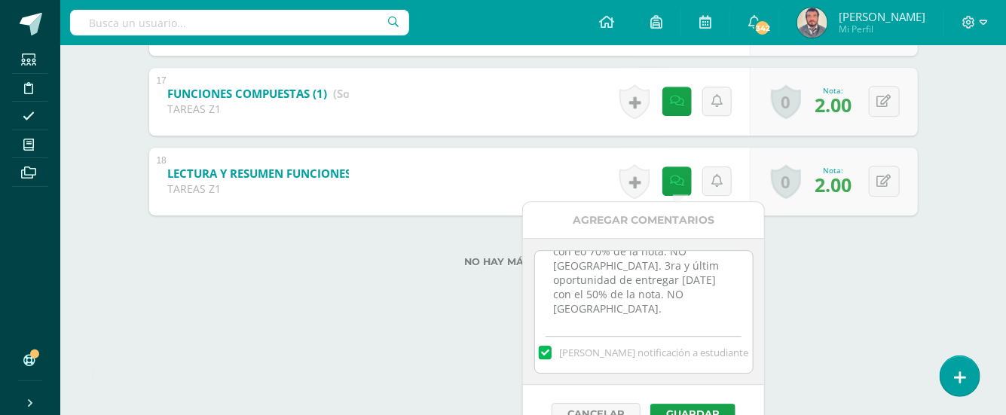
scroll to position [47, 0]
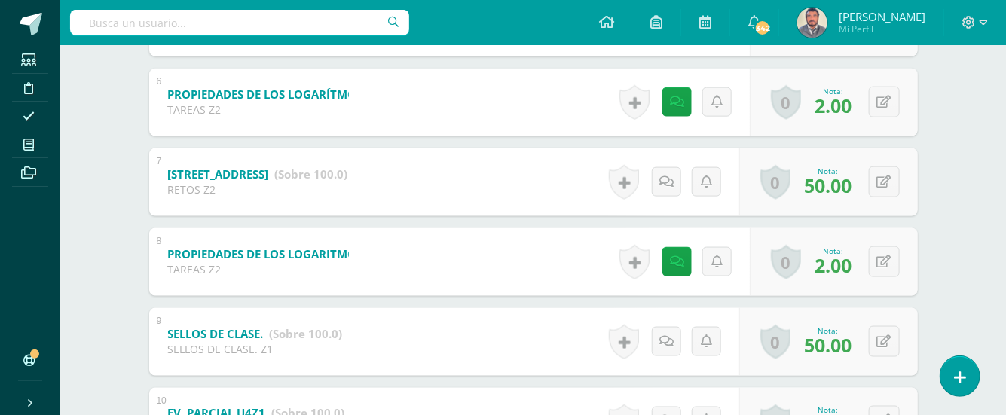
scroll to position [581, 0]
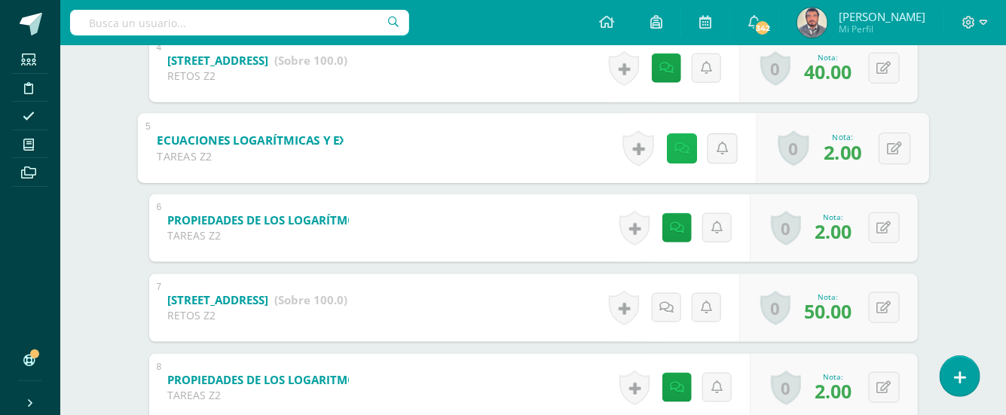
click at [680, 157] on link at bounding box center [681, 148] width 30 height 30
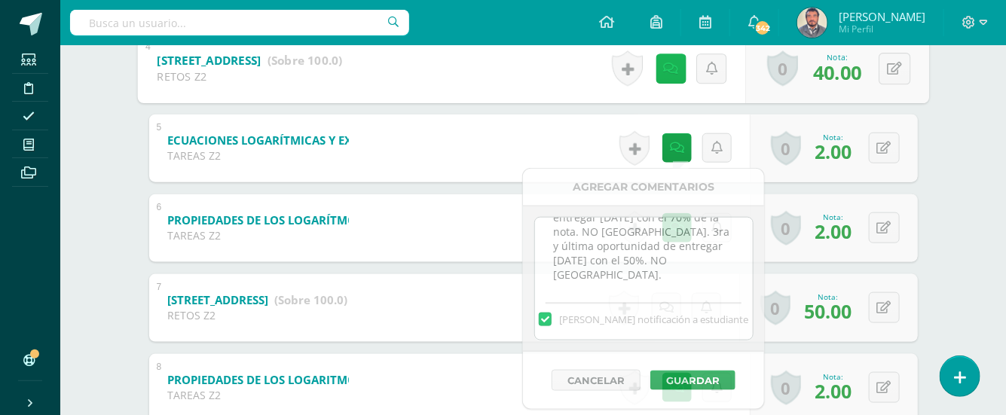
click at [669, 69] on icon at bounding box center [670, 68] width 15 height 13
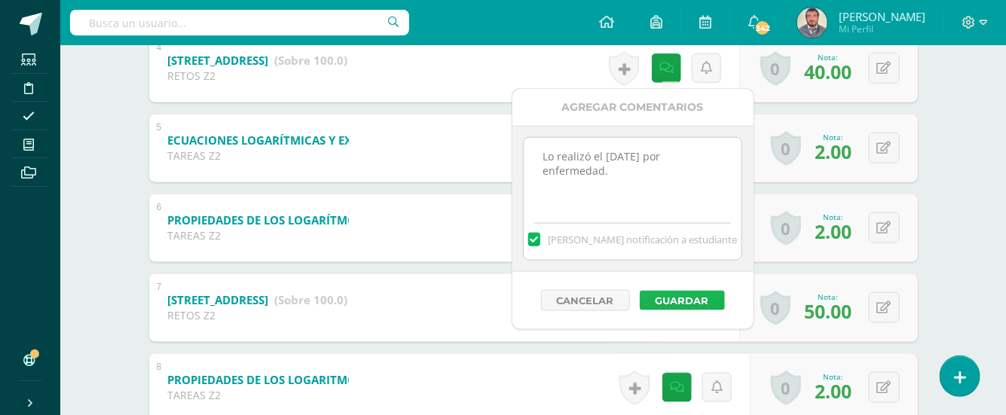
click at [669, 296] on button "Guardar" at bounding box center [682, 301] width 85 height 20
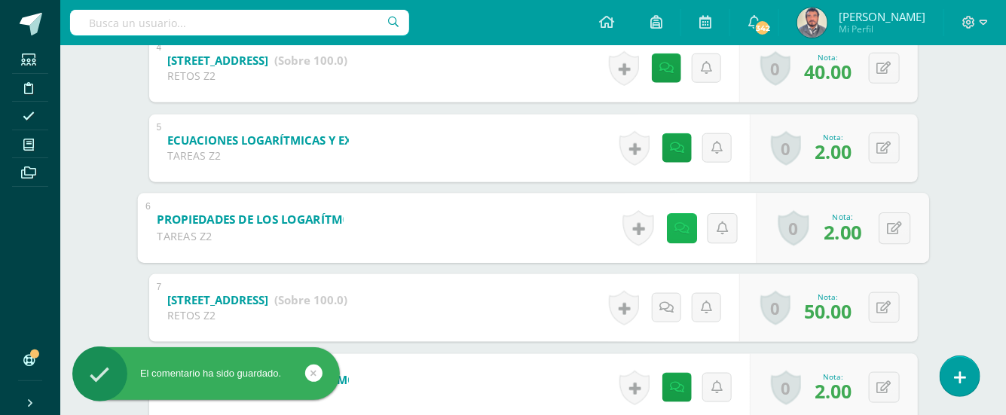
click at [684, 232] on link at bounding box center [681, 228] width 30 height 30
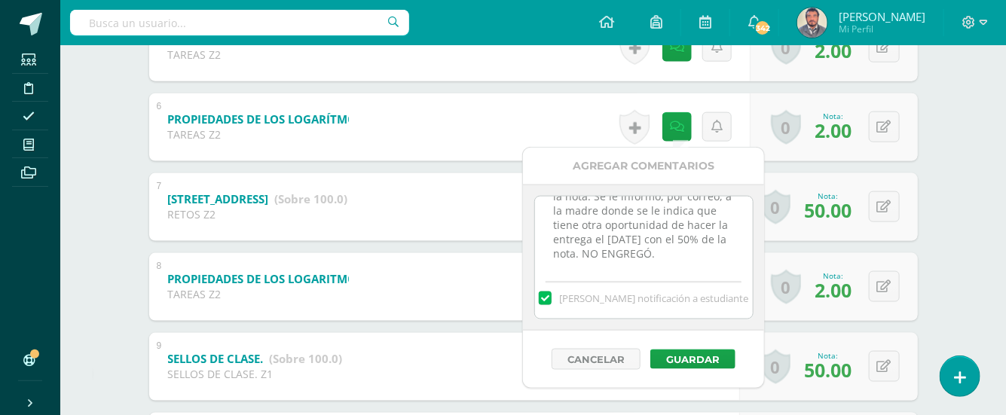
scroll to position [119, 0]
click at [695, 356] on button "Guardar" at bounding box center [692, 360] width 85 height 20
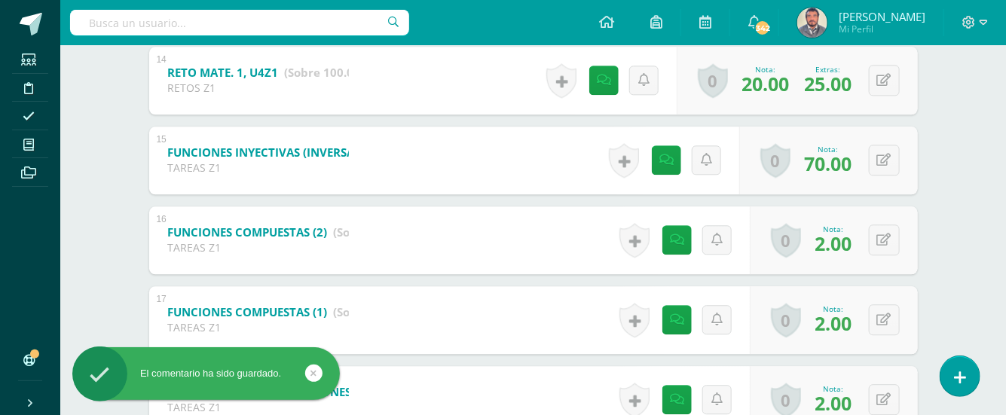
scroll to position [1183, 0]
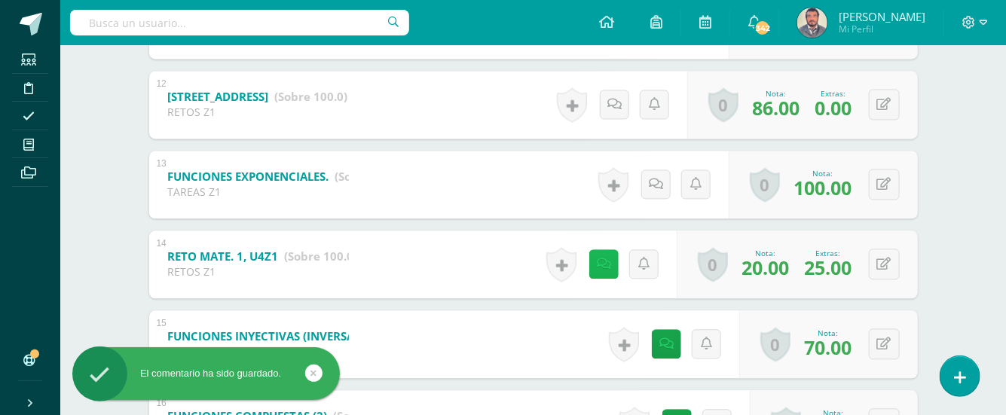
click at [608, 258] on icon at bounding box center [604, 264] width 14 height 13
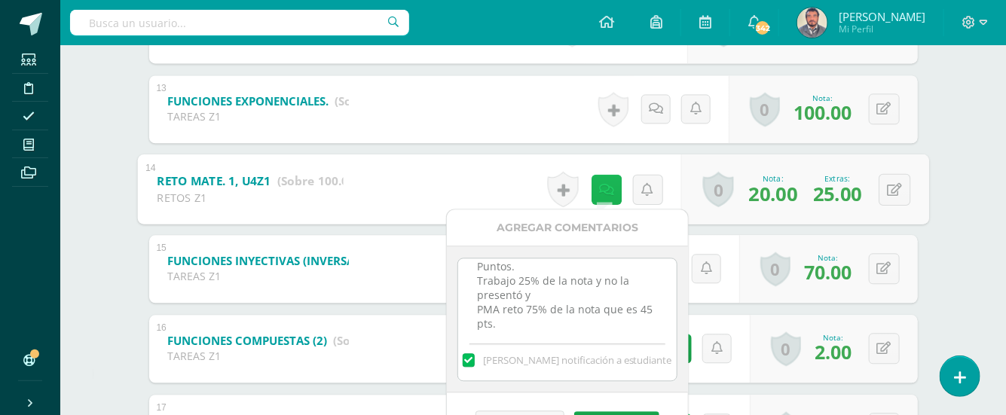
scroll to position [1284, 0]
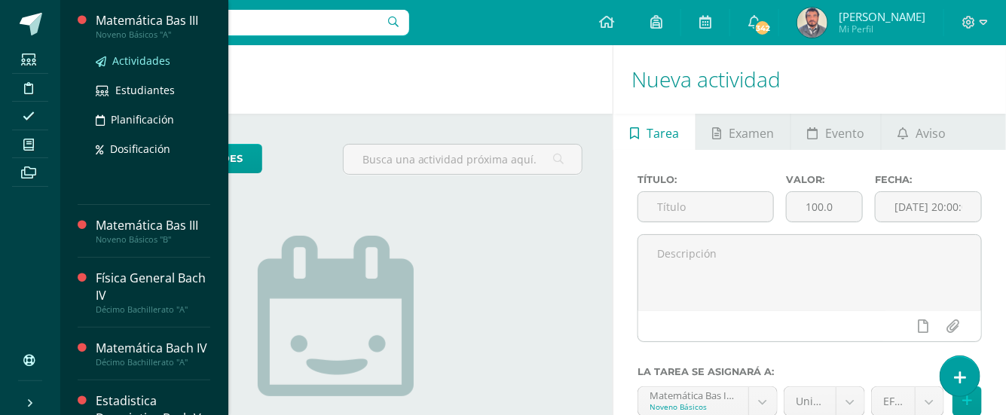
click at [135, 58] on span "Actividades" at bounding box center [141, 60] width 58 height 14
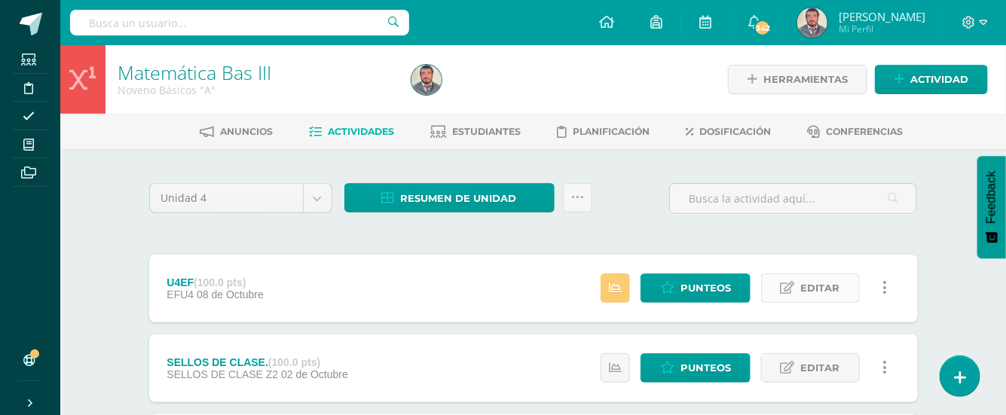
click at [823, 289] on span "Editar" at bounding box center [820, 288] width 39 height 28
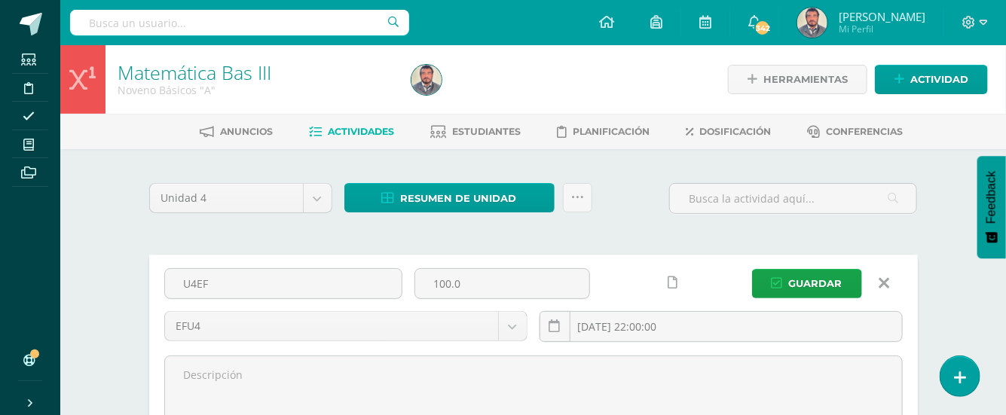
scroll to position [100, 0]
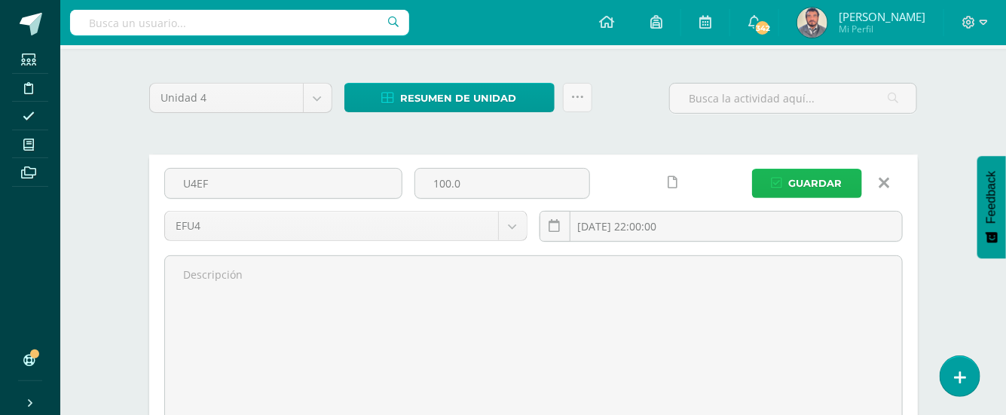
click at [819, 186] on span "Guardar" at bounding box center [815, 183] width 53 height 28
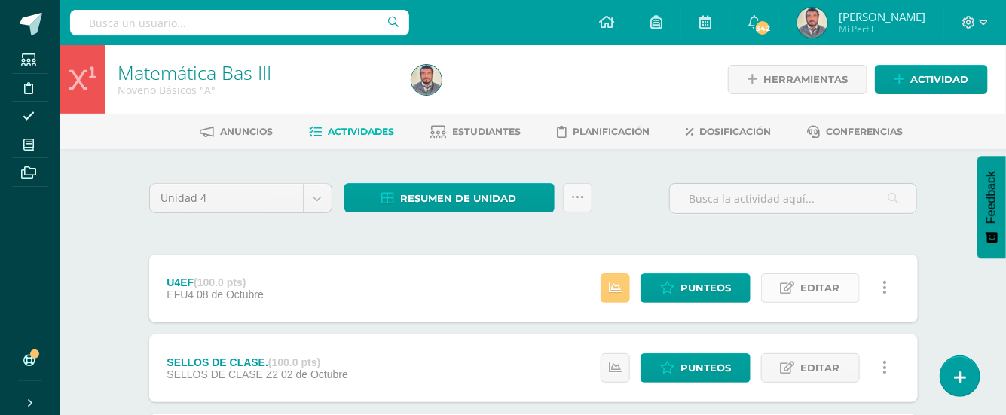
click at [817, 291] on span "Editar" at bounding box center [820, 288] width 39 height 28
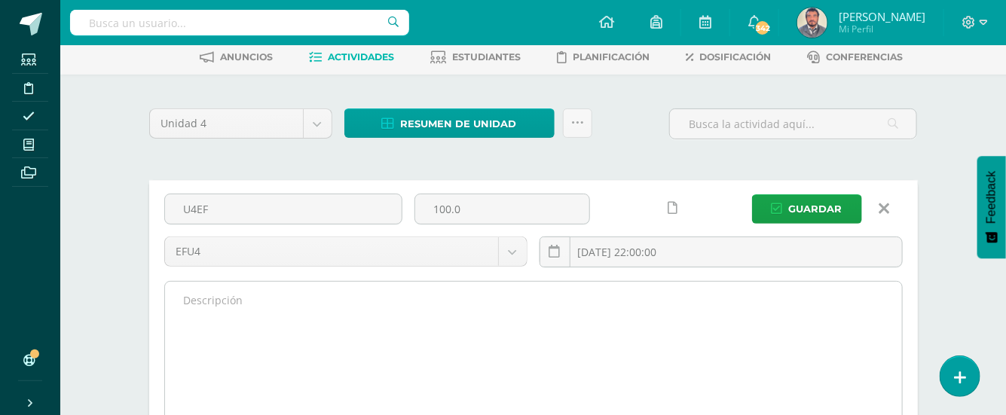
scroll to position [100, 0]
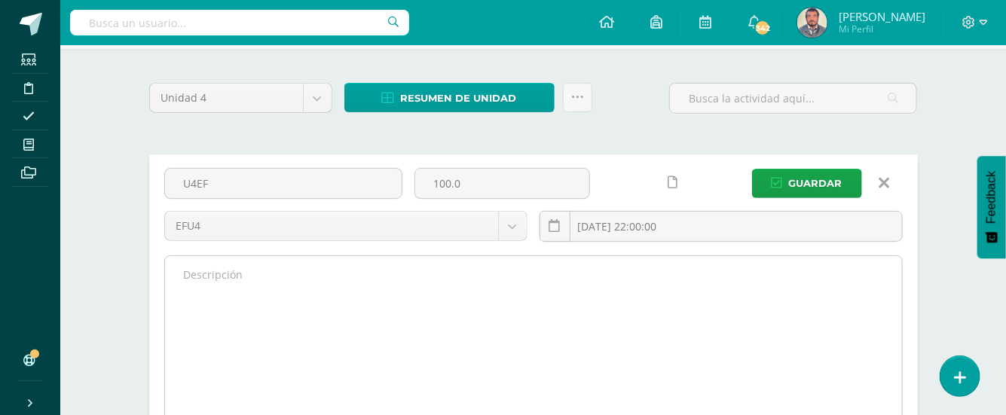
click at [205, 276] on textarea at bounding box center [533, 339] width 737 height 166
paste textarea "[DEMOGRAPHIC_DATA] es mi [PERSON_NAME], y mi fortaleza y mi libertador; [DEMOGR…"
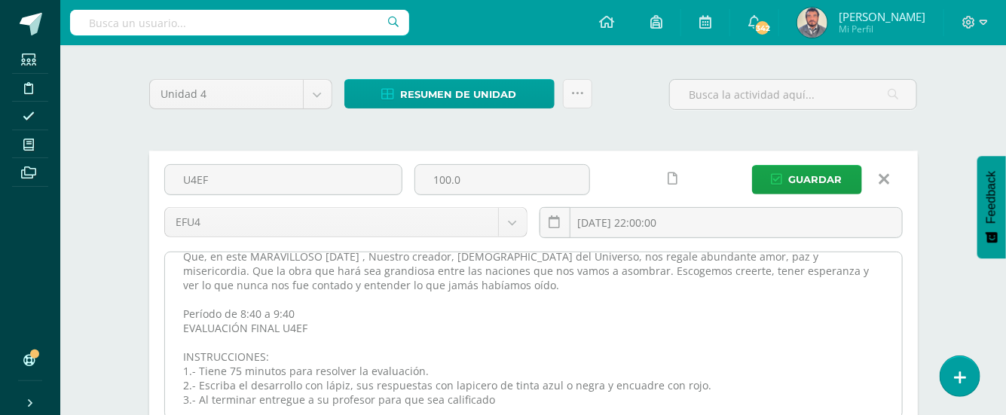
scroll to position [72, 0]
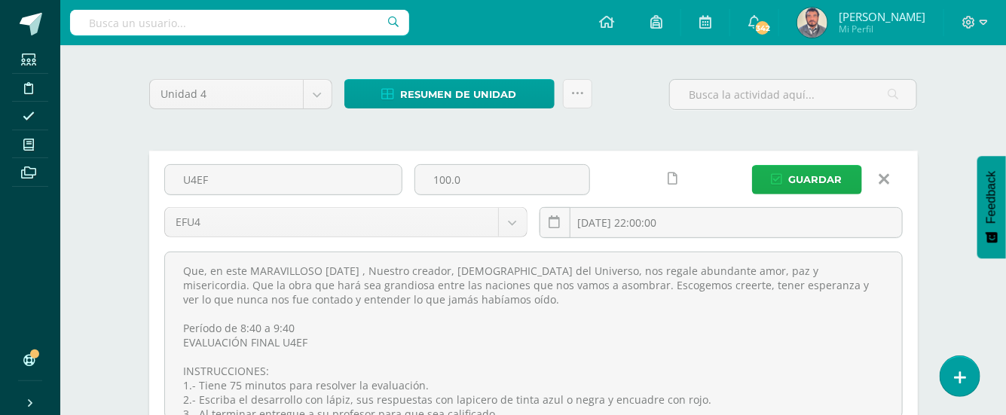
type textarea "[DEMOGRAPHIC_DATA] es mi [PERSON_NAME], y mi fortaleza y mi libertador; [DEMOGR…"
click at [829, 179] on span "Guardar" at bounding box center [815, 180] width 53 height 28
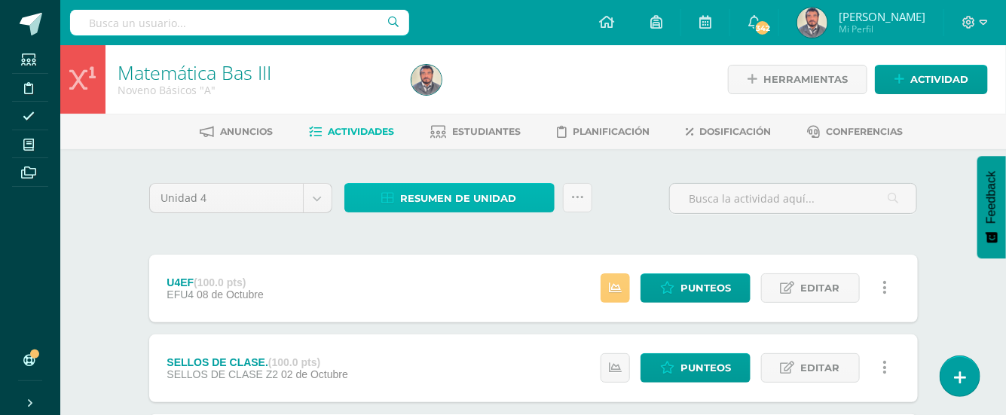
click at [516, 204] on link "Resumen de unidad" at bounding box center [449, 197] width 210 height 29
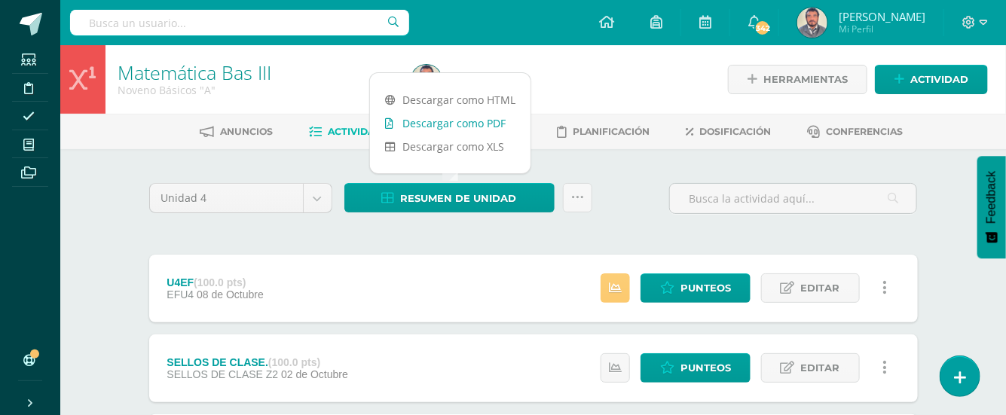
click at [482, 127] on link "Descargar como PDF" at bounding box center [450, 122] width 160 height 23
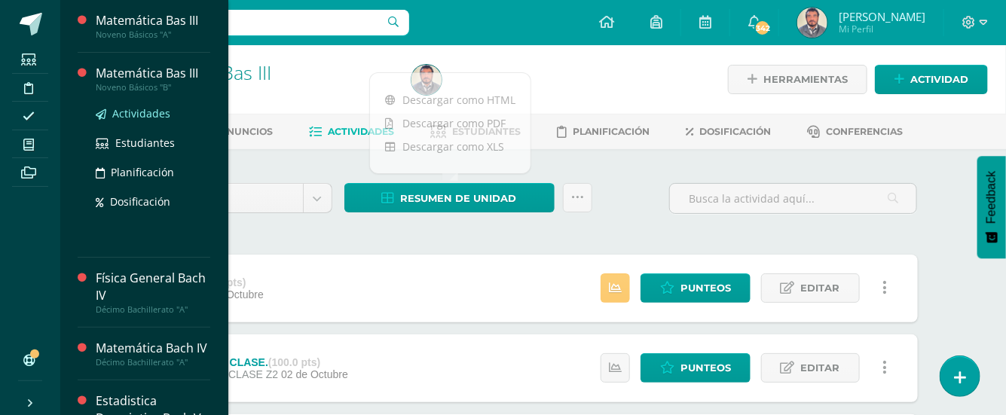
click at [127, 117] on span "Actividades" at bounding box center [141, 113] width 58 height 14
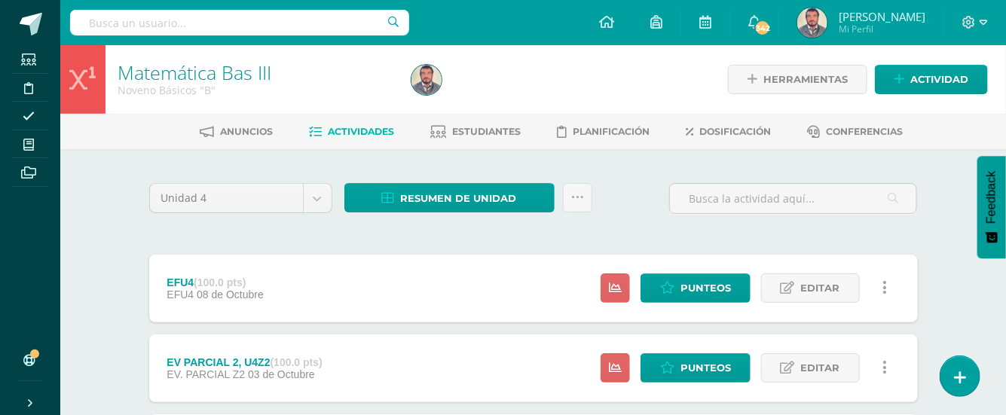
scroll to position [100, 0]
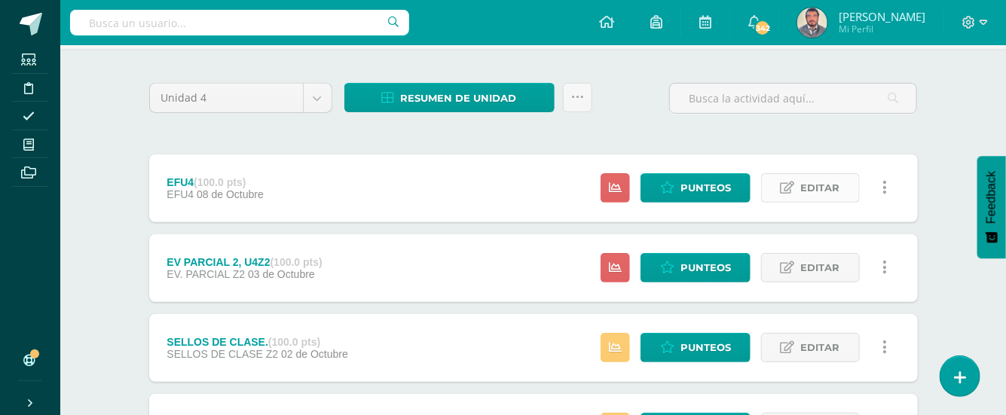
drag, startPoint x: 823, startPoint y: 170, endPoint x: 823, endPoint y: 179, distance: 8.3
click at [823, 172] on div "Estatus de Actividad: 0 Estudiantes sin calificar 0 Estudiantes con cero Media …" at bounding box center [748, 188] width 340 height 68
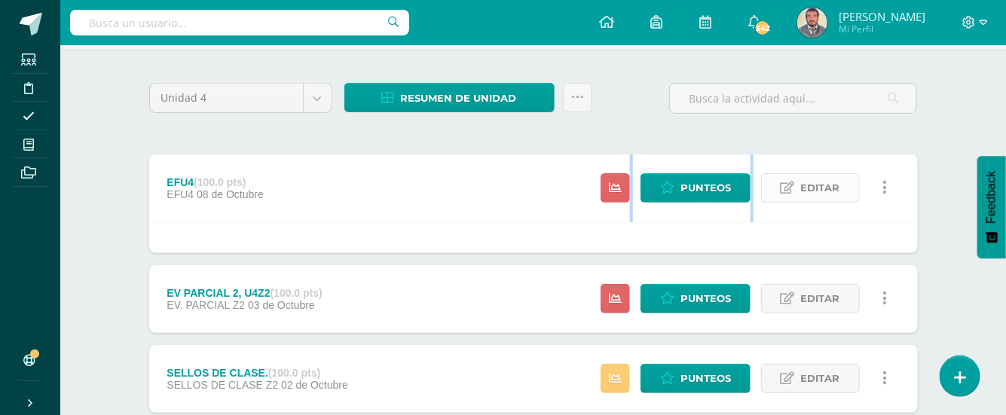
click at [821, 184] on span "Editar" at bounding box center [820, 188] width 39 height 28
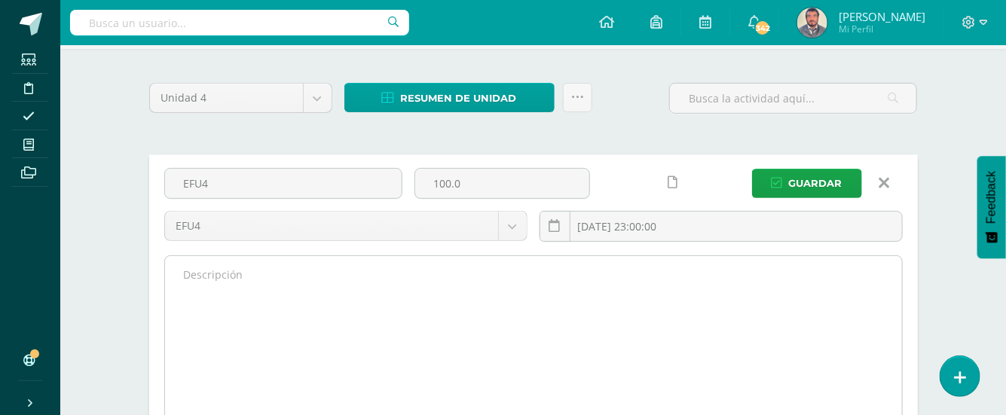
click at [205, 272] on textarea at bounding box center [533, 339] width 737 height 166
paste textarea "Jehová es mi a roca, y mi fortaleza y mi libertador; Dios de mi roca, en Él a c…"
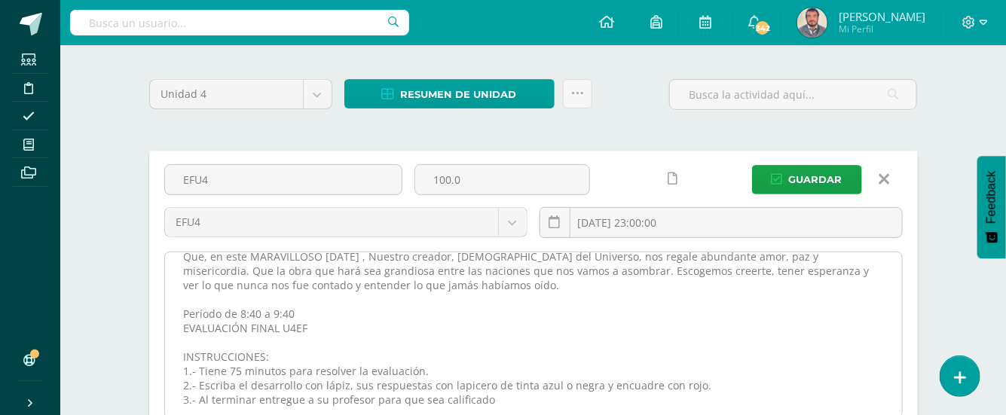
click at [244, 281] on textarea "Jehová es mi a roca, y mi fortaleza y mi libertador; Dios de mi roca, en Él a c…" at bounding box center [533, 335] width 737 height 166
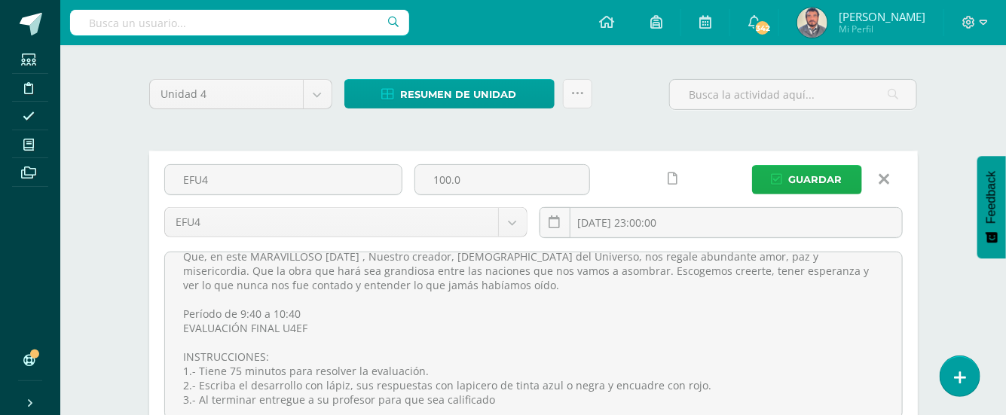
type textarea "[DEMOGRAPHIC_DATA] es mi [PERSON_NAME], y mi fortaleza y mi libertador; [DEMOGR…"
click at [806, 179] on span "Guardar" at bounding box center [815, 180] width 53 height 28
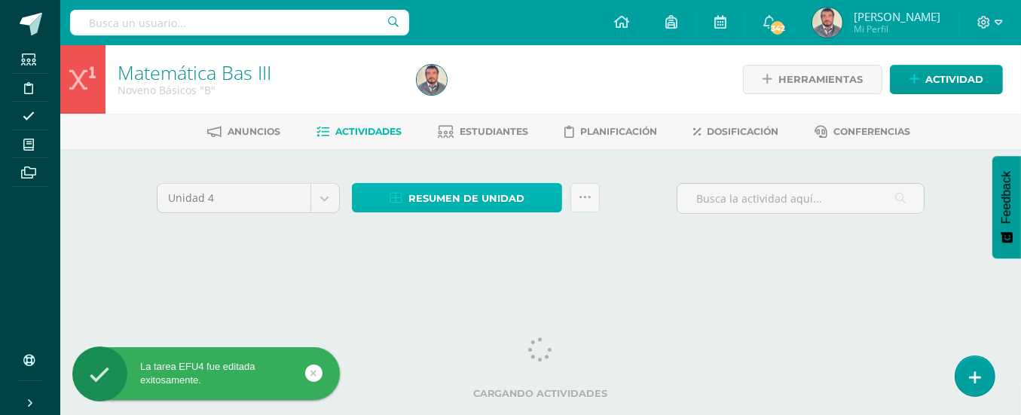
click at [465, 200] on span "Resumen de unidad" at bounding box center [466, 199] width 116 height 28
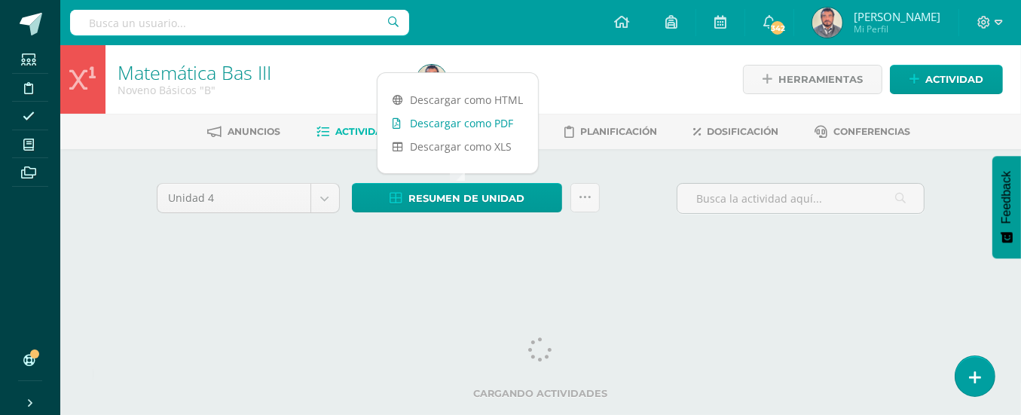
click at [492, 121] on link "Descargar como PDF" at bounding box center [457, 122] width 160 height 23
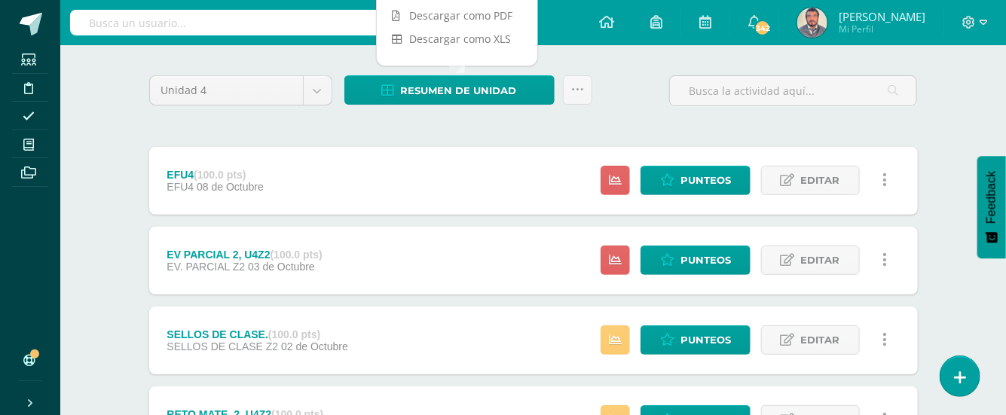
scroll to position [200, 0]
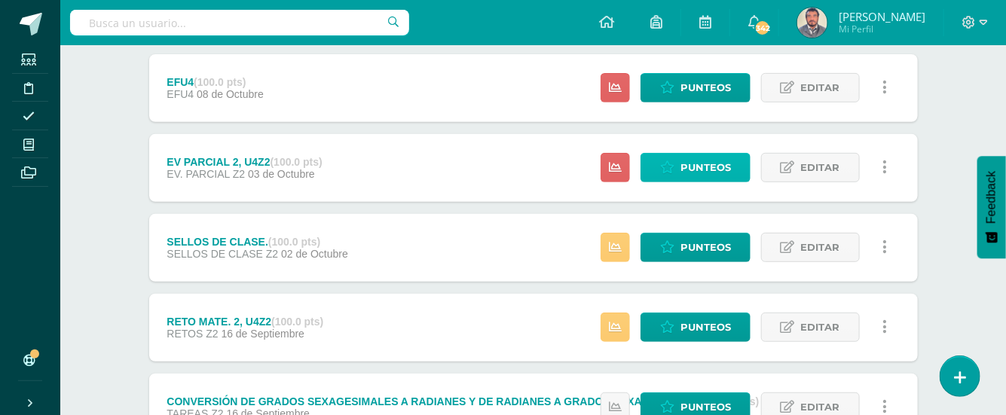
click at [718, 172] on span "Punteos" at bounding box center [705, 168] width 50 height 28
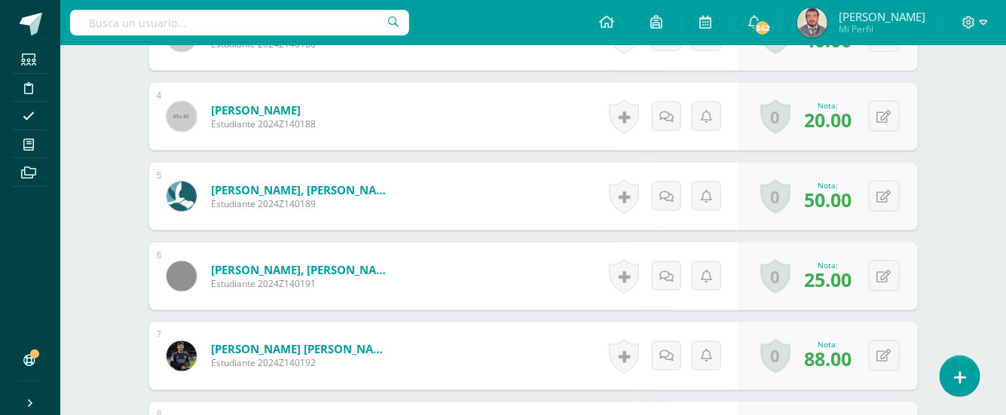
scroll to position [820, 0]
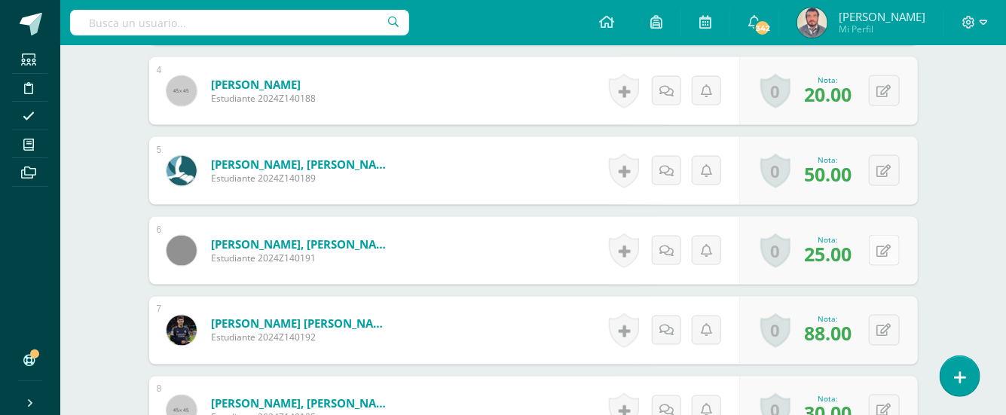
click at [882, 236] on button at bounding box center [884, 250] width 31 height 31
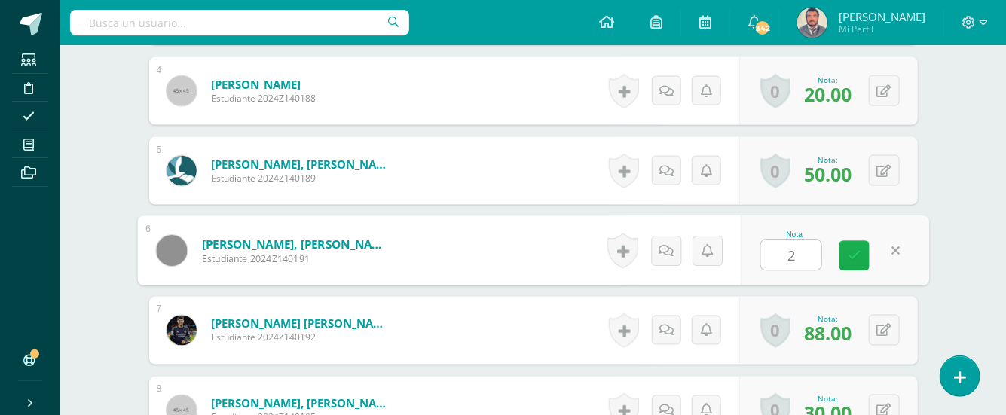
type input "20"
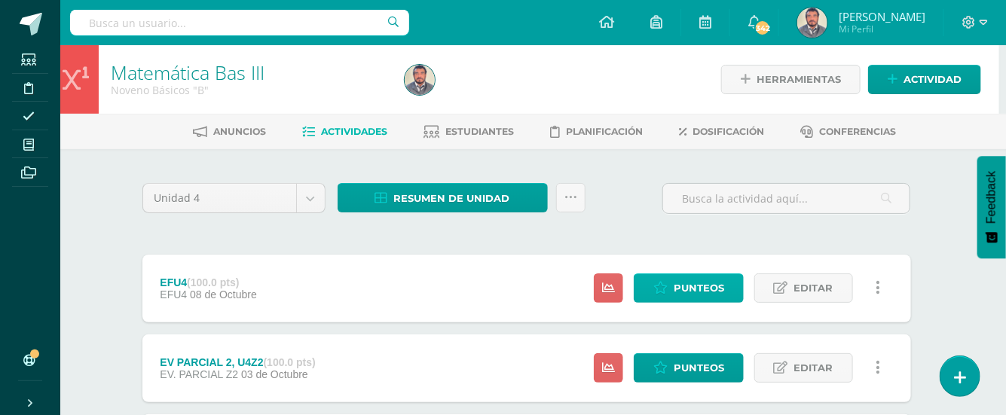
scroll to position [0, 7]
click at [706, 287] on span "Punteos" at bounding box center [698, 288] width 50 height 28
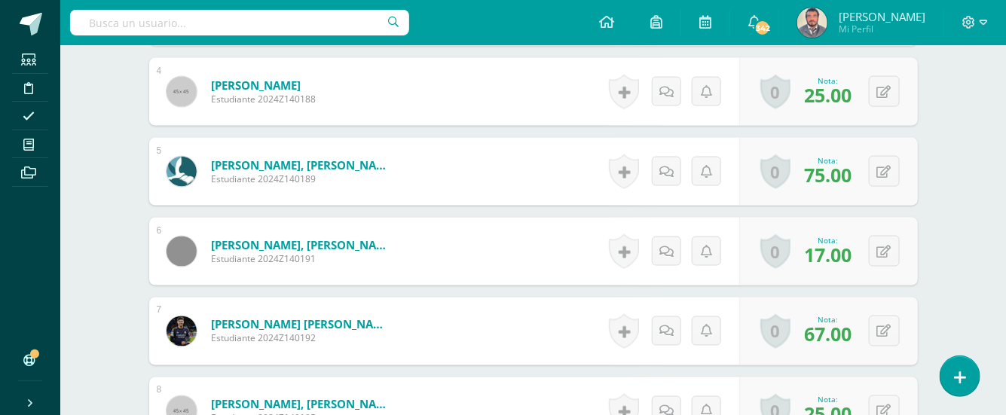
scroll to position [820, 0]
click at [884, 237] on button at bounding box center [884, 250] width 31 height 31
click at [962, 268] on div "Matemática Bas III Noveno Básicos "B" Herramientas Detalle de asistencias Activ…" at bounding box center [532, 200] width 945 height 1951
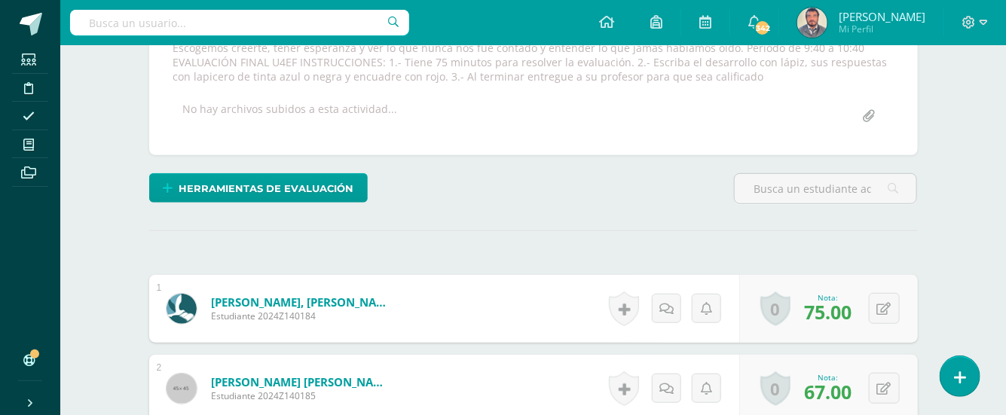
scroll to position [218, 0]
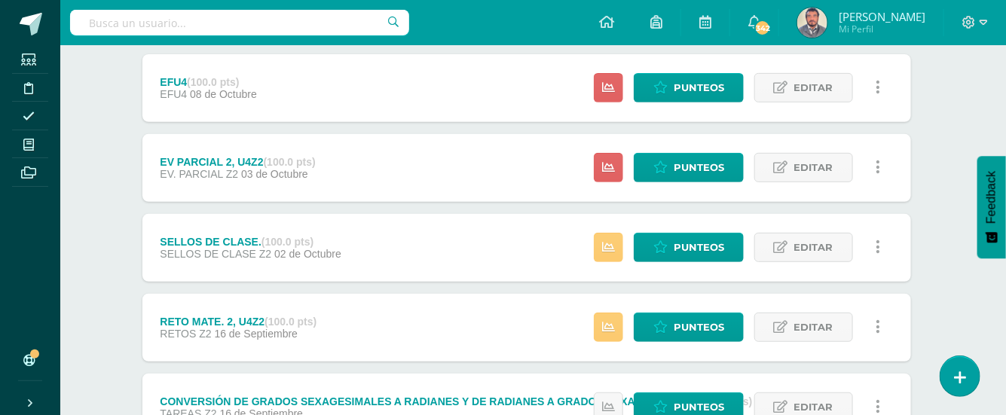
scroll to position [301, 7]
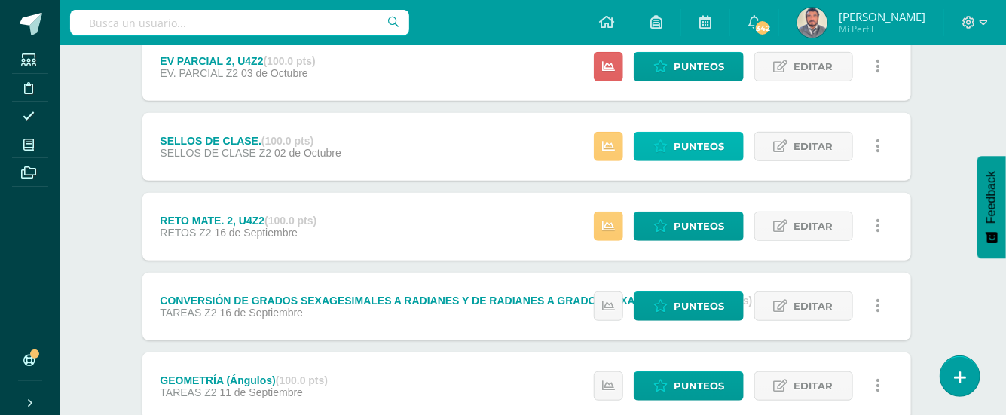
click at [707, 148] on span "Punteos" at bounding box center [698, 147] width 50 height 28
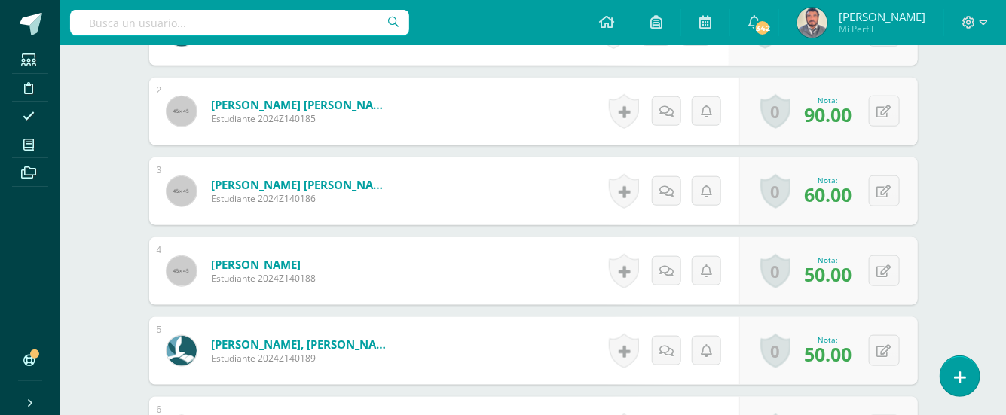
scroll to position [541, 0]
click at [878, 346] on div "0 [GEOGRAPHIC_DATA] Logros obtenidos Aún no hay logros agregados Nota: 50.00" at bounding box center [828, 350] width 179 height 68
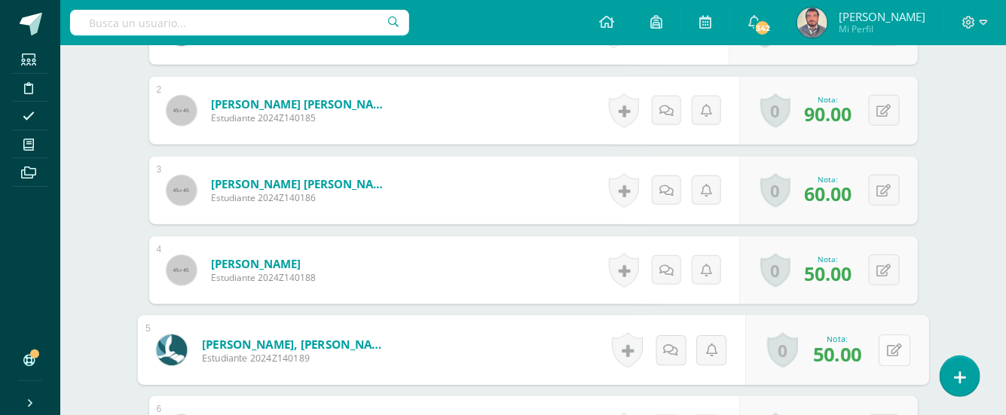
click at [894, 346] on icon at bounding box center [894, 350] width 15 height 13
type input "30"
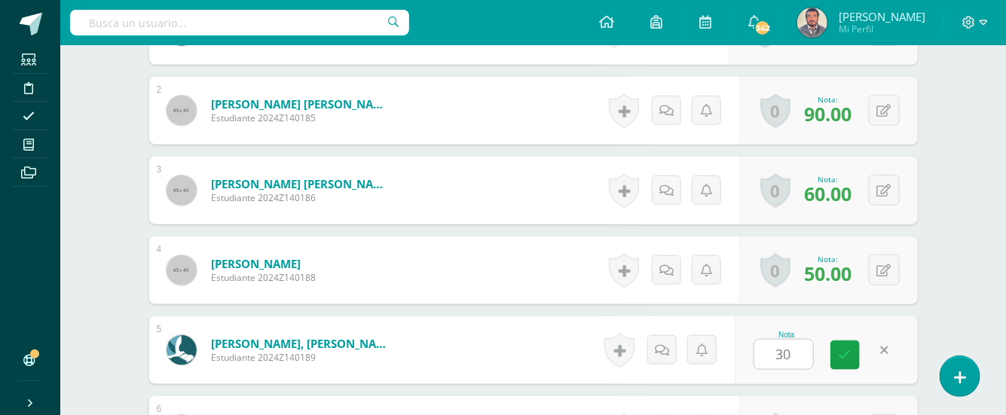
click at [884, 270] on button at bounding box center [884, 270] width 31 height 31
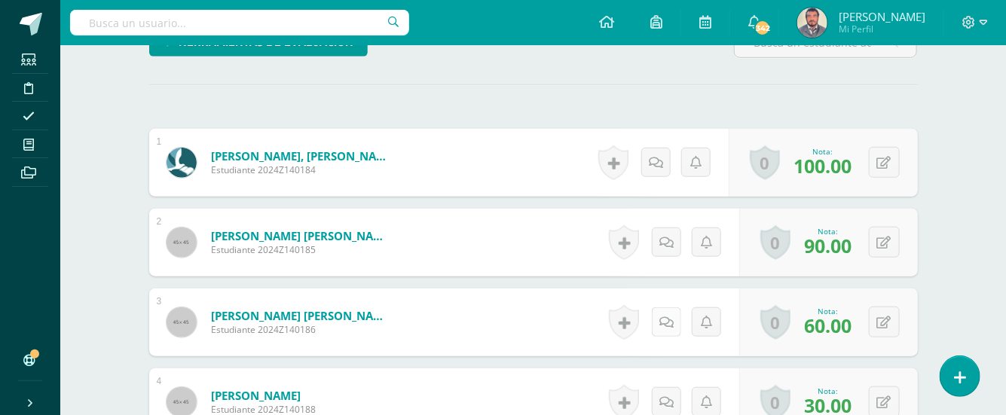
scroll to position [502, 0]
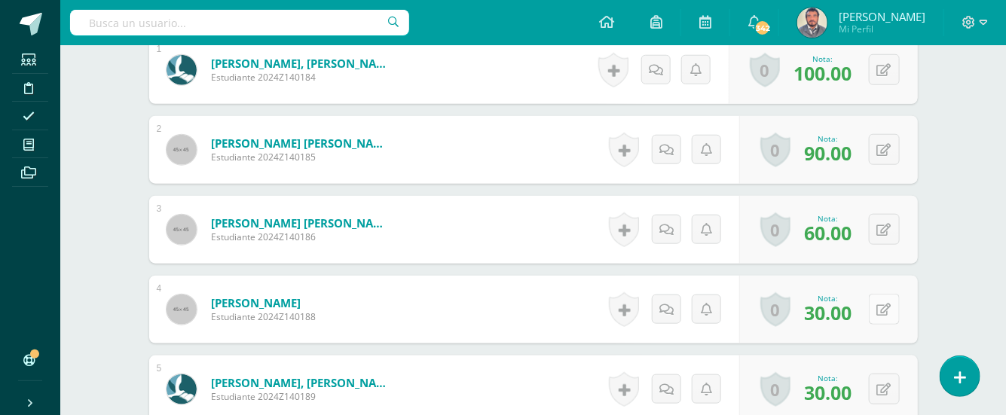
click at [884, 307] on button at bounding box center [884, 309] width 31 height 31
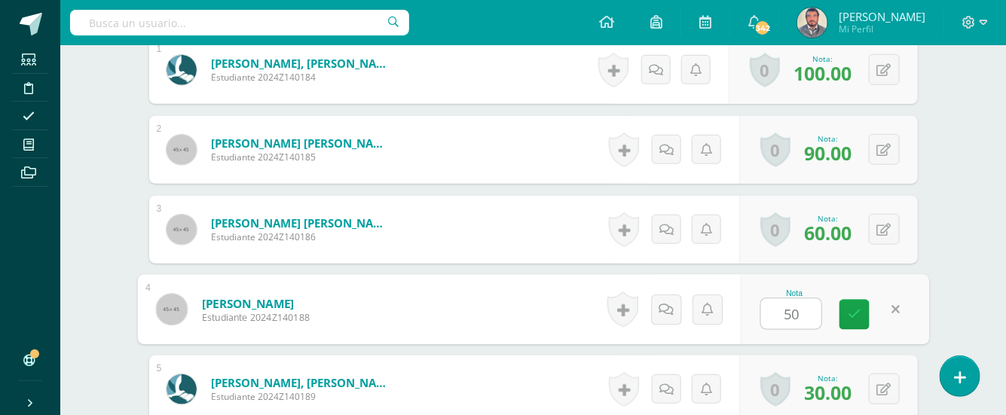
type input "50"
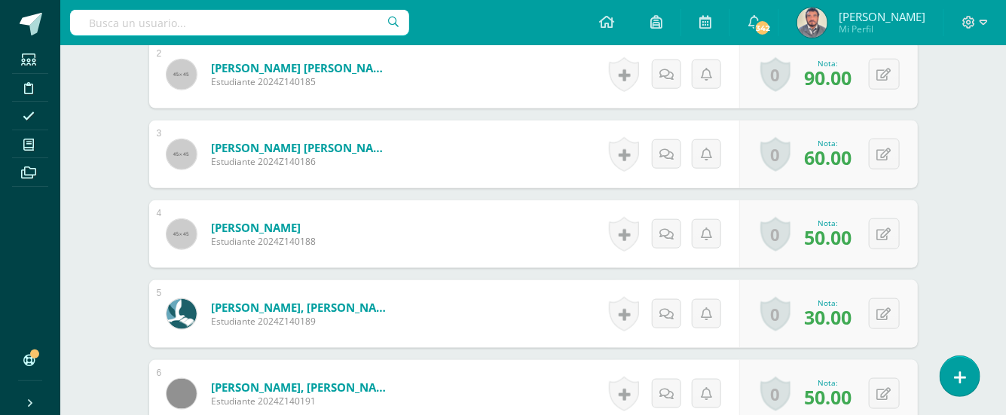
scroll to position [603, 0]
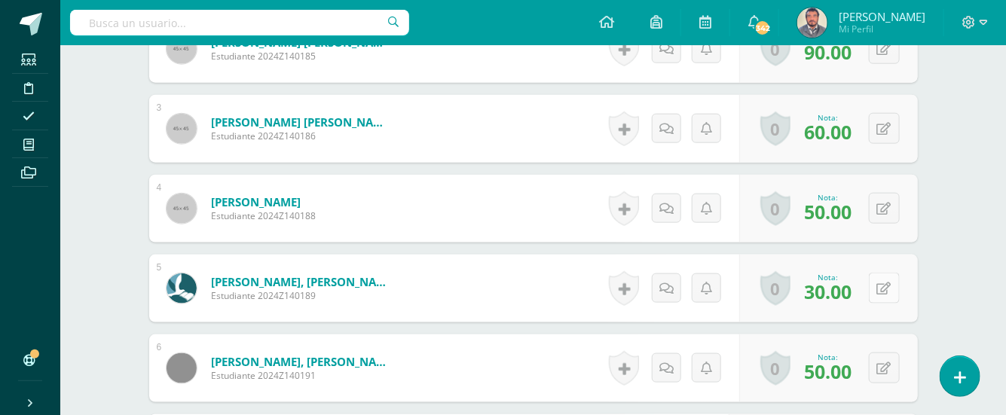
click at [879, 295] on button at bounding box center [884, 288] width 31 height 31
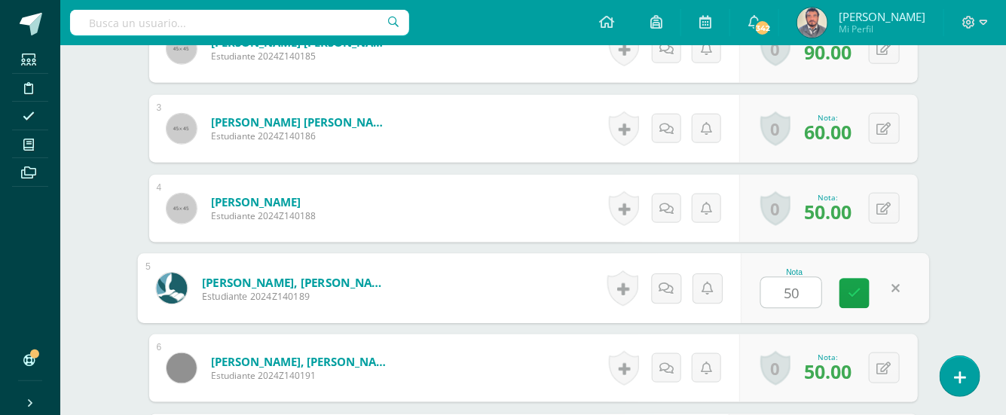
type input "50"
click at [939, 328] on div "¿Estás seguro que quieres eliminar esta actividad? Esto borrará la actividad y …" at bounding box center [533, 419] width 829 height 1747
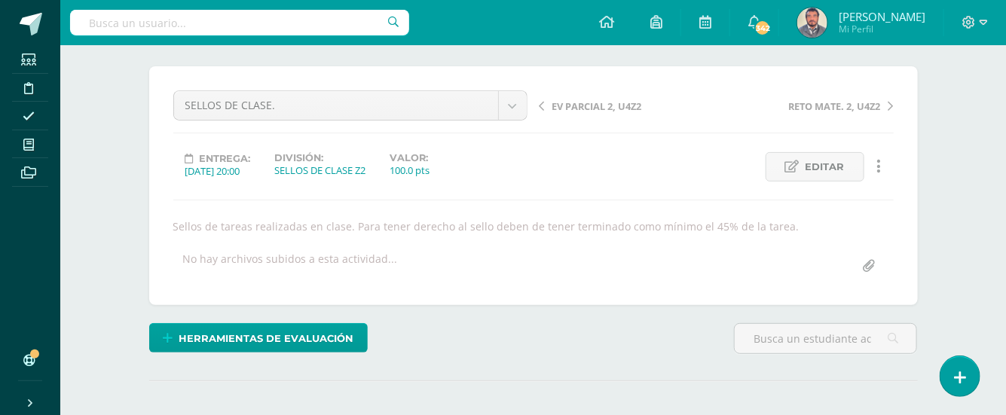
scroll to position [0, 0]
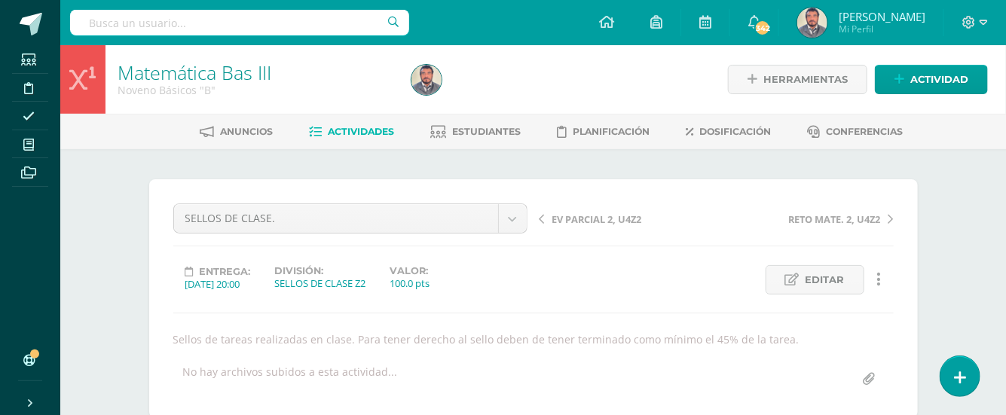
click at [364, 134] on span "Actividades" at bounding box center [361, 131] width 66 height 11
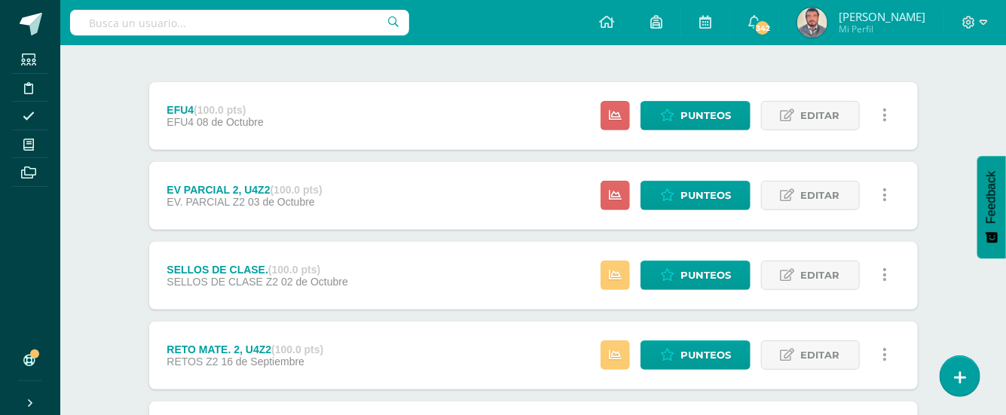
scroll to position [200, 0]
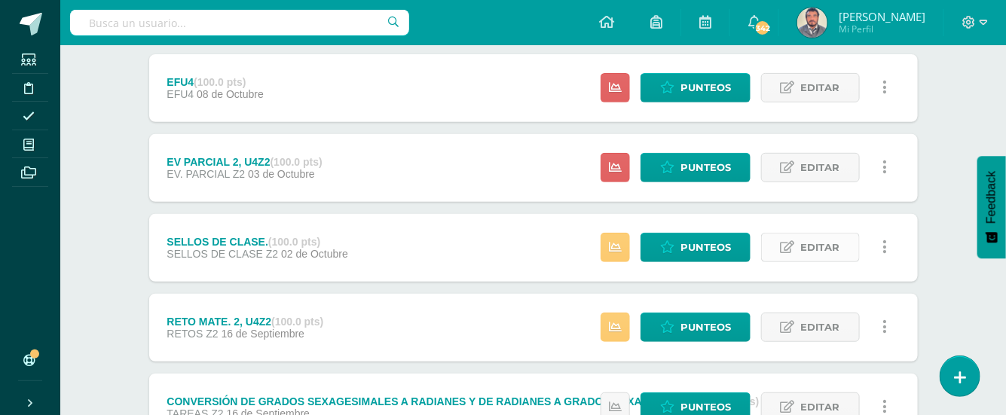
click at [801, 251] on span "Editar" at bounding box center [820, 248] width 39 height 28
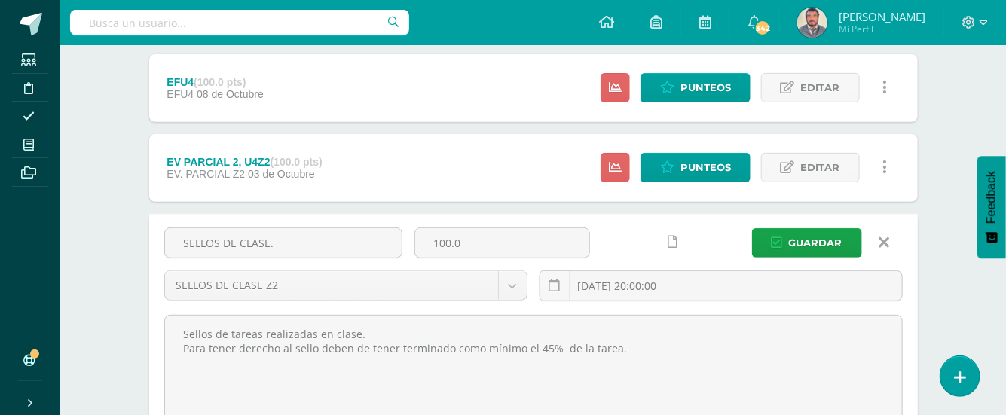
click at [881, 238] on icon at bounding box center [883, 242] width 11 height 17
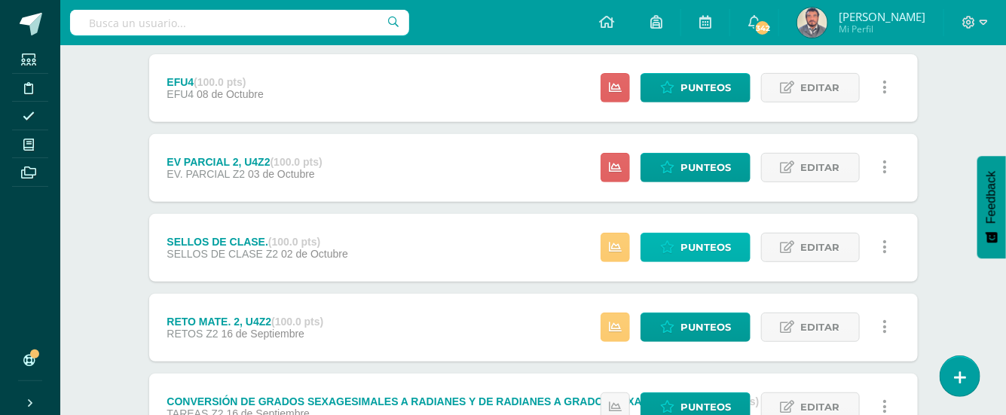
click at [699, 242] on span "Punteos" at bounding box center [705, 248] width 50 height 28
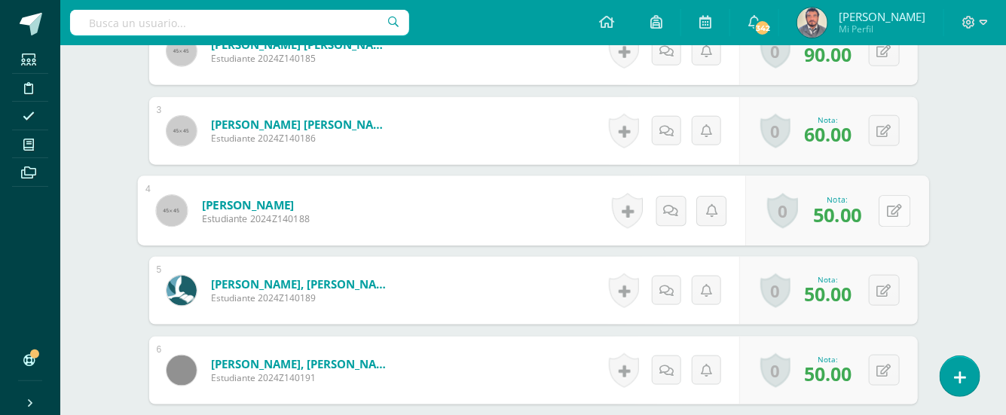
scroll to position [601, 0]
click at [878, 209] on button at bounding box center [894, 210] width 32 height 32
type input "30"
click at [930, 295] on div "¿Estás seguro que quieres eliminar esta actividad? Esto borrará la actividad y …" at bounding box center [533, 421] width 829 height 1747
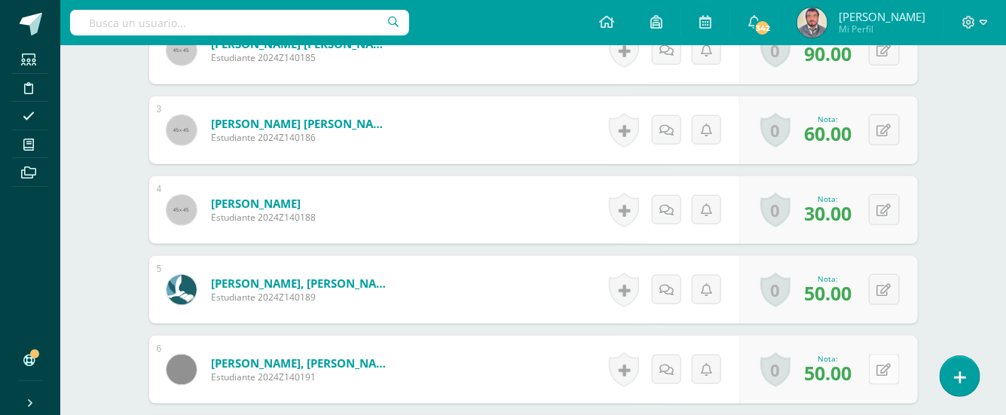
click at [876, 373] on div "0 [GEOGRAPHIC_DATA] Logros obtenidos Aún no hay logros agregados Nota: 50.00" at bounding box center [828, 370] width 179 height 68
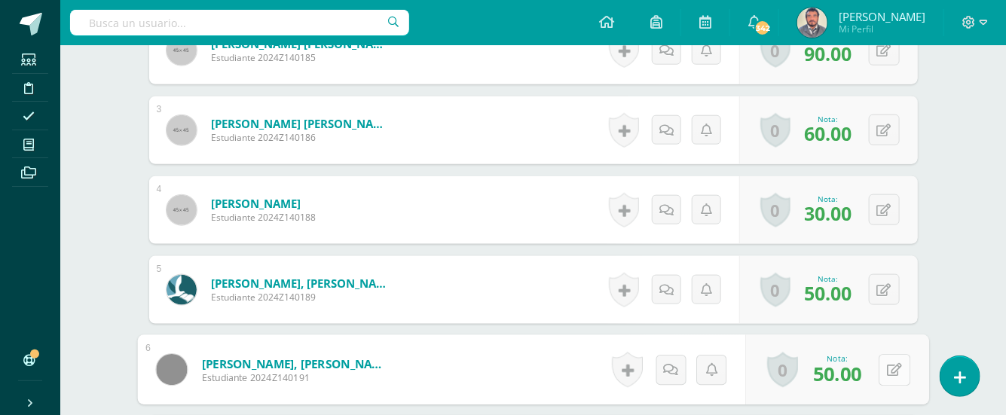
click at [884, 368] on button at bounding box center [894, 370] width 32 height 32
type input "30"
click at [957, 309] on div "Matemática Bas III Noveno Básicos "B" Herramientas Detalle de asistencias Activ…" at bounding box center [532, 369] width 945 height 1851
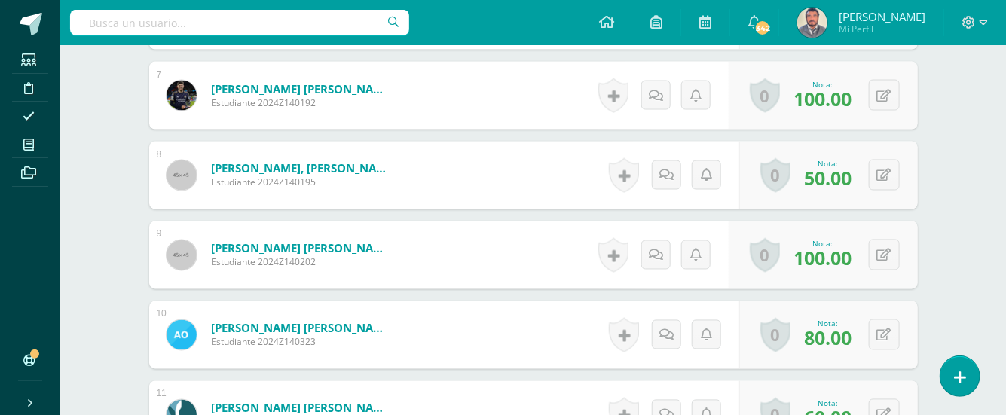
scroll to position [1110, 0]
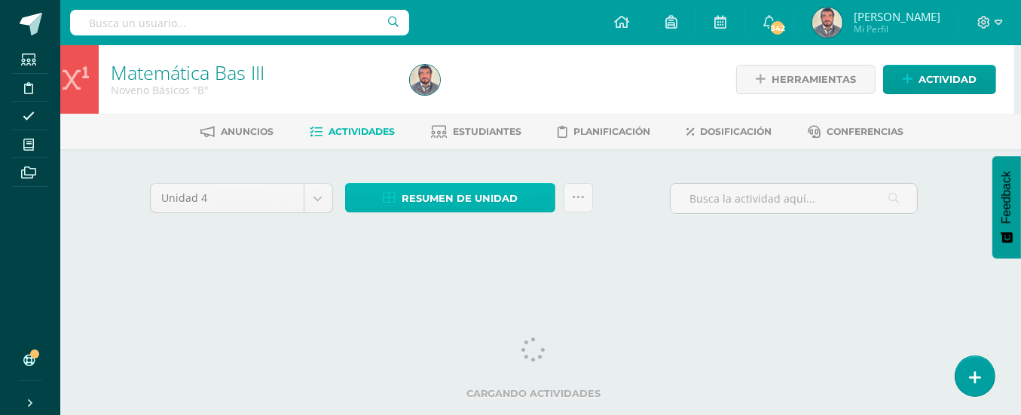
click at [488, 200] on span "Resumen de unidad" at bounding box center [460, 199] width 116 height 28
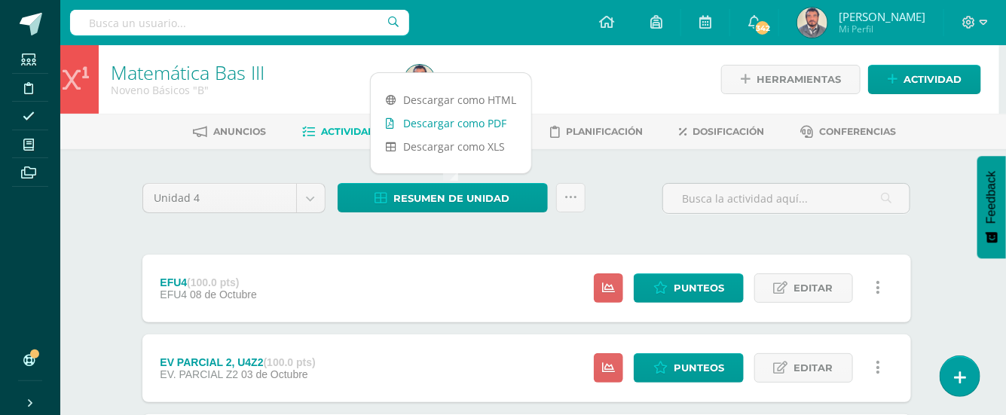
click at [494, 123] on link "Descargar como PDF" at bounding box center [451, 122] width 160 height 23
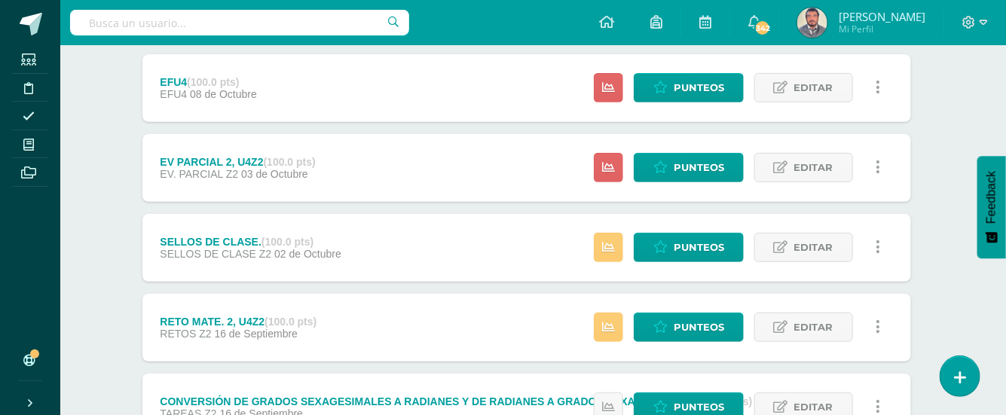
scroll to position [0, 7]
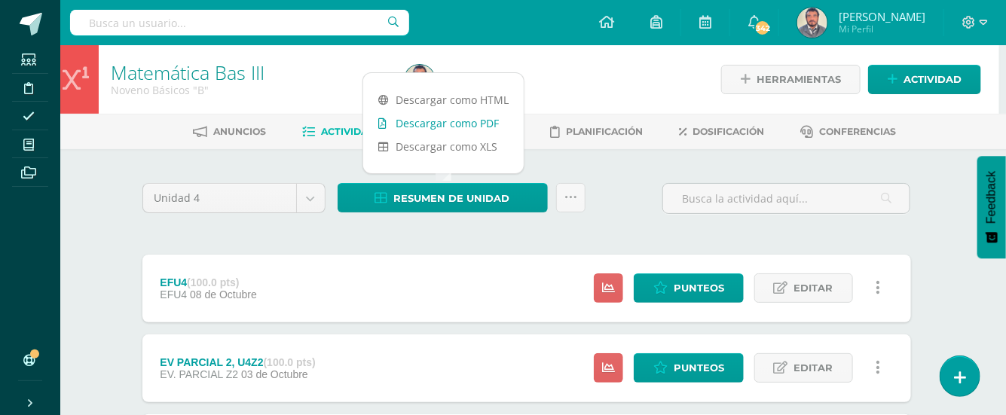
click at [481, 124] on link "Descargar como PDF" at bounding box center [443, 122] width 160 height 23
click at [484, 130] on link "Descargar como PDF" at bounding box center [443, 122] width 160 height 23
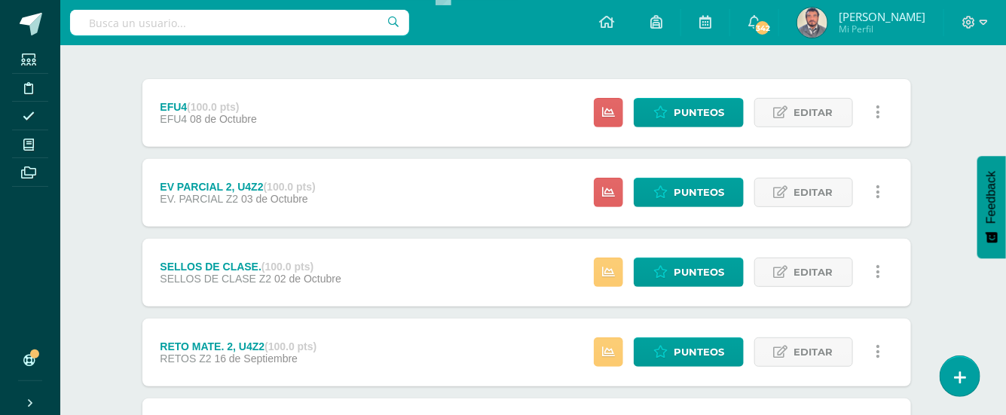
scroll to position [200, 7]
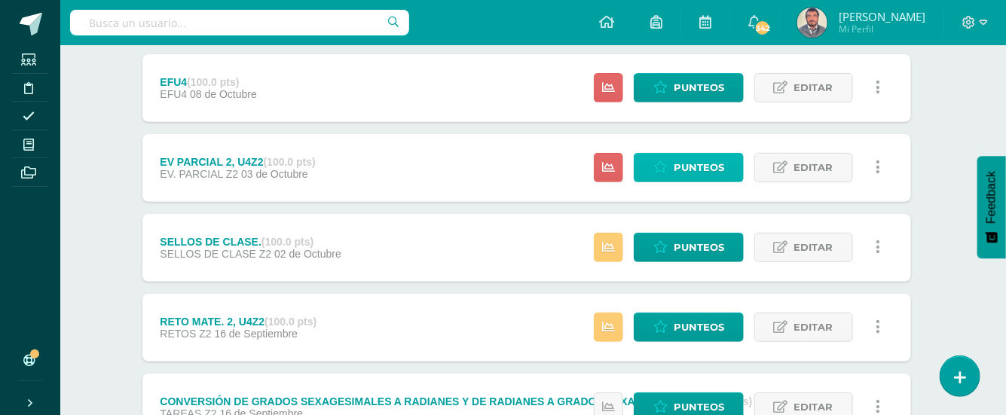
click at [683, 169] on span "Punteos" at bounding box center [698, 168] width 50 height 28
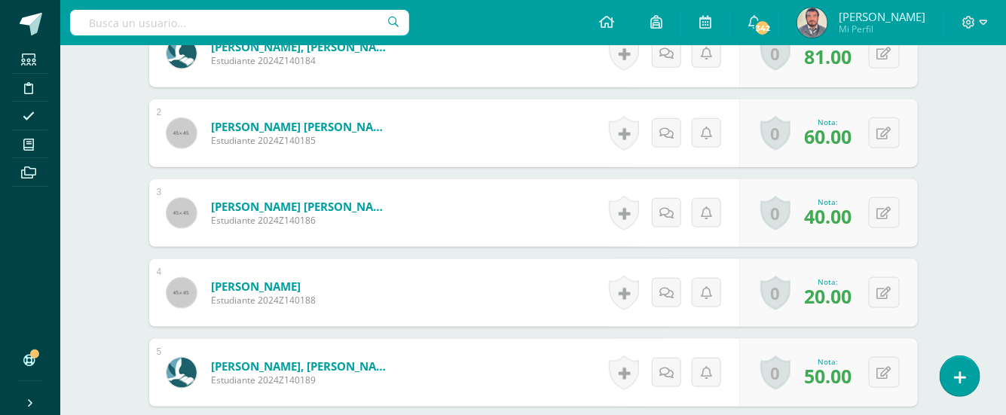
scroll to position [619, 0]
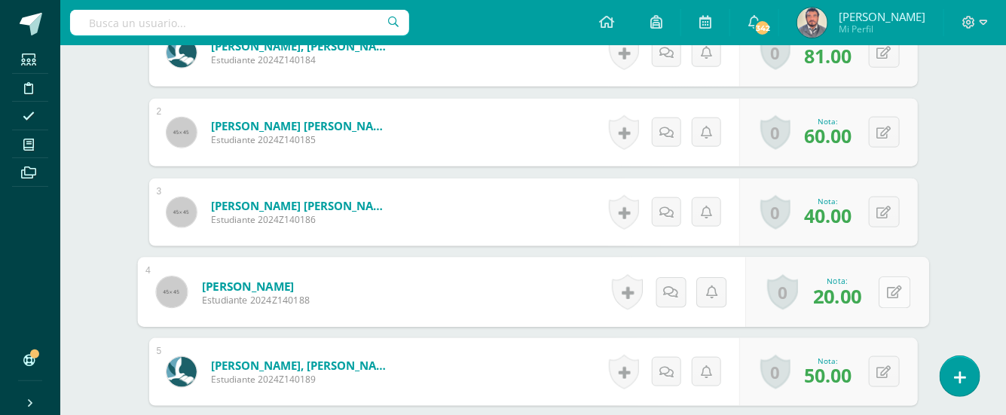
click at [882, 278] on button at bounding box center [894, 292] width 32 height 32
type input "15"
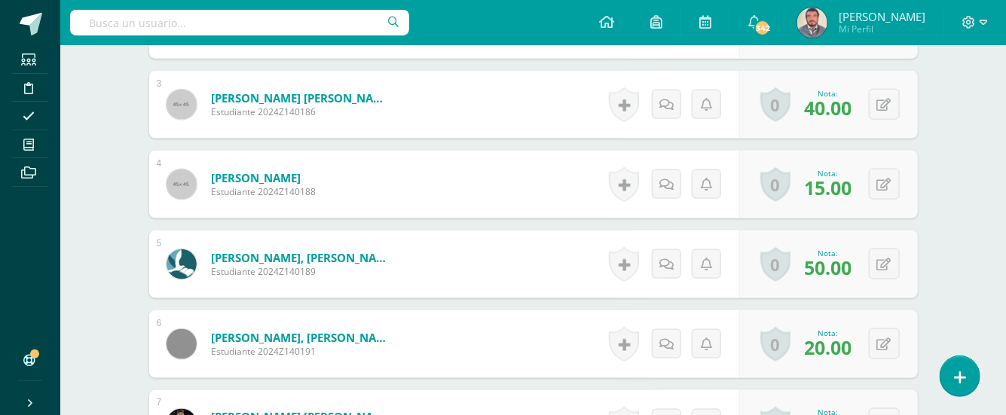
scroll to position [820, 0]
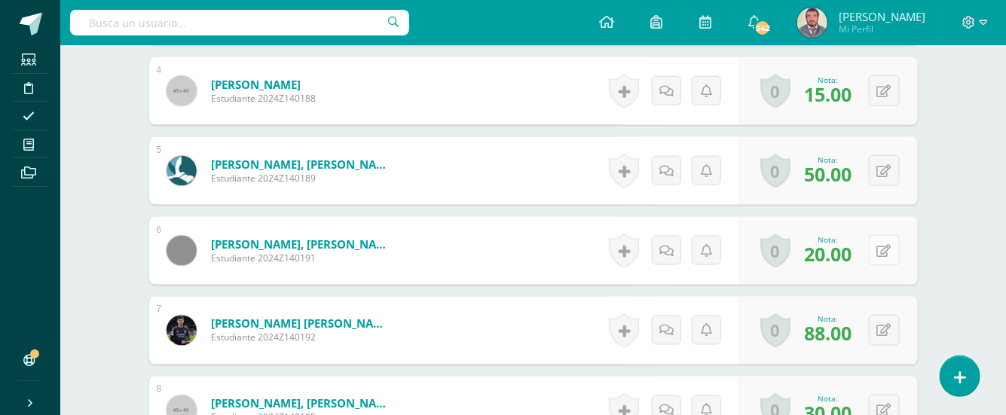
click at [882, 237] on button at bounding box center [884, 250] width 31 height 31
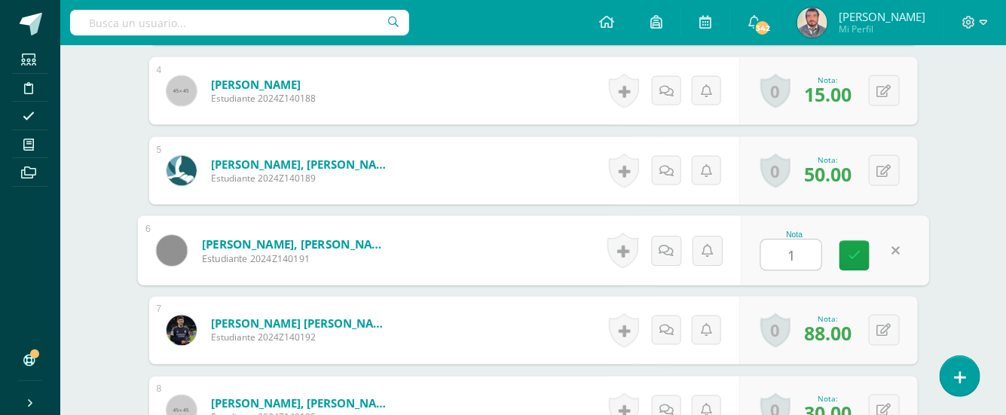
type input "15"
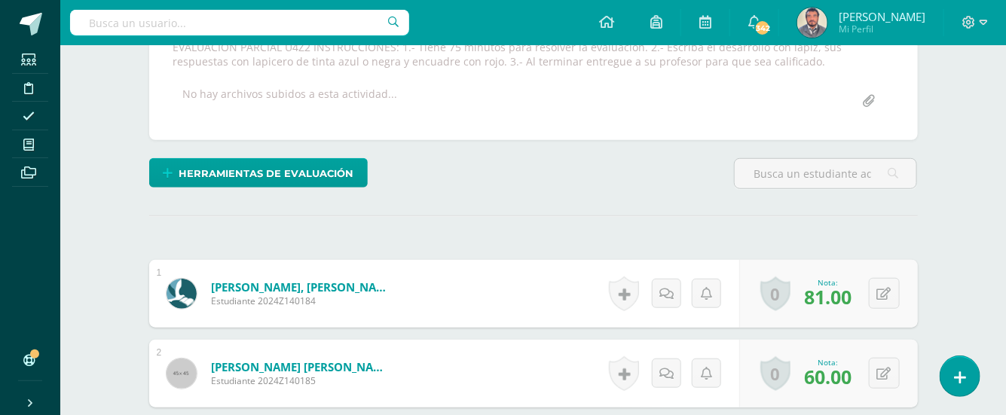
scroll to position [218, 0]
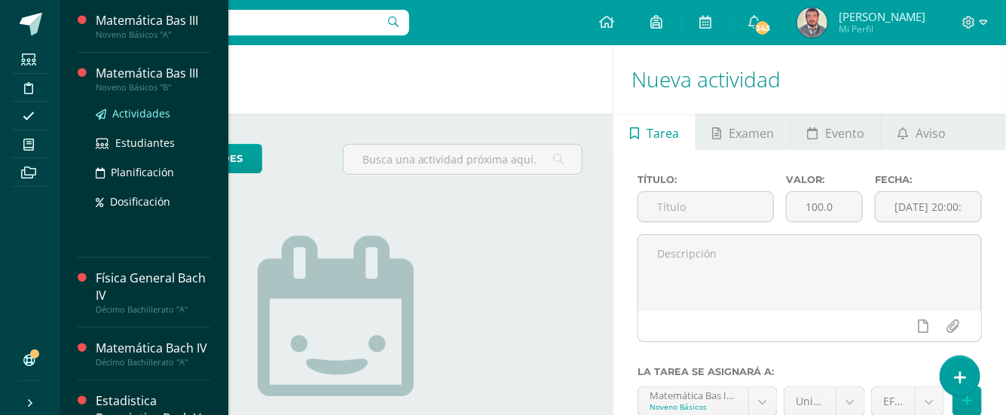
click at [140, 107] on span "Actividades" at bounding box center [141, 113] width 58 height 14
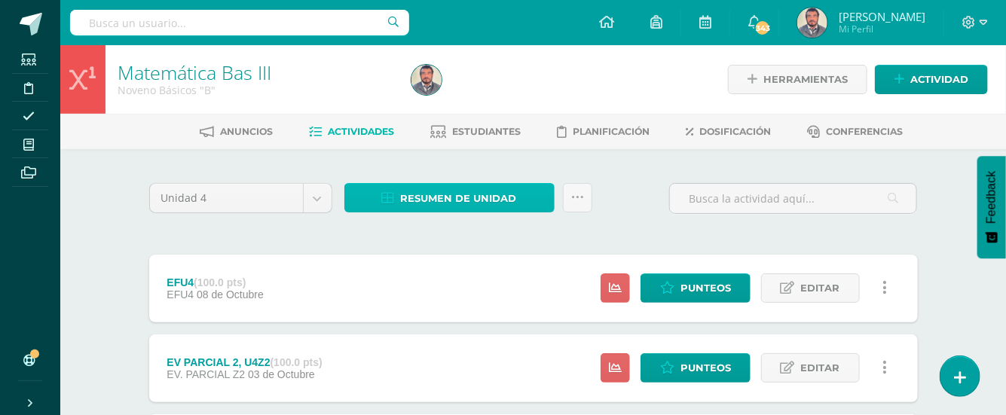
click at [533, 202] on link "Resumen de unidad" at bounding box center [449, 197] width 210 height 29
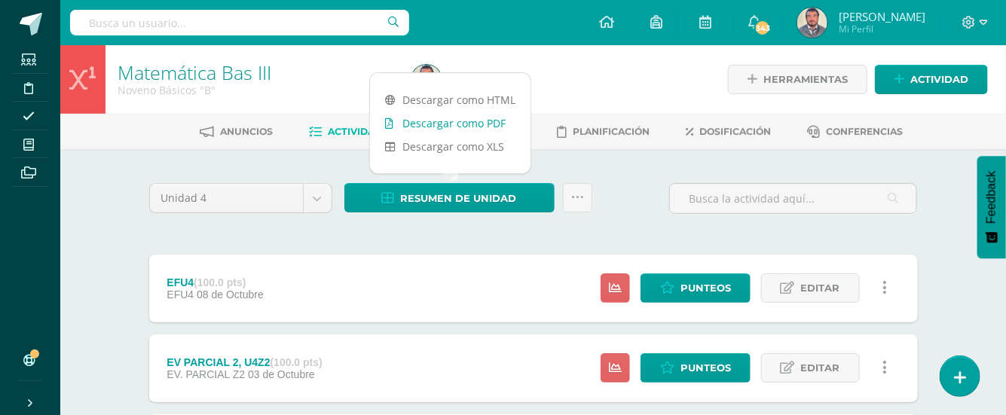
click at [490, 127] on link "Descargar como PDF" at bounding box center [450, 122] width 160 height 23
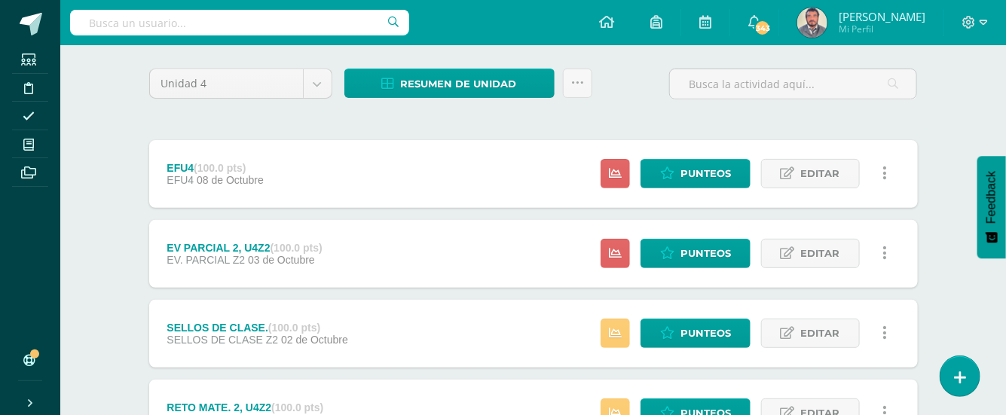
scroll to position [131, 0]
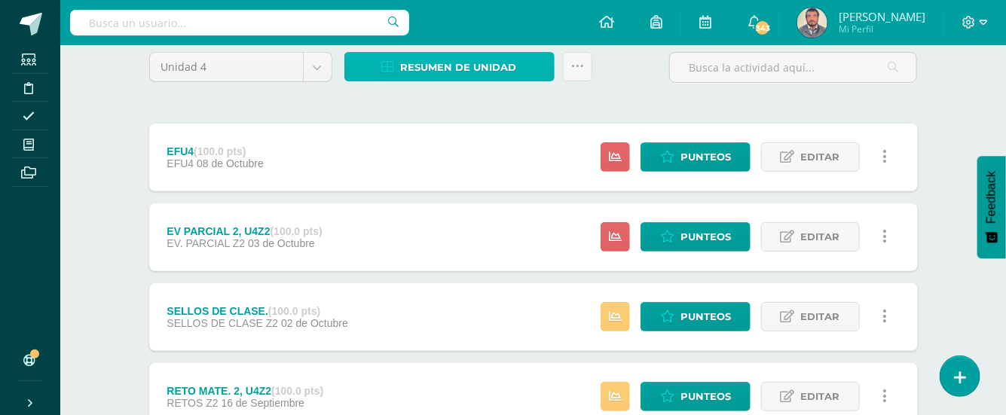
click at [492, 71] on span "Resumen de unidad" at bounding box center [459, 67] width 116 height 28
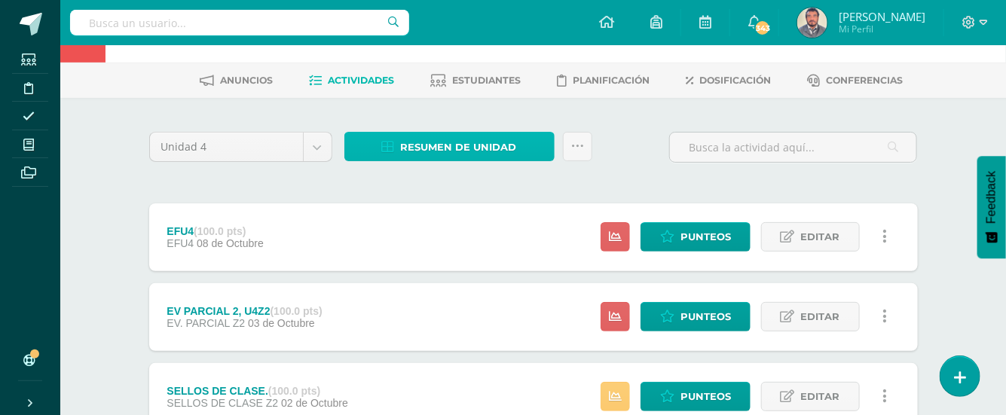
scroll to position [0, 0]
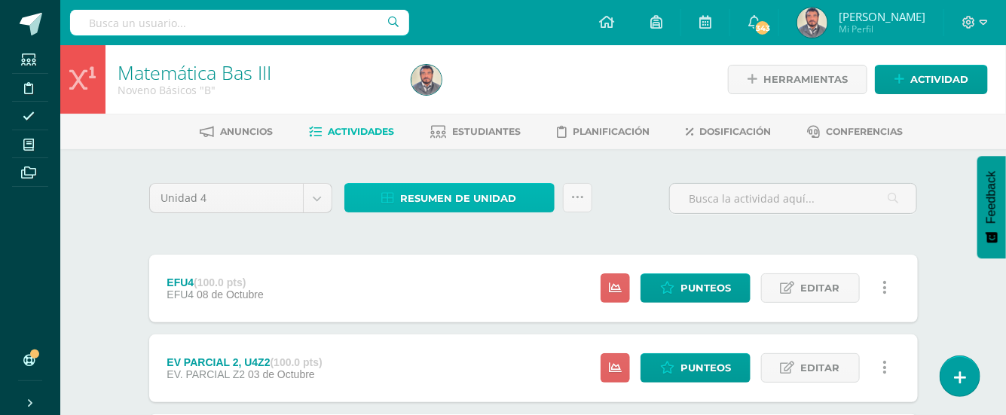
click at [524, 197] on link "Resumen de unidad" at bounding box center [449, 197] width 210 height 29
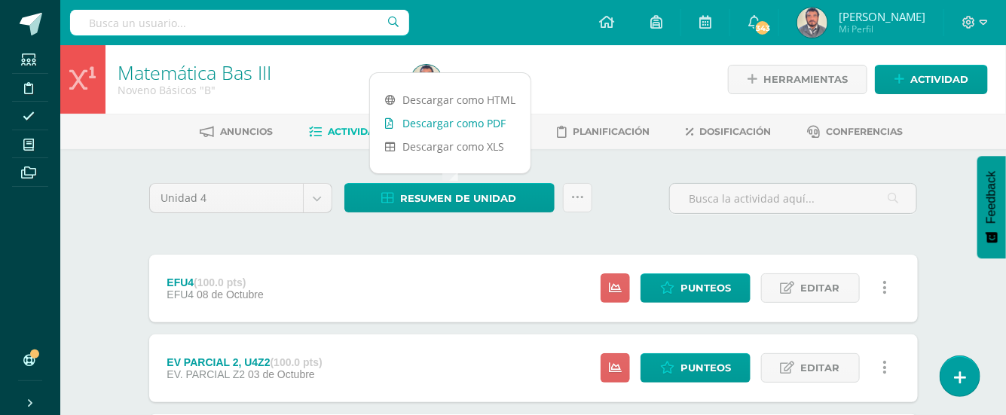
click at [496, 127] on link "Descargar como PDF" at bounding box center [450, 122] width 160 height 23
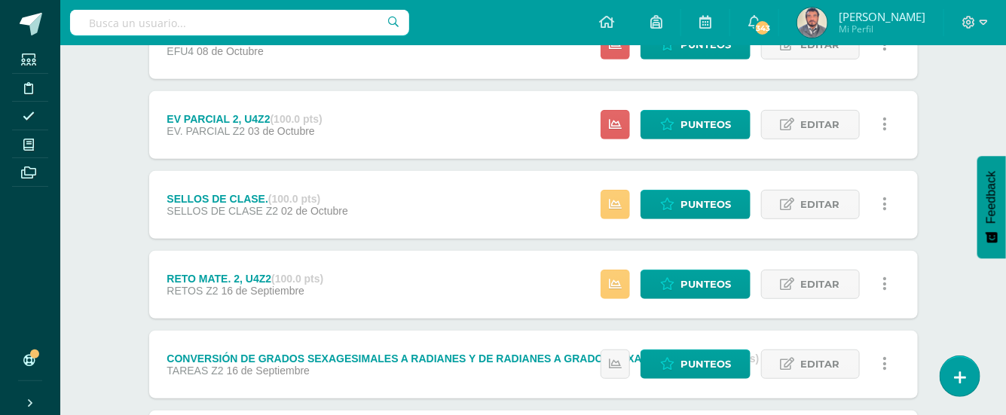
scroll to position [236, 0]
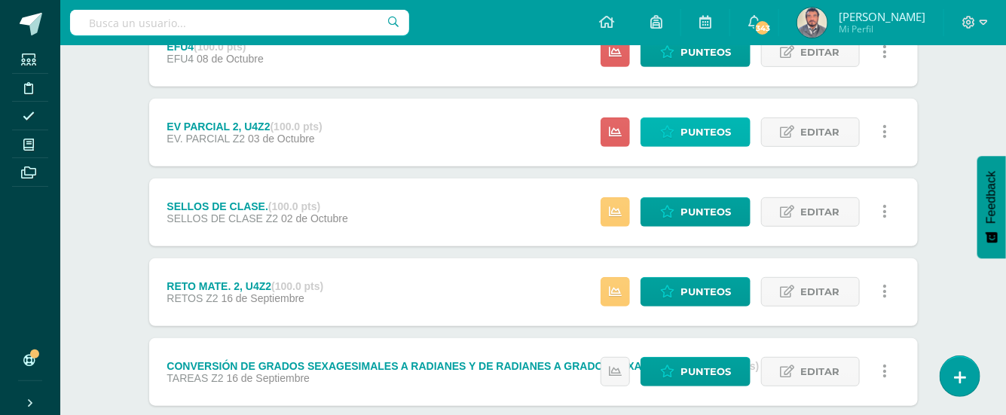
click at [718, 132] on span "Punteos" at bounding box center [705, 132] width 50 height 28
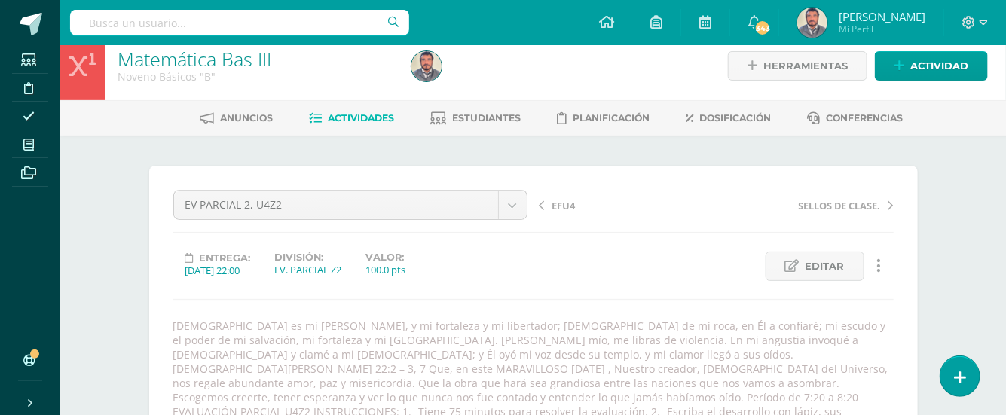
scroll to position [2, 0]
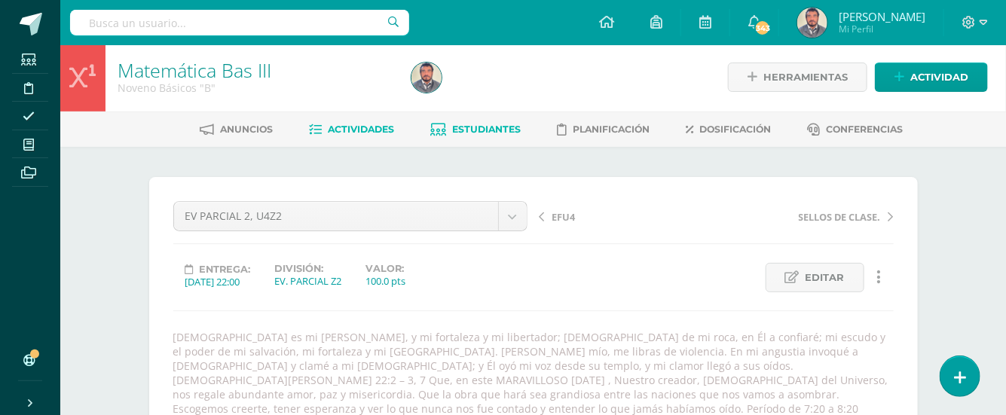
click at [482, 132] on span "Estudiantes" at bounding box center [486, 129] width 69 height 11
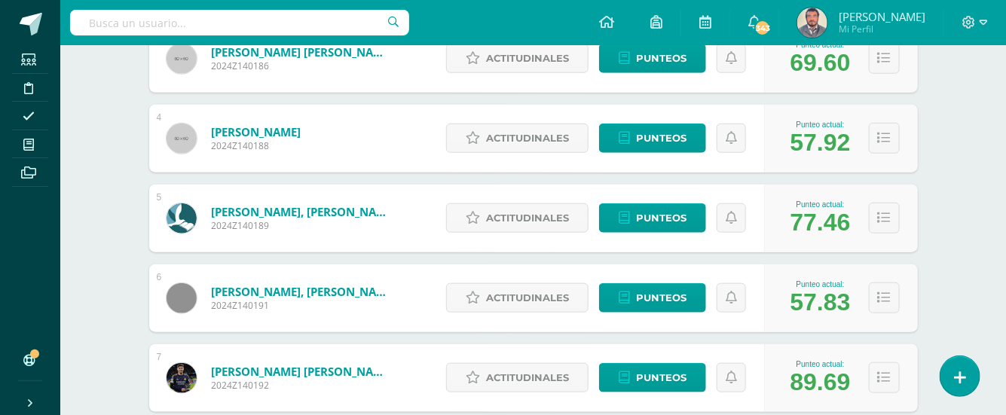
scroll to position [465, 0]
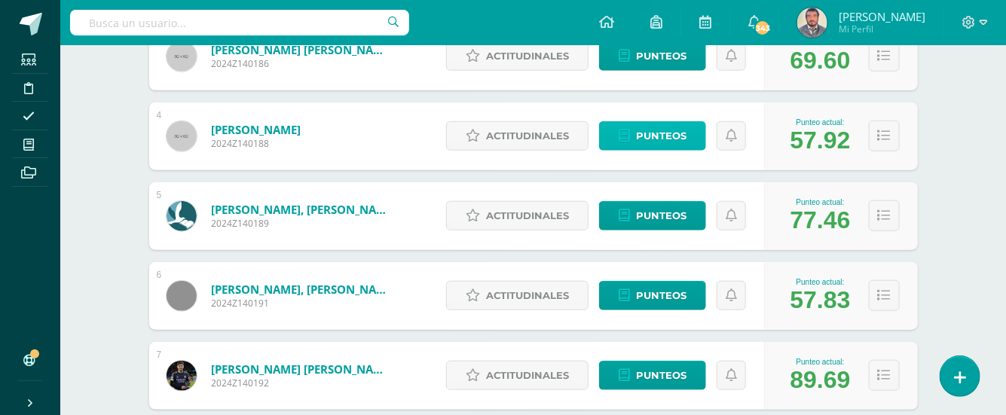
click at [673, 141] on span "Punteos" at bounding box center [661, 136] width 50 height 28
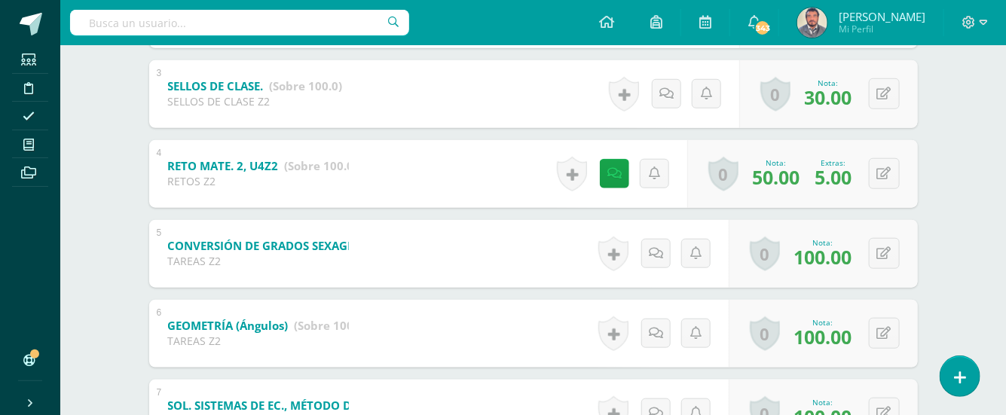
scroll to position [502, 0]
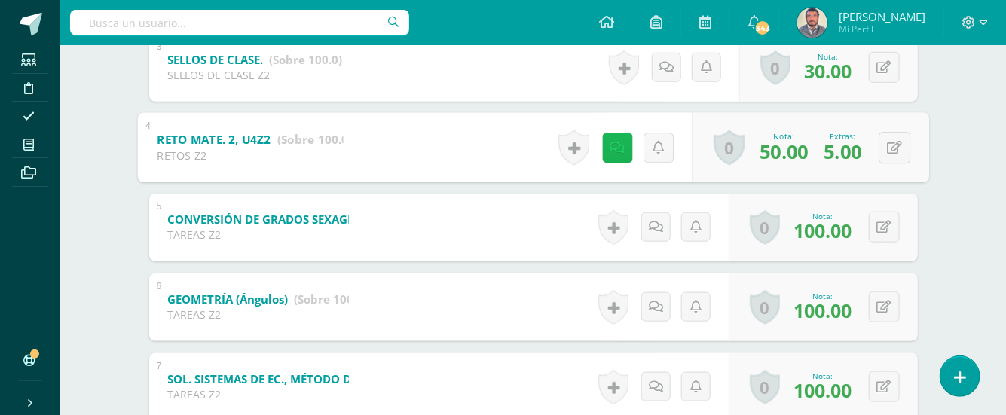
click at [619, 151] on icon at bounding box center [616, 147] width 15 height 13
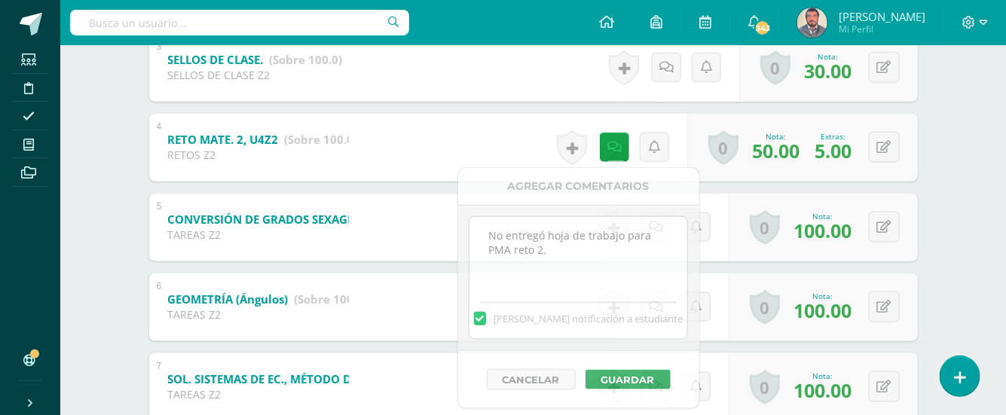
click at [774, 151] on span "50.00" at bounding box center [776, 151] width 47 height 26
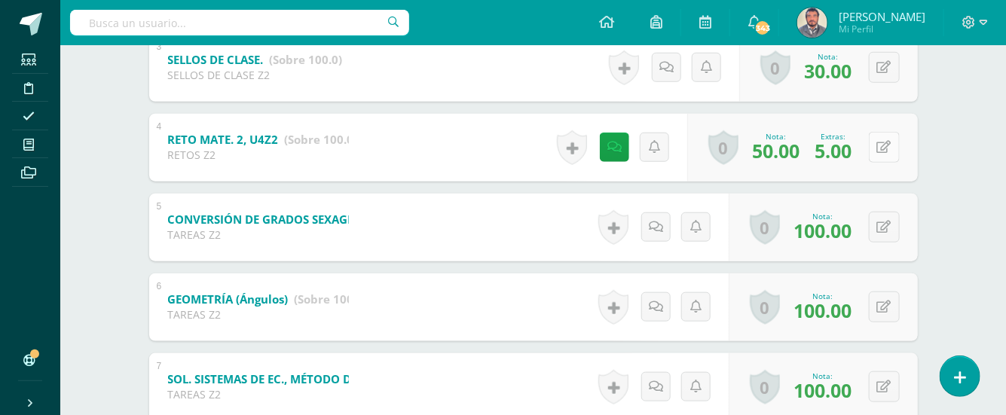
click at [878, 148] on button at bounding box center [884, 147] width 31 height 31
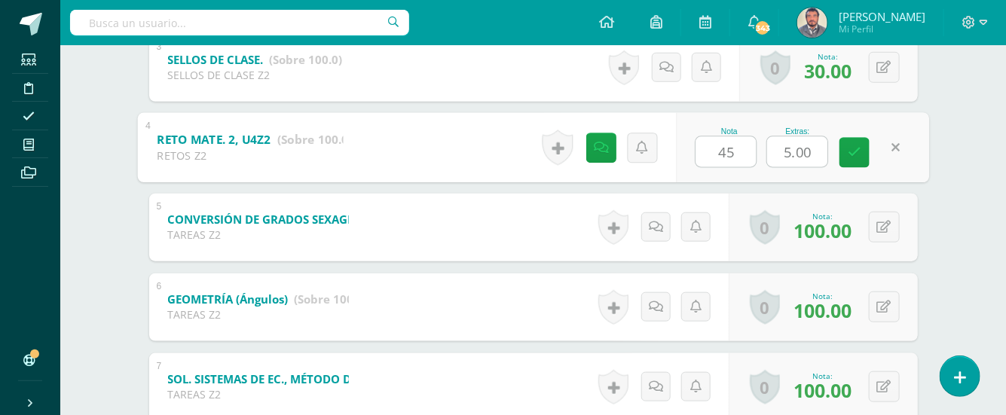
type input "45"
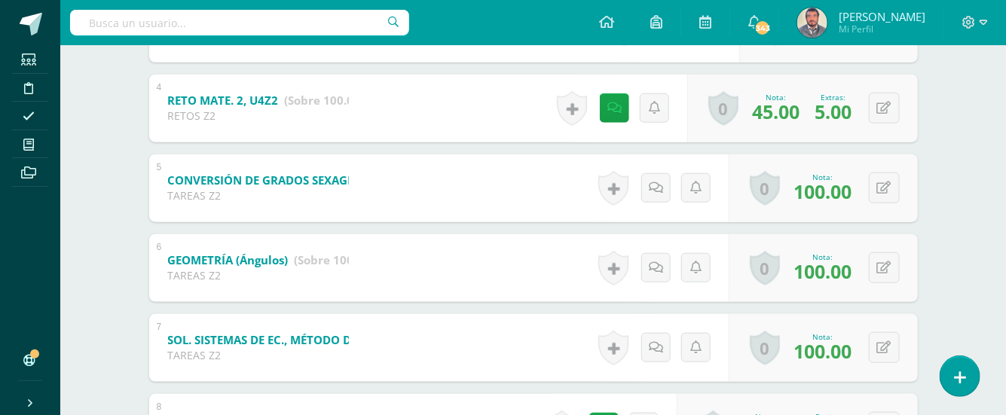
scroll to position [346, 0]
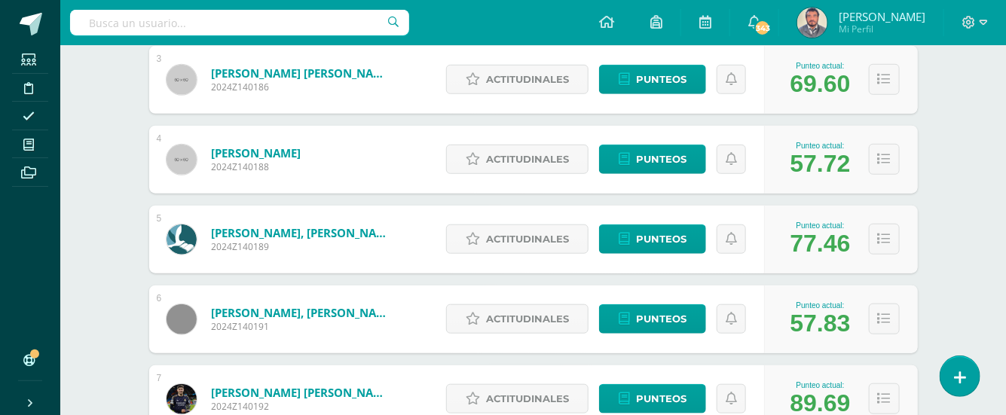
scroll to position [444, 0]
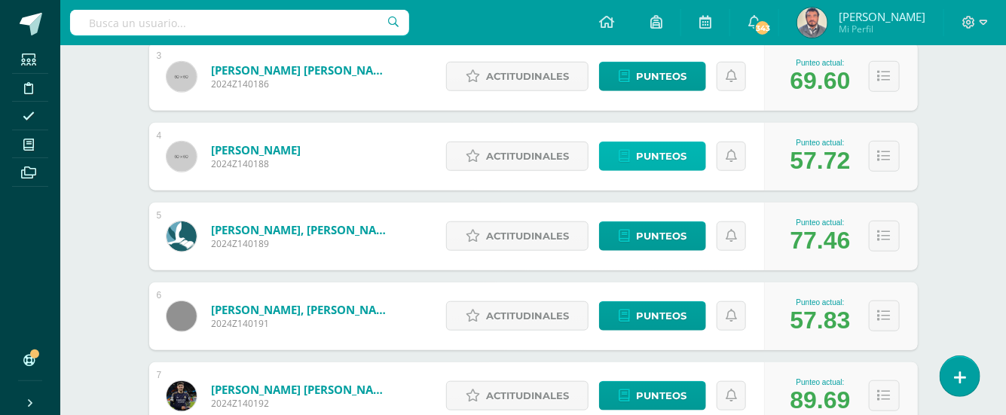
click at [664, 158] on span "Punteos" at bounding box center [661, 156] width 50 height 28
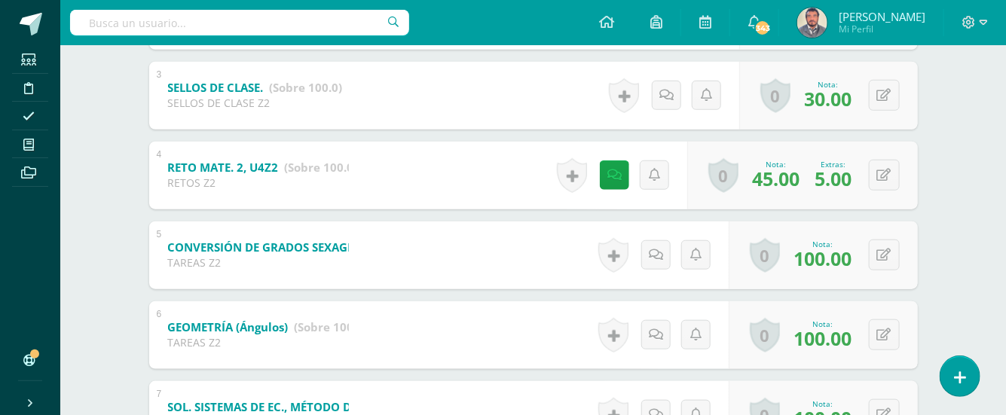
scroll to position [475, 0]
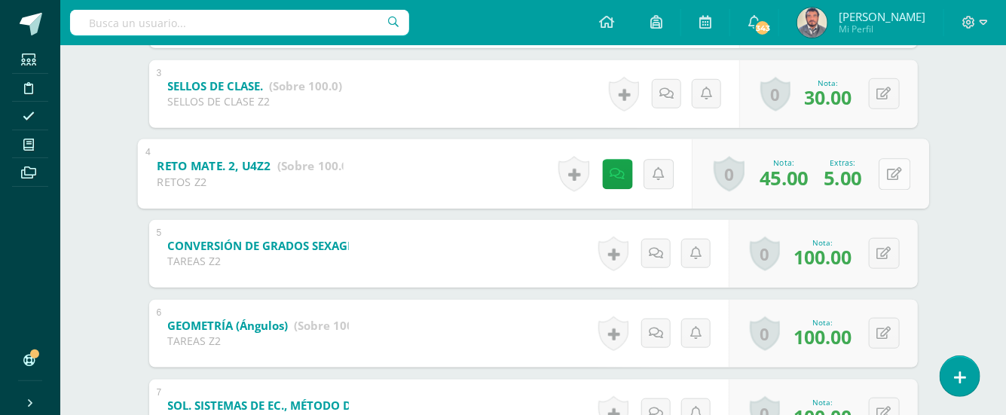
click at [884, 177] on button at bounding box center [894, 174] width 32 height 32
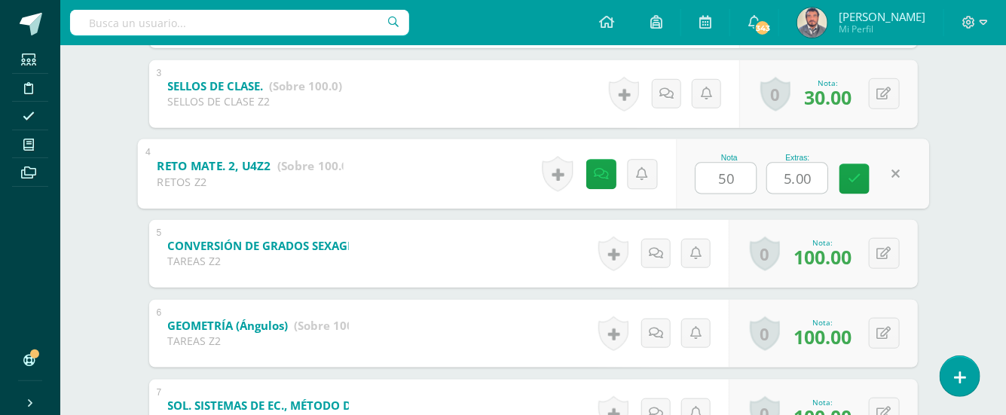
type input "50"
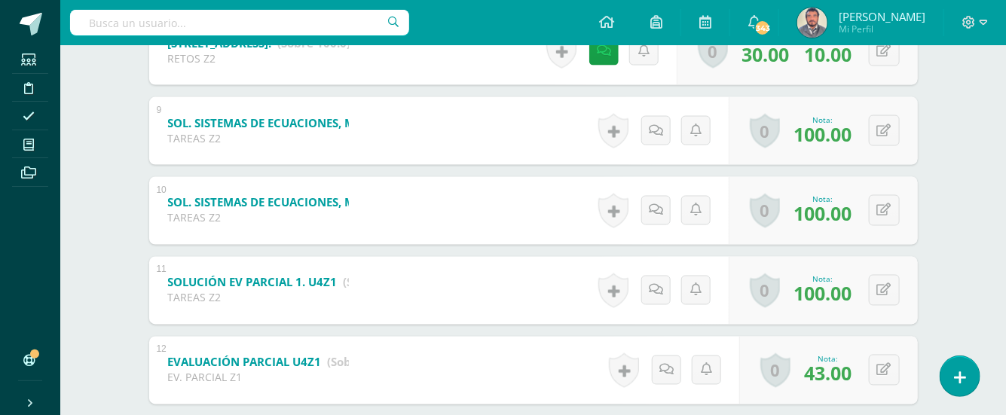
scroll to position [915, 0]
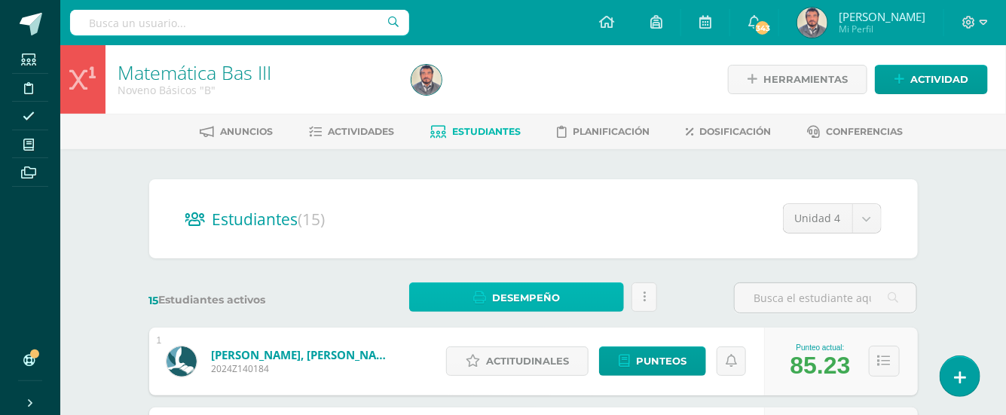
click at [536, 298] on span "Desempeño" at bounding box center [526, 298] width 68 height 28
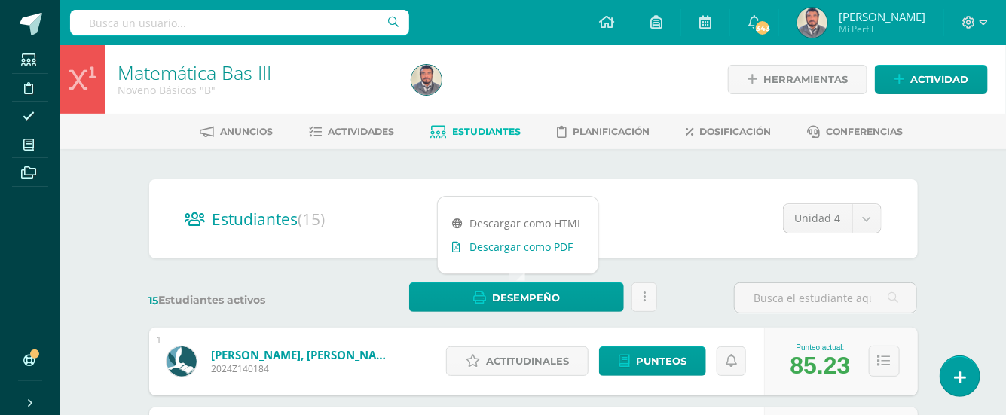
click at [547, 248] on link "Descargar como PDF" at bounding box center [518, 246] width 160 height 23
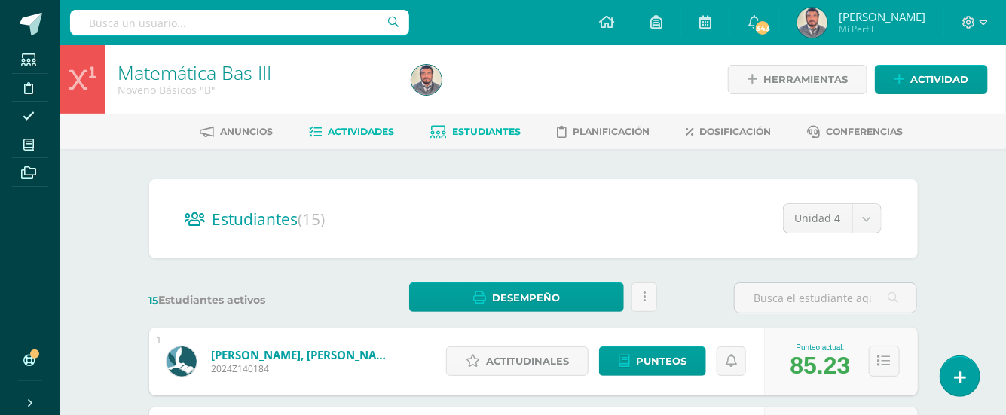
click at [339, 136] on span "Actividades" at bounding box center [361, 131] width 66 height 11
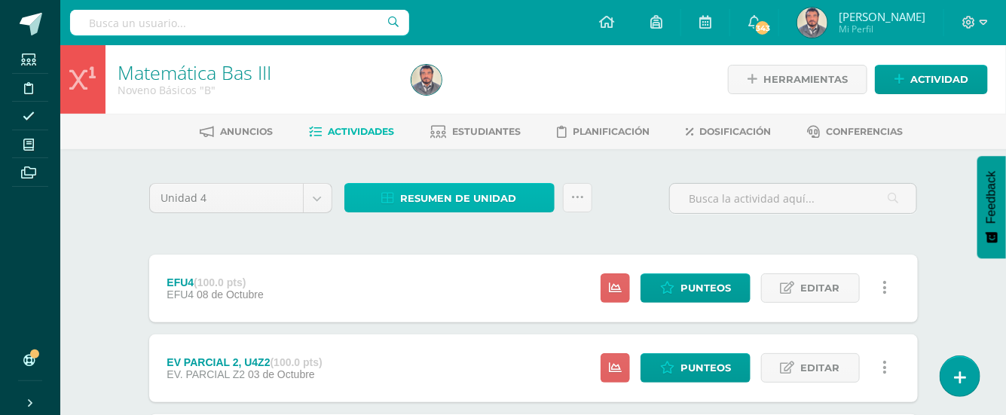
click at [449, 200] on span "Resumen de unidad" at bounding box center [459, 199] width 116 height 28
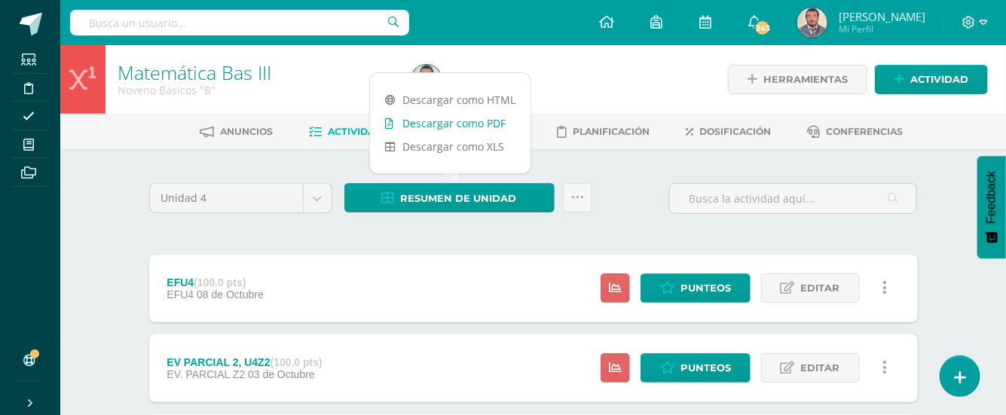
click at [469, 124] on link "Descargar como PDF" at bounding box center [450, 122] width 160 height 23
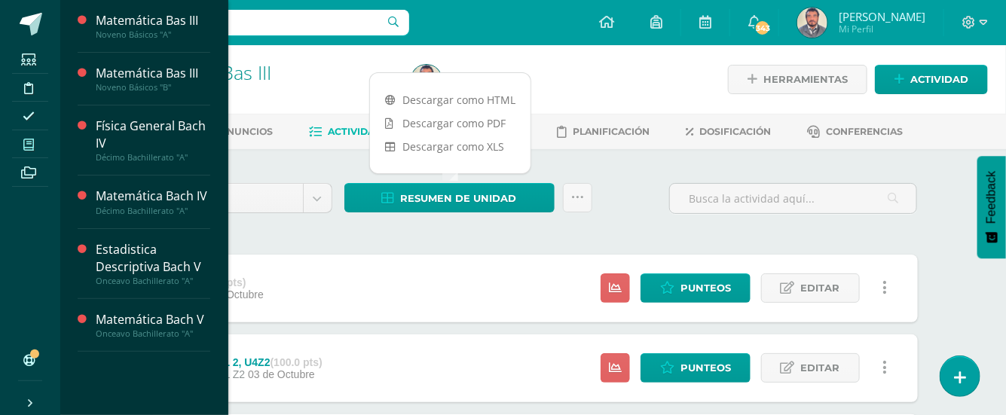
click at [29, 145] on icon at bounding box center [28, 145] width 11 height 12
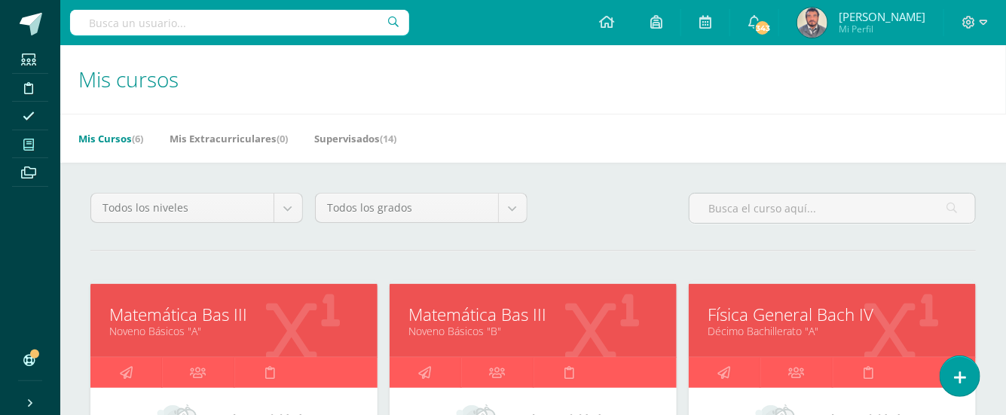
click at [771, 309] on link "Física General Bach IV" at bounding box center [831, 314] width 249 height 23
